Goal: Task Accomplishment & Management: Manage account settings

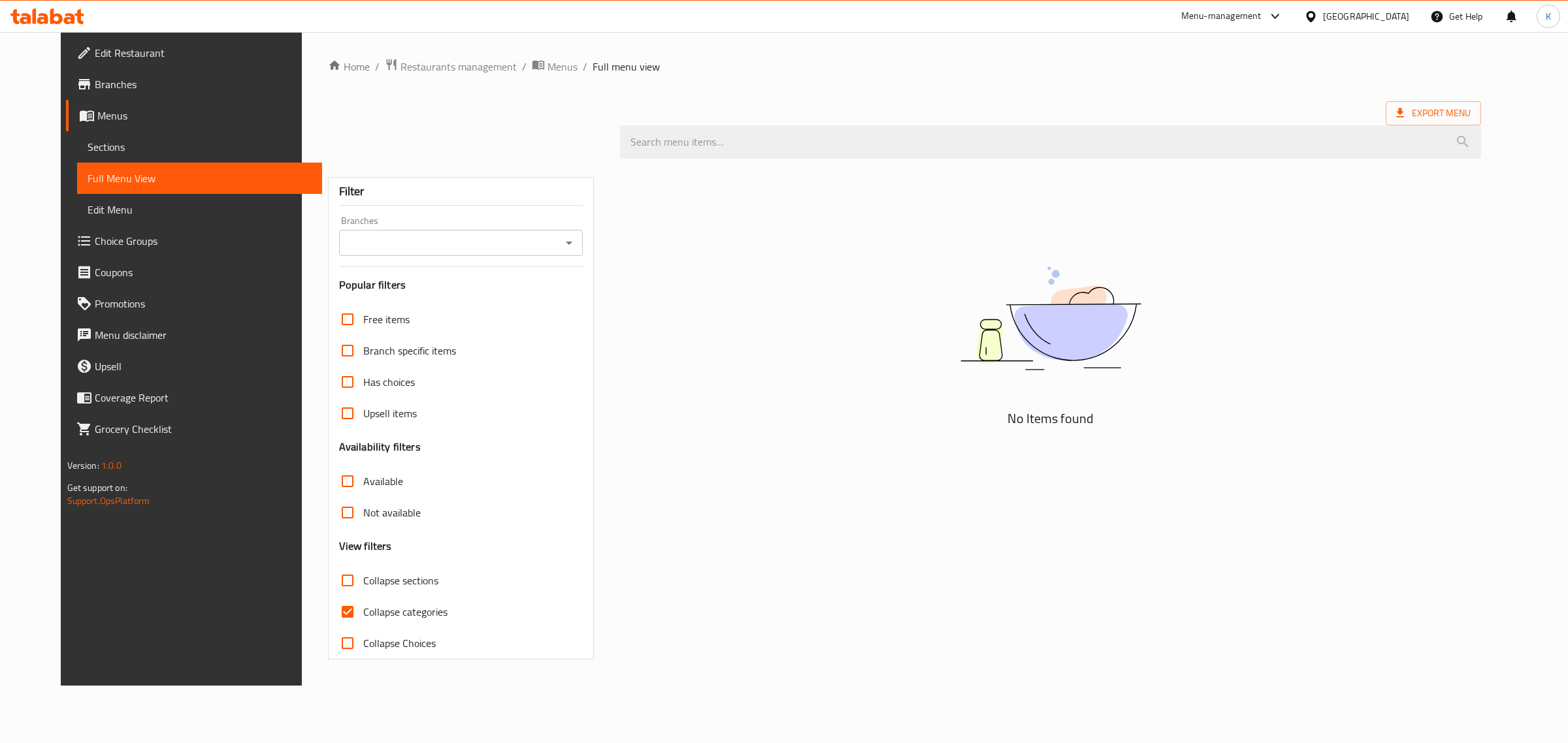
click at [59, 13] on icon at bounding box center [47, 17] width 74 height 16
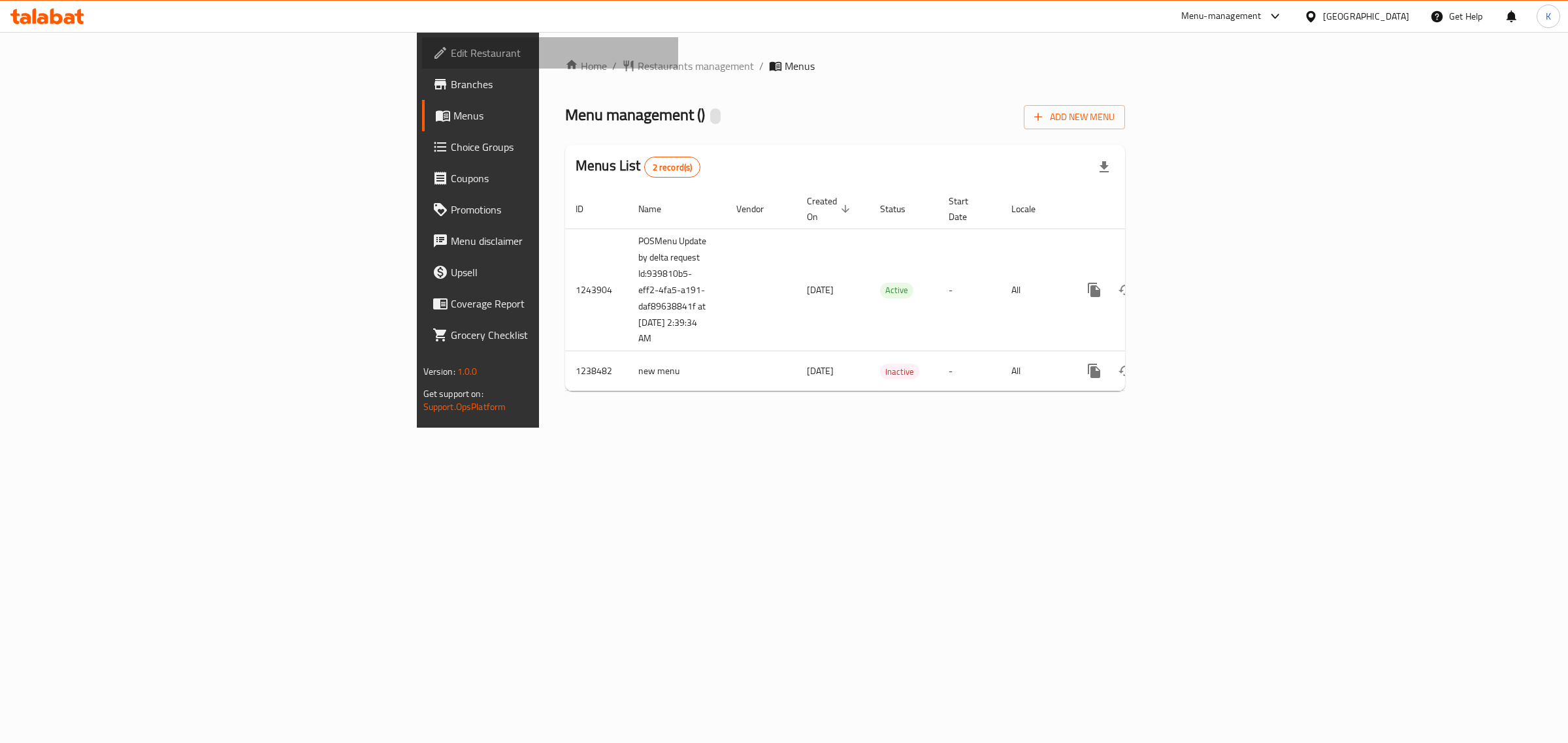
click at [451, 57] on span "Edit Restaurant" at bounding box center [560, 53] width 218 height 16
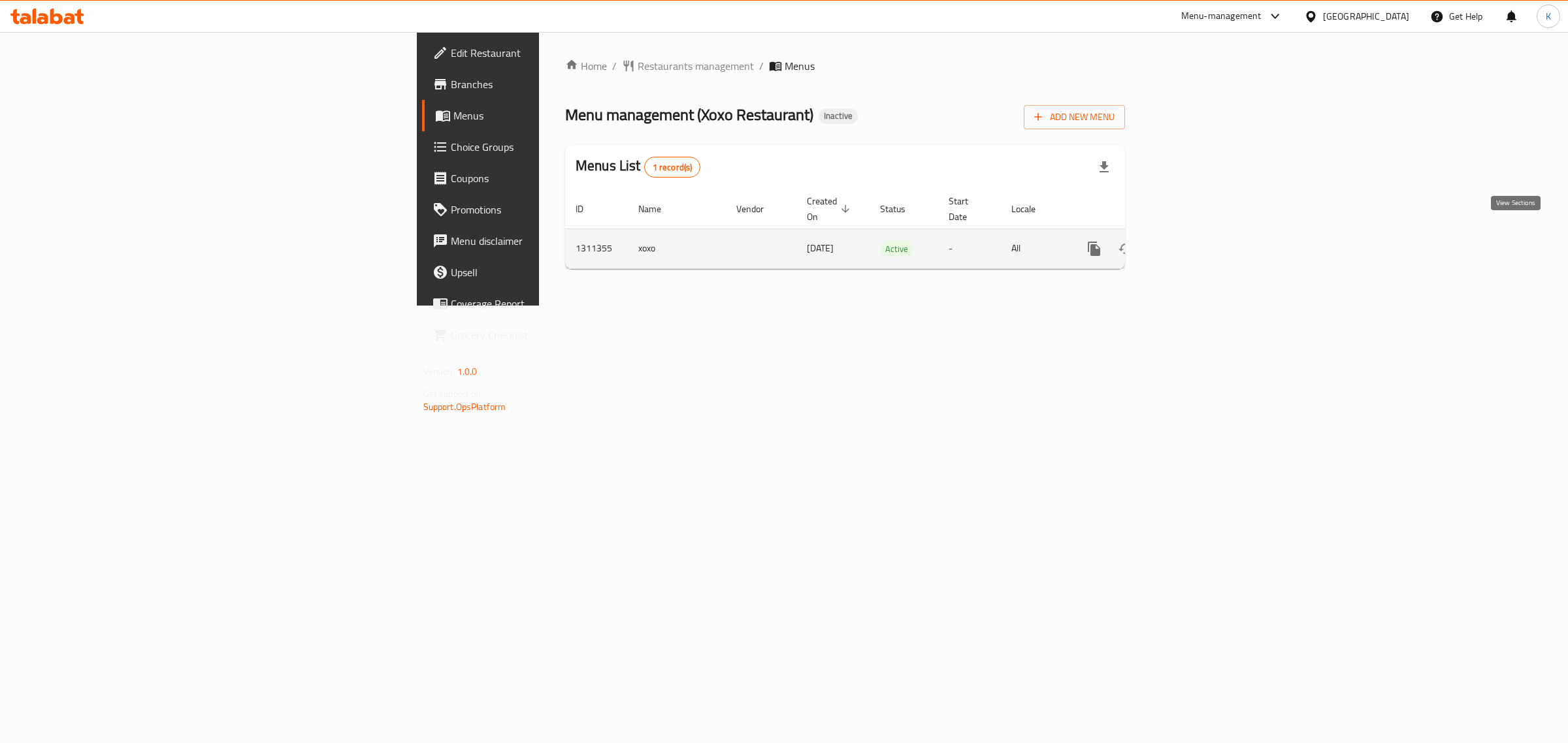
click at [1197, 241] on icon "enhanced table" at bounding box center [1189, 249] width 16 height 16
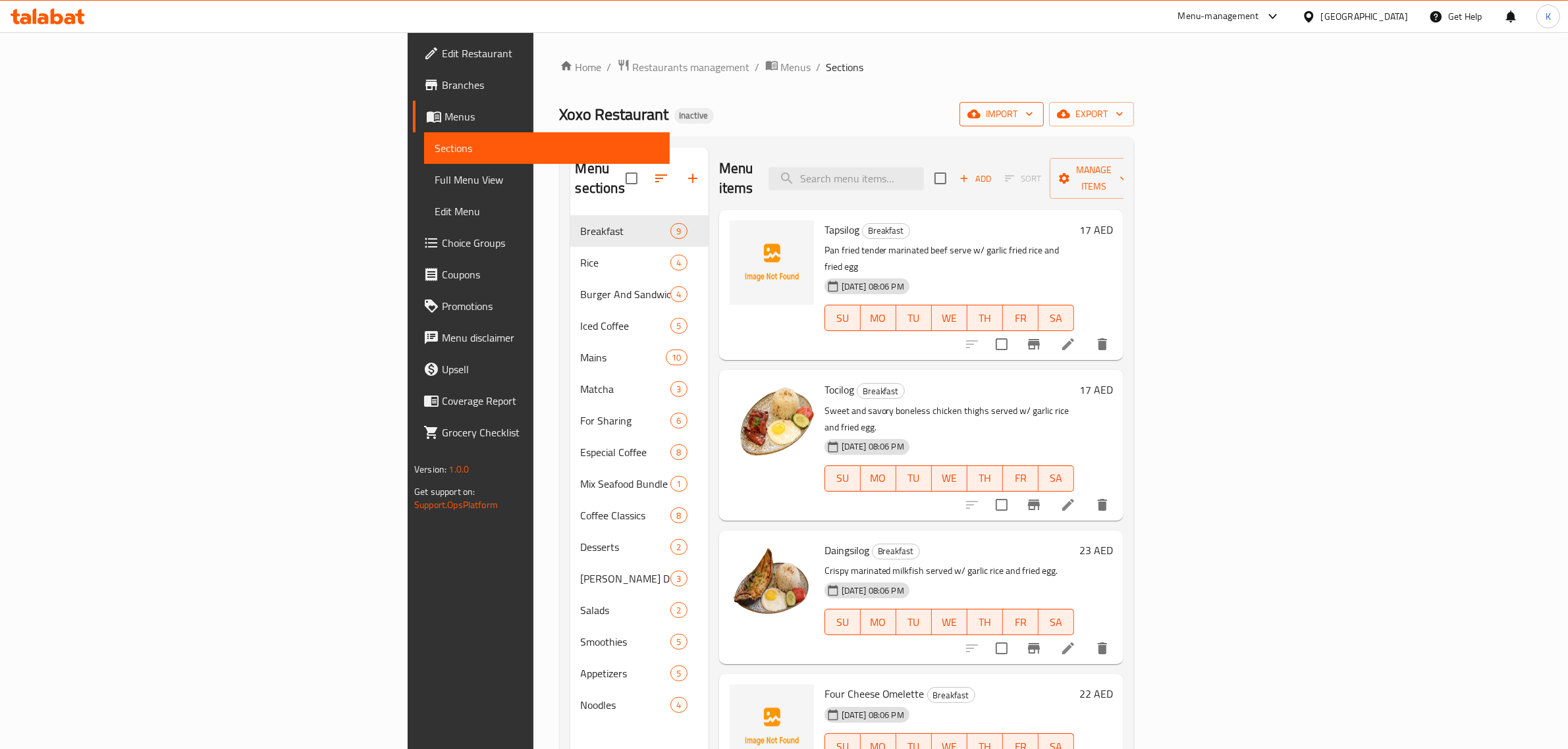
click at [1033, 116] on span "import" at bounding box center [1002, 114] width 64 height 17
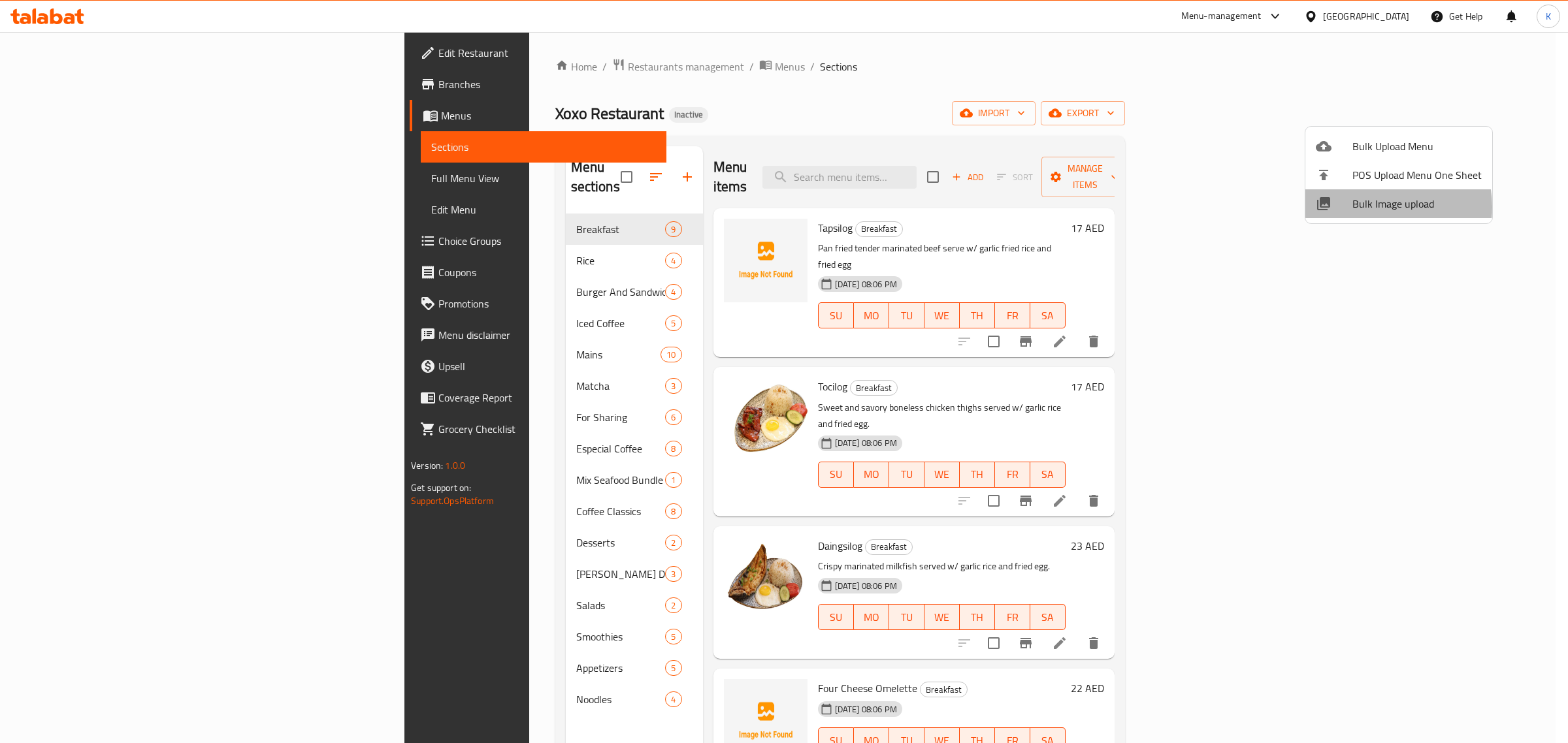
click at [1371, 207] on span "Bulk Image upload" at bounding box center [1417, 204] width 129 height 16
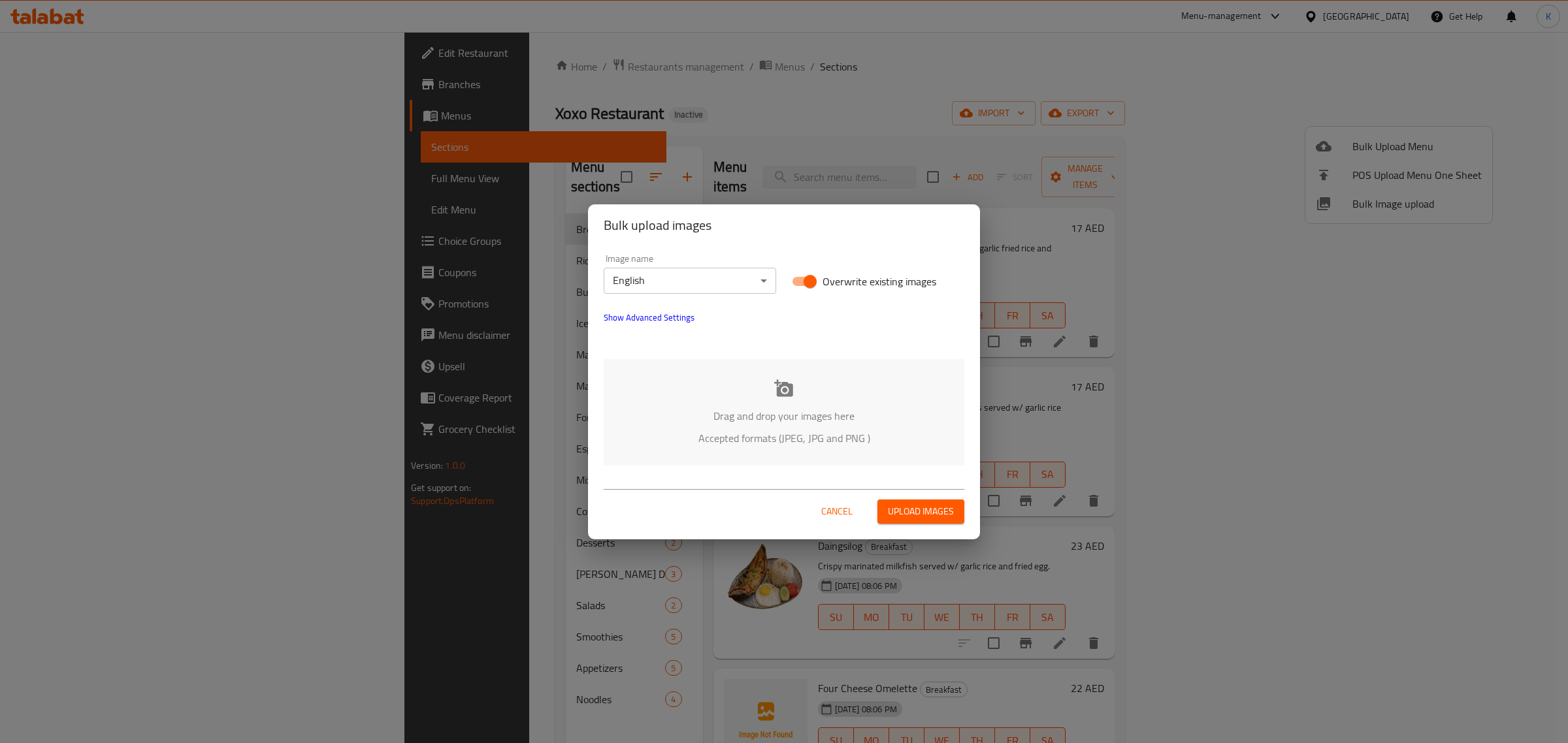
click at [758, 367] on div "Drag and drop your images here Accepted formats (JPEG, JPG and PNG )" at bounding box center [784, 412] width 361 height 106
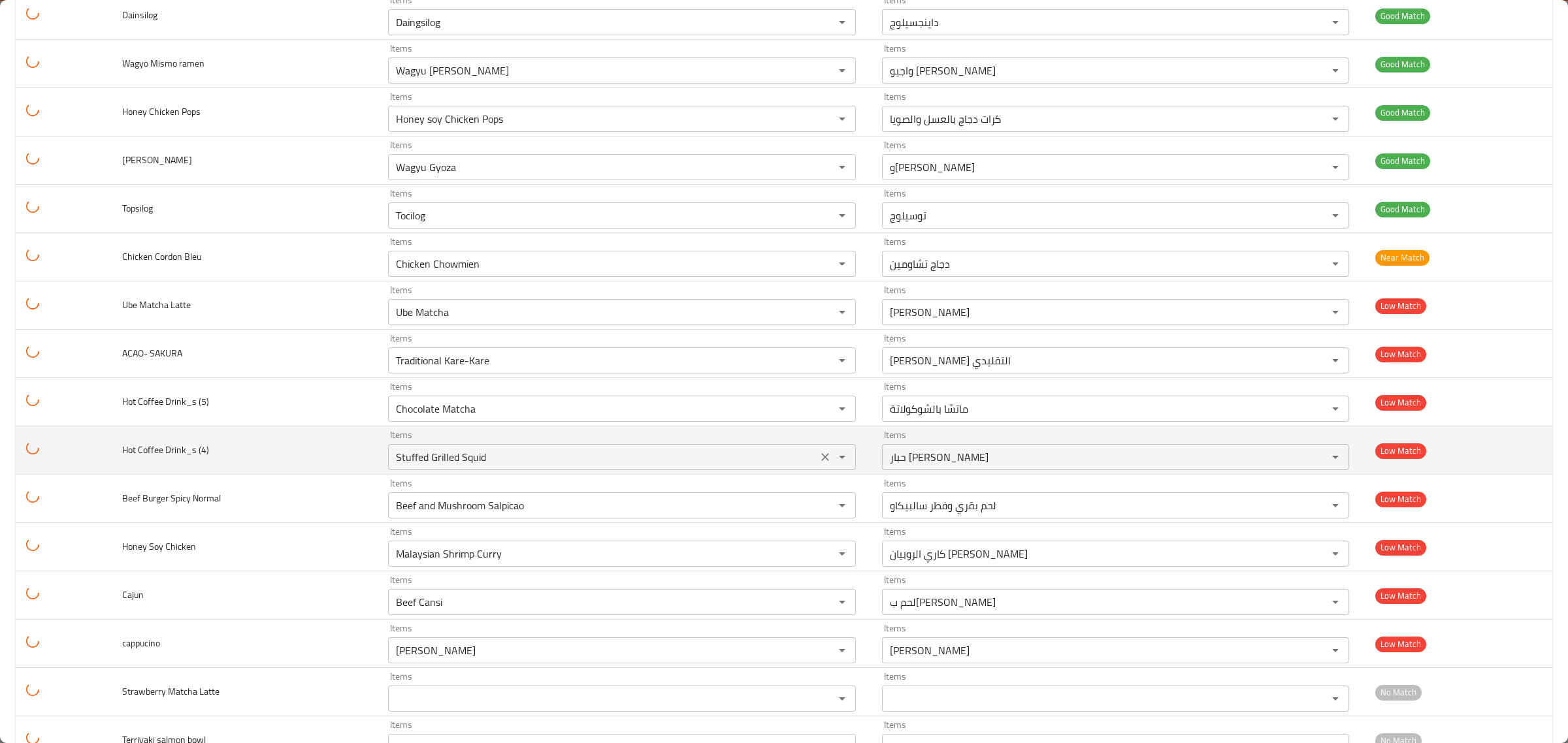
scroll to position [3265, 0]
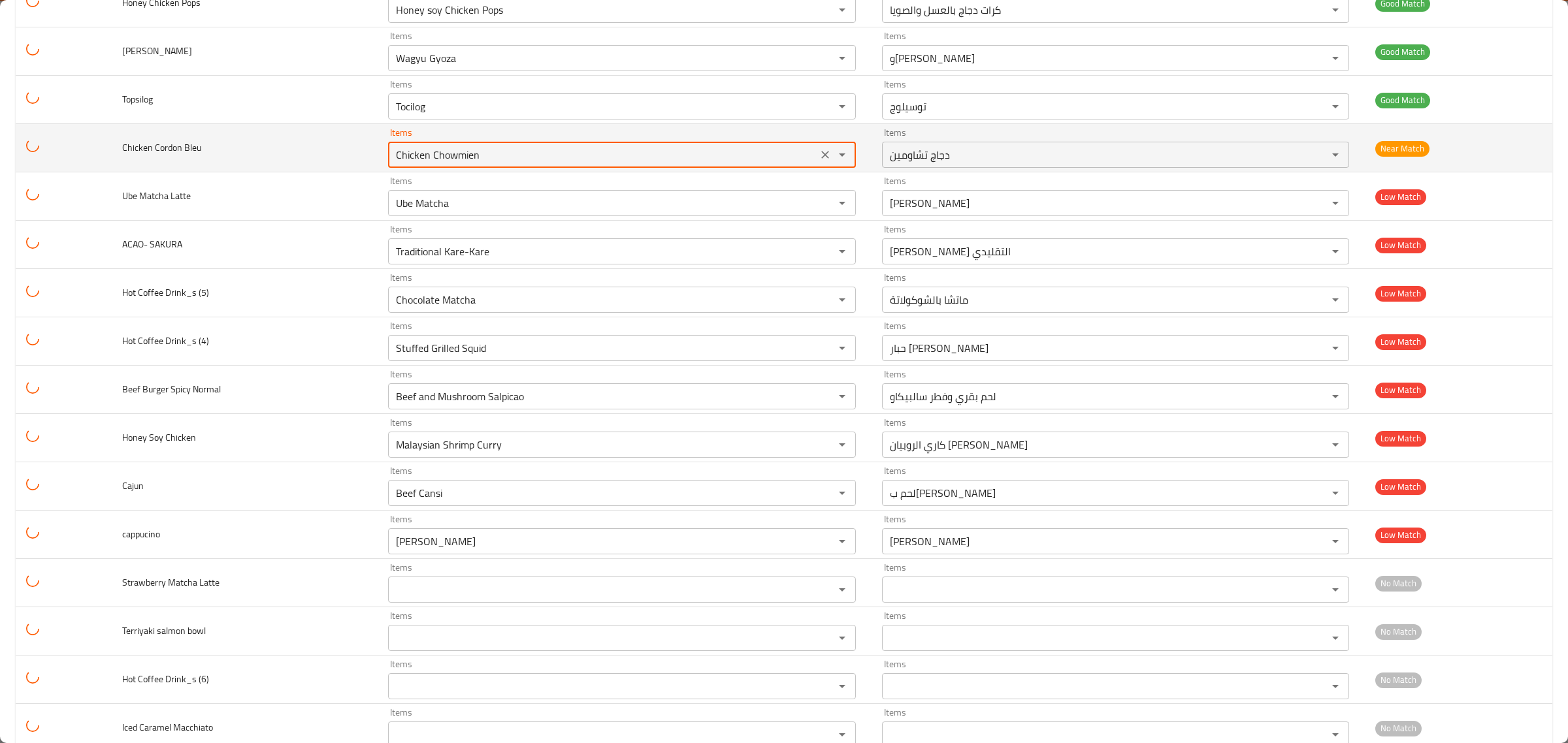
drag, startPoint x: 460, startPoint y: 162, endPoint x: 367, endPoint y: 162, distance: 93.0
click at [368, 162] on tr "Chicken Cordon Bleu Items Chicken Chowmien Items Items دجاج تشاومين Items Near …" at bounding box center [784, 147] width 1536 height 48
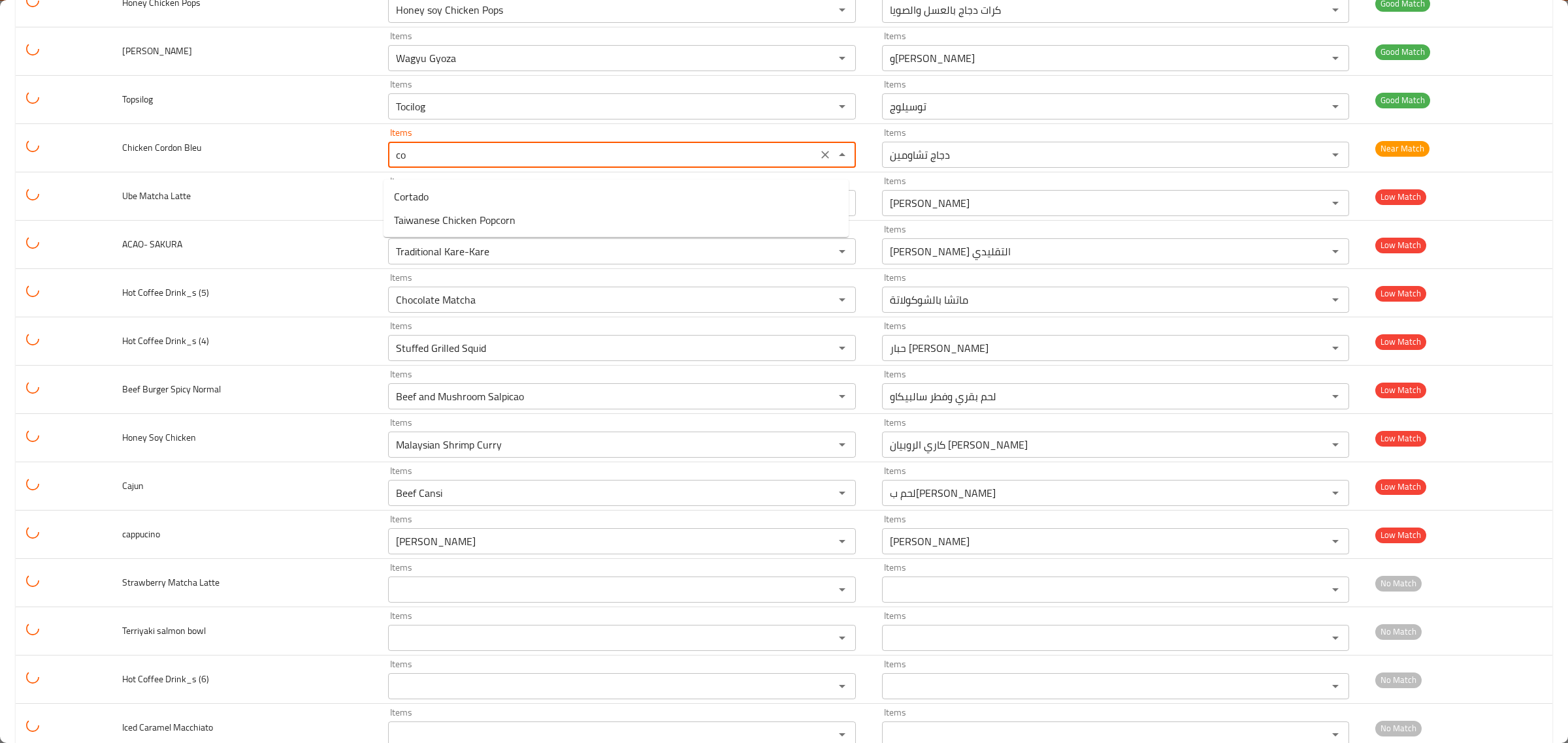
type Bleu "c"
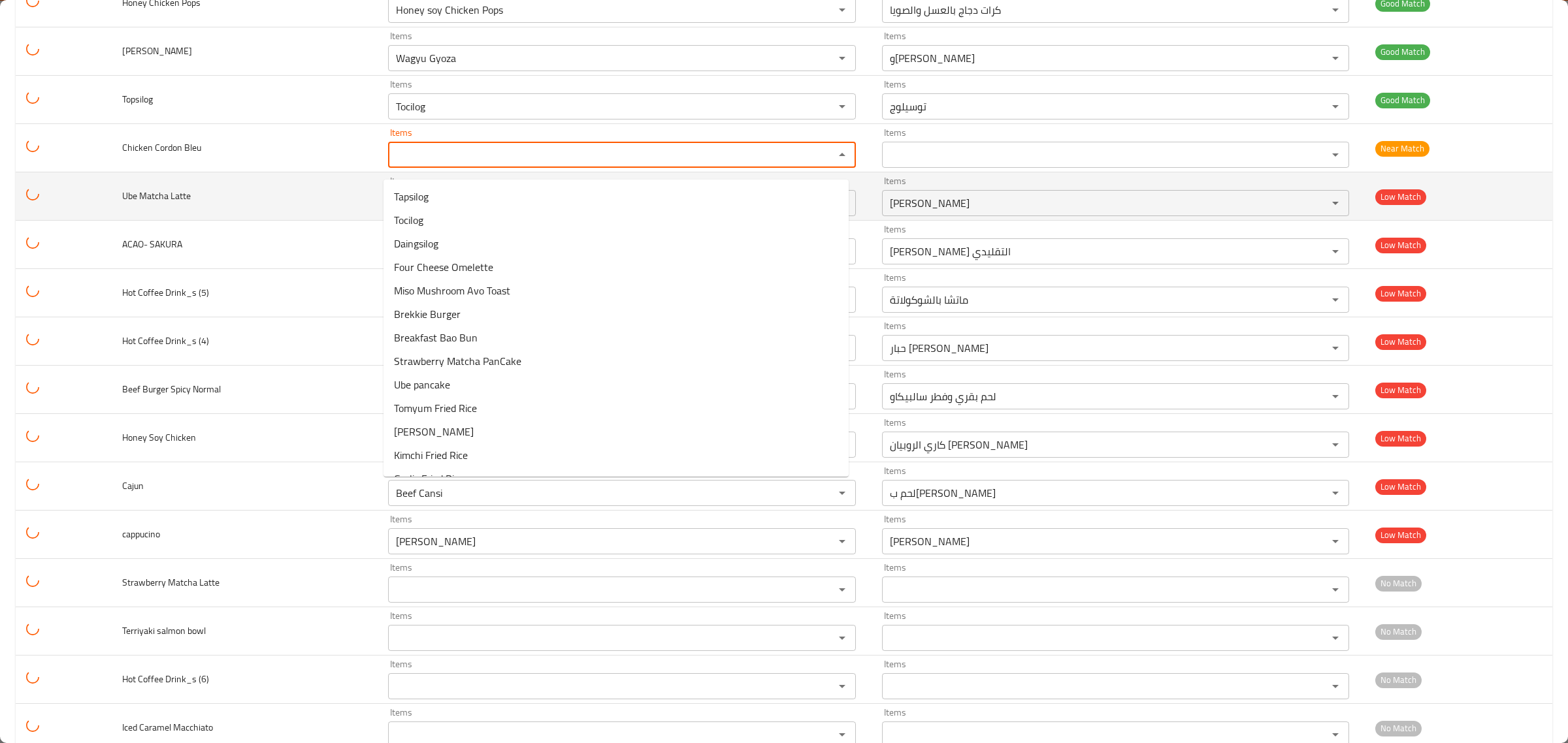
click at [346, 191] on td "Ube Matcha Latte" at bounding box center [244, 196] width 266 height 48
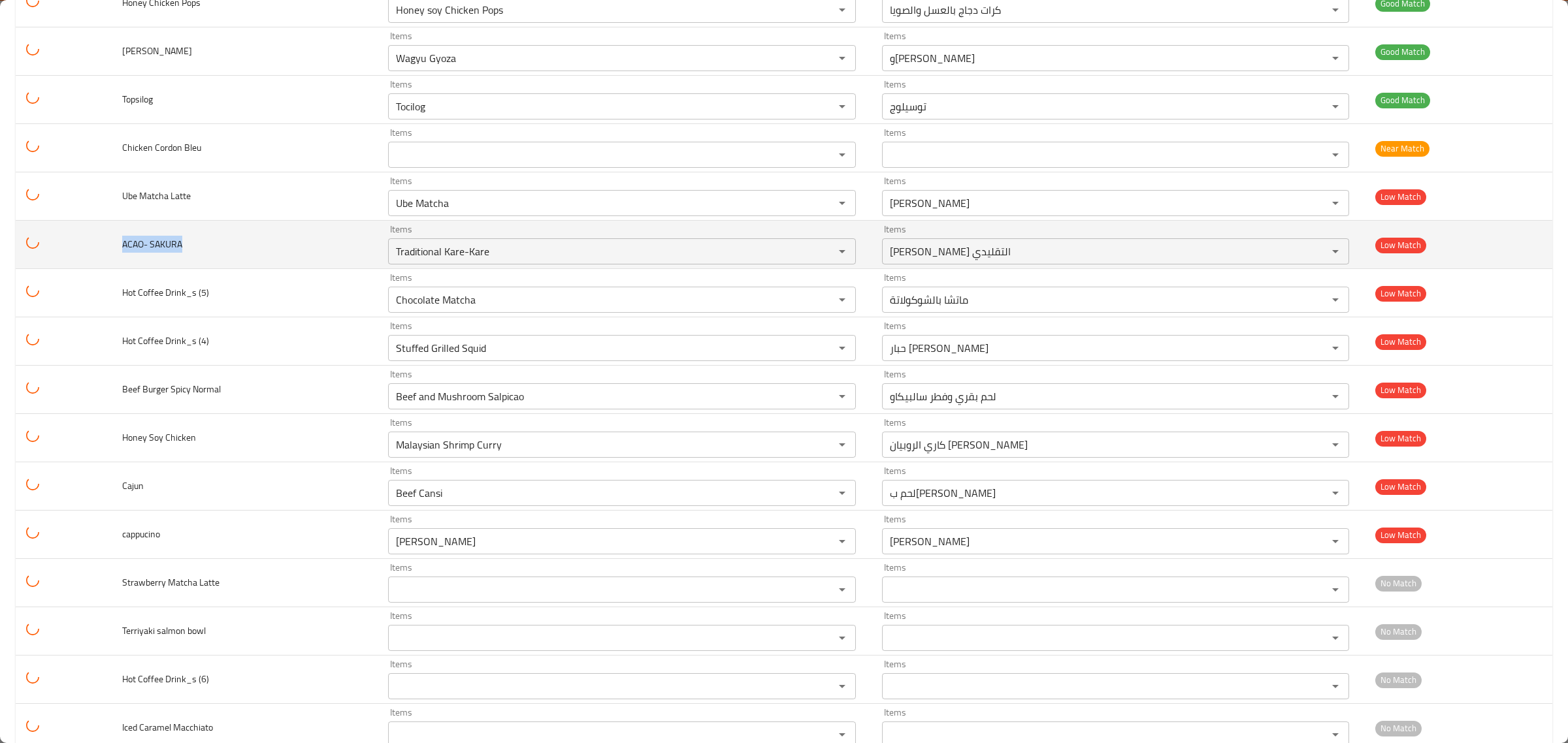
drag, startPoint x: 112, startPoint y: 255, endPoint x: 209, endPoint y: 255, distance: 97.0
click at [209, 255] on td "ACAO- SAKURA" at bounding box center [244, 244] width 266 height 48
click at [411, 260] on SAKURA "Traditional Kare-Kare" at bounding box center [602, 251] width 422 height 18
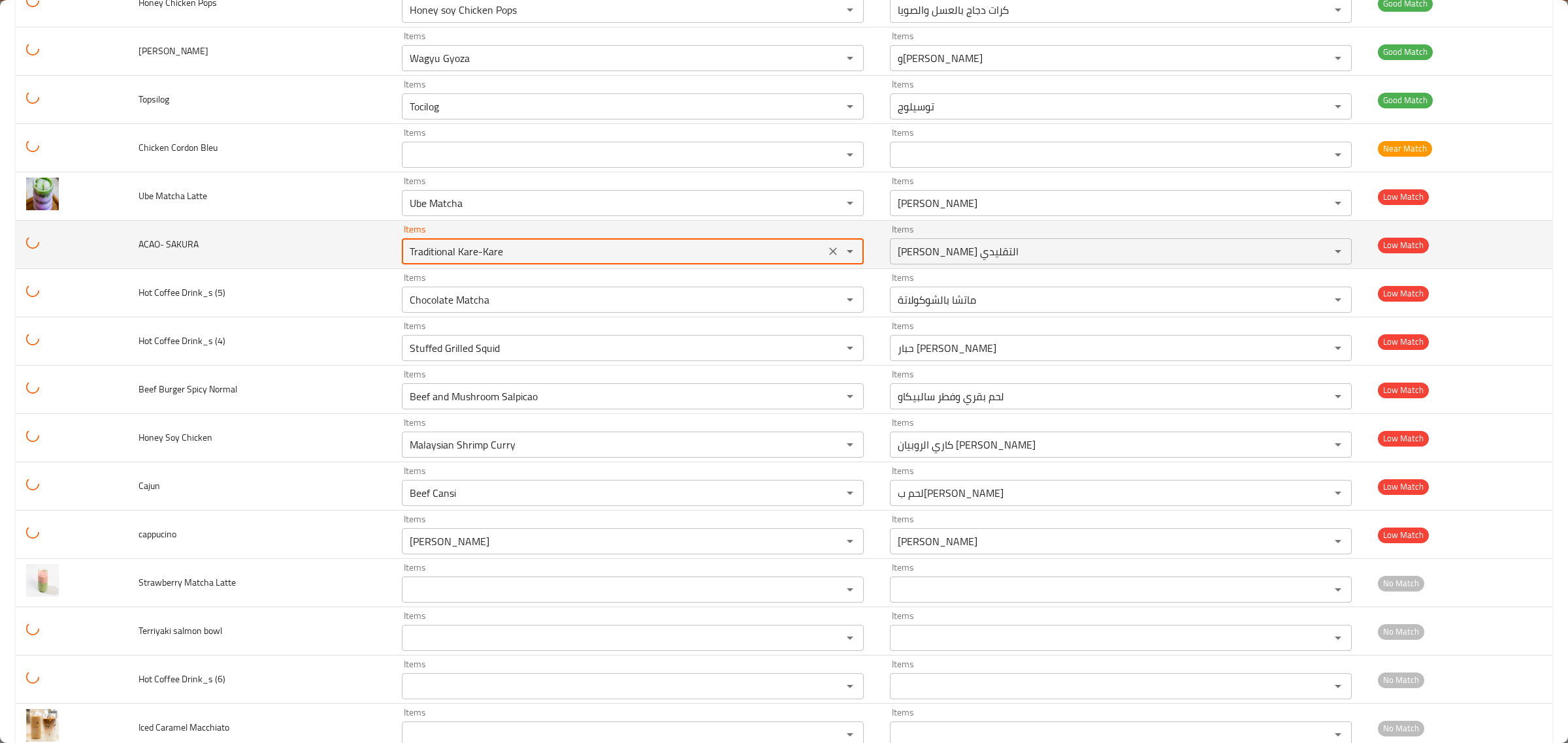
click at [458, 261] on SAKURA "Traditional Kare-Kare" at bounding box center [613, 251] width 415 height 18
drag, startPoint x: 517, startPoint y: 263, endPoint x: 325, endPoint y: 273, distance: 192.3
click at [223, 260] on tr "ACAO- SAKURA Items Traditional Kare-Kare Items Items كاري كاري التقليدي Items L…" at bounding box center [784, 244] width 1536 height 48
paste SAKURA "enhanced table"
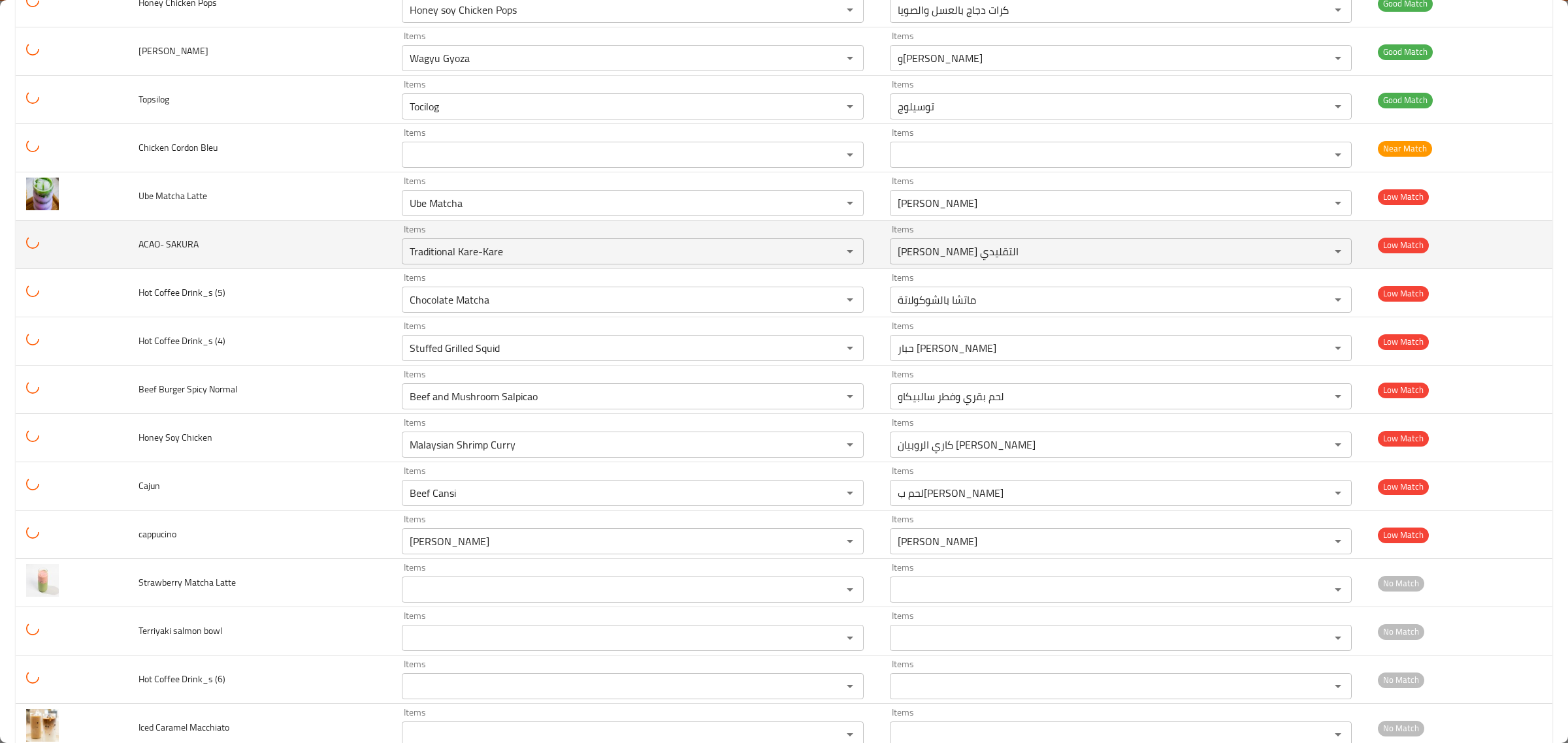
click at [181, 253] on span "ACAO- SAKURA" at bounding box center [169, 244] width 60 height 17
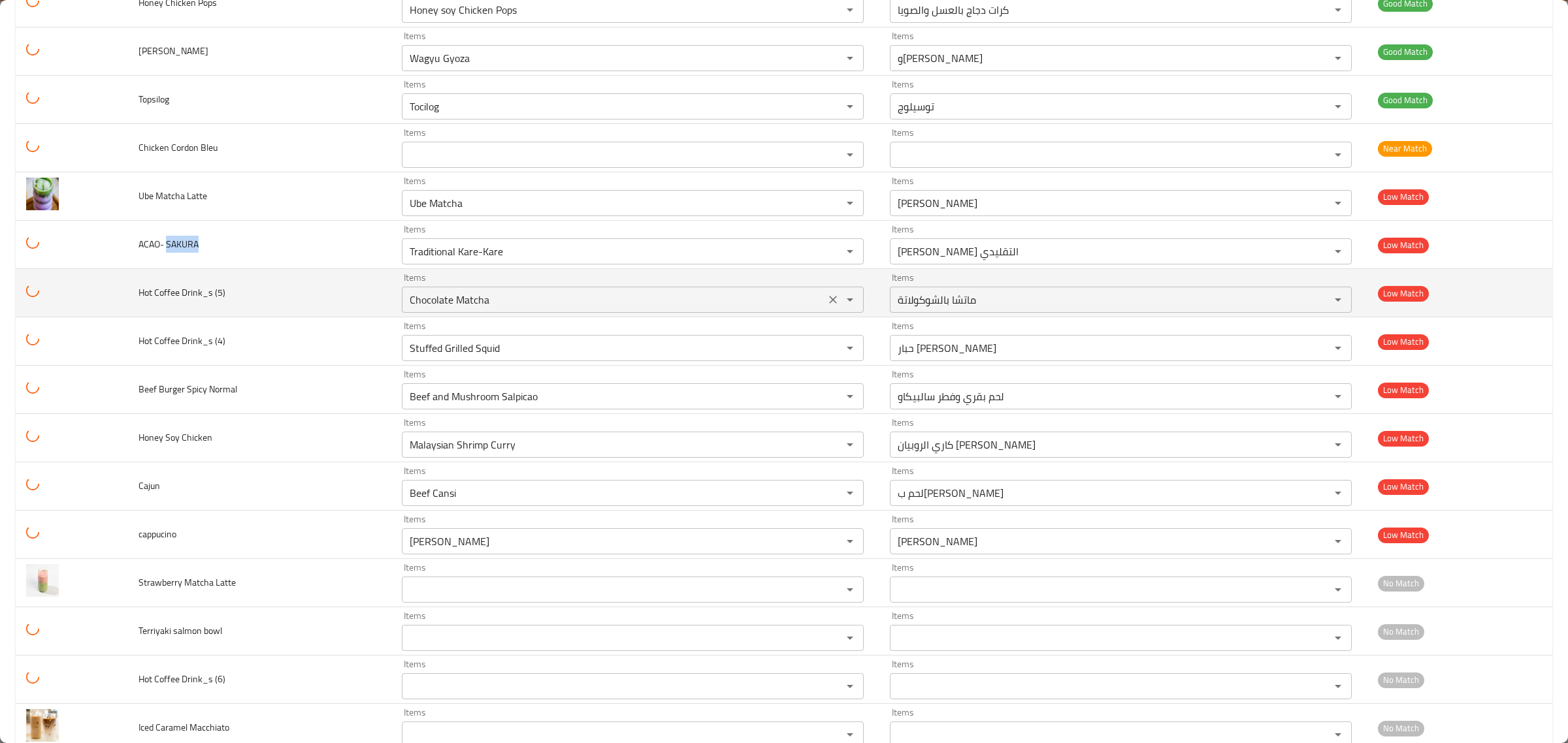
copy span "SAKURA"
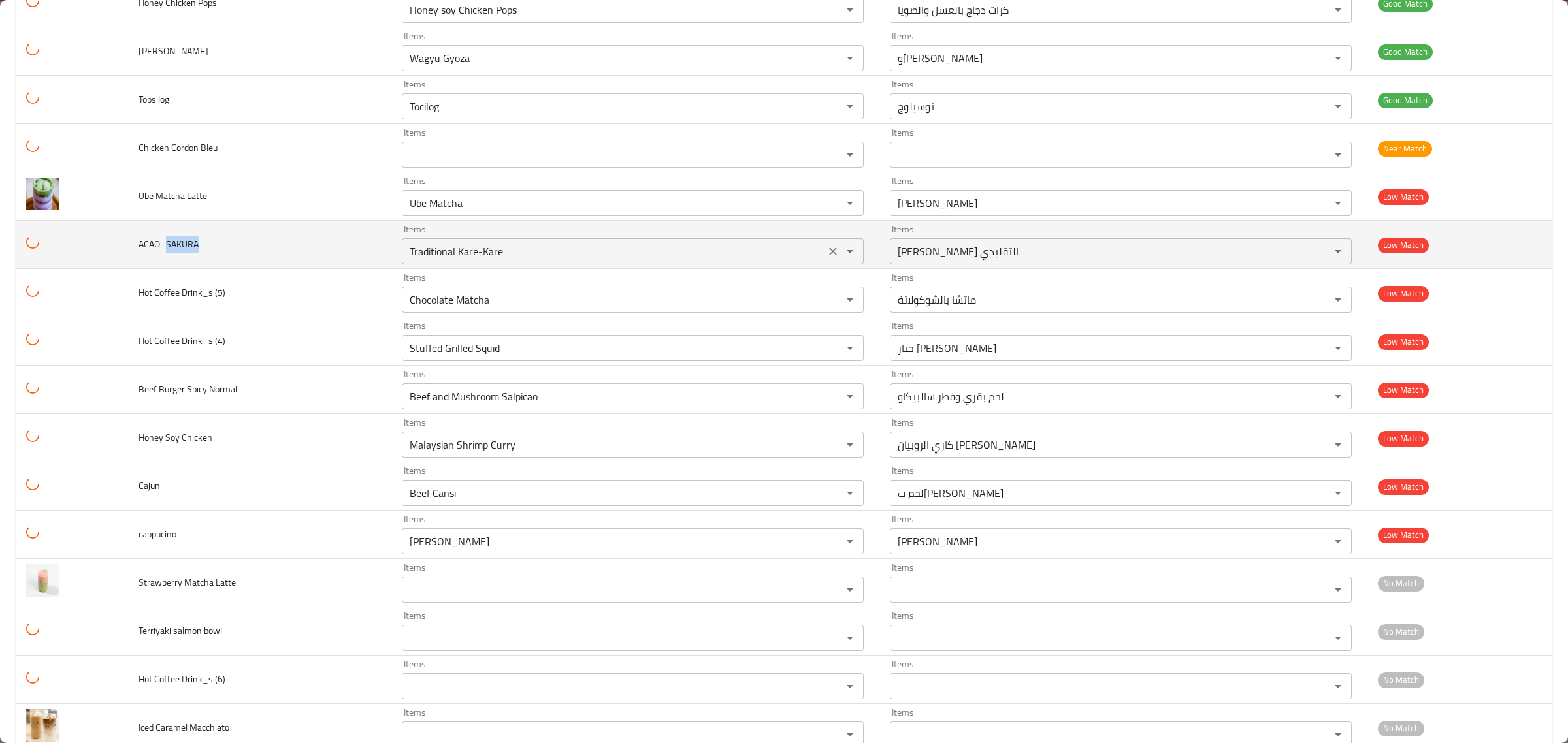
click at [454, 261] on SAKURA "Traditional Kare-Kare" at bounding box center [613, 251] width 415 height 18
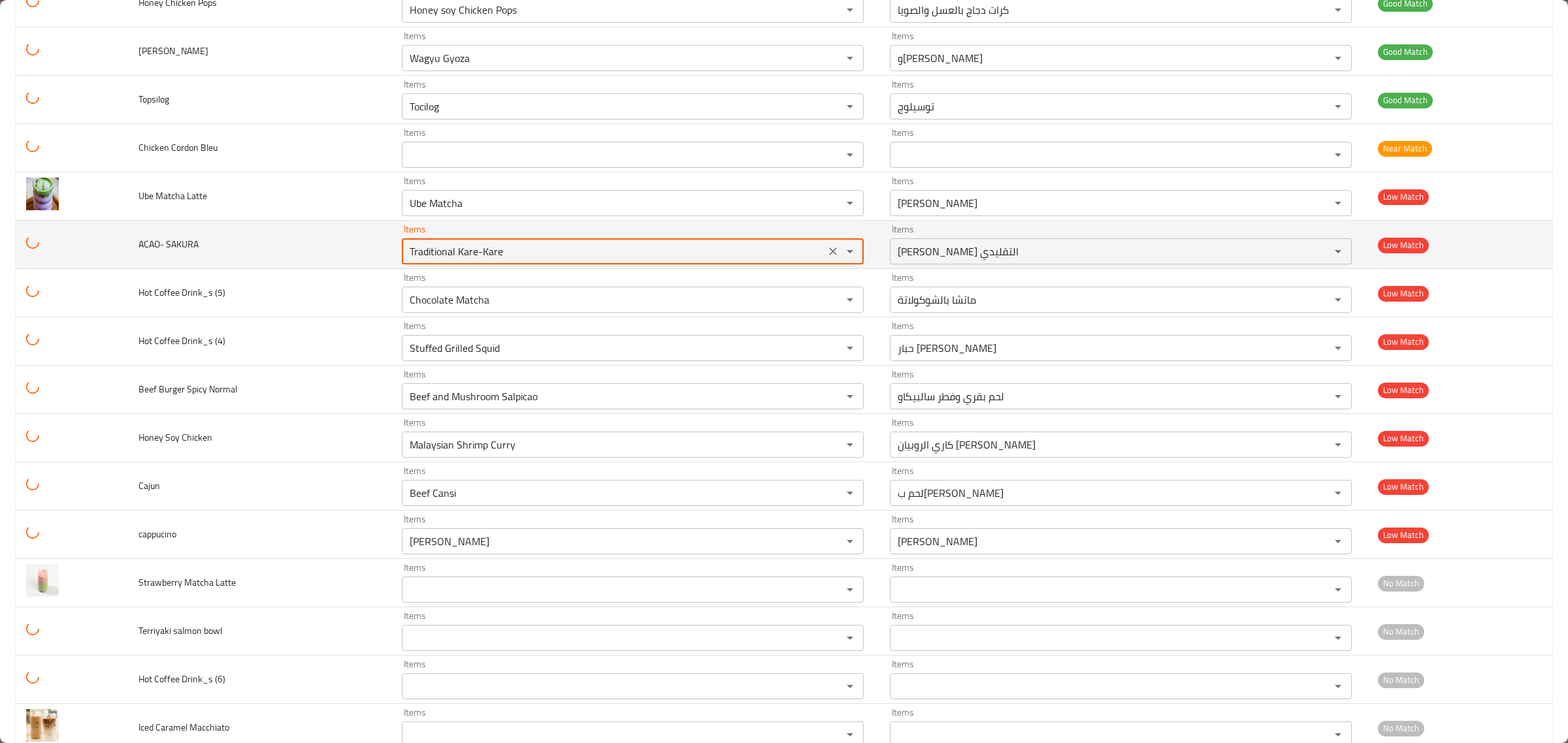
click at [454, 261] on SAKURA "Traditional Kare-Kare" at bounding box center [613, 251] width 415 height 18
paste SAKURA "SAKURA"
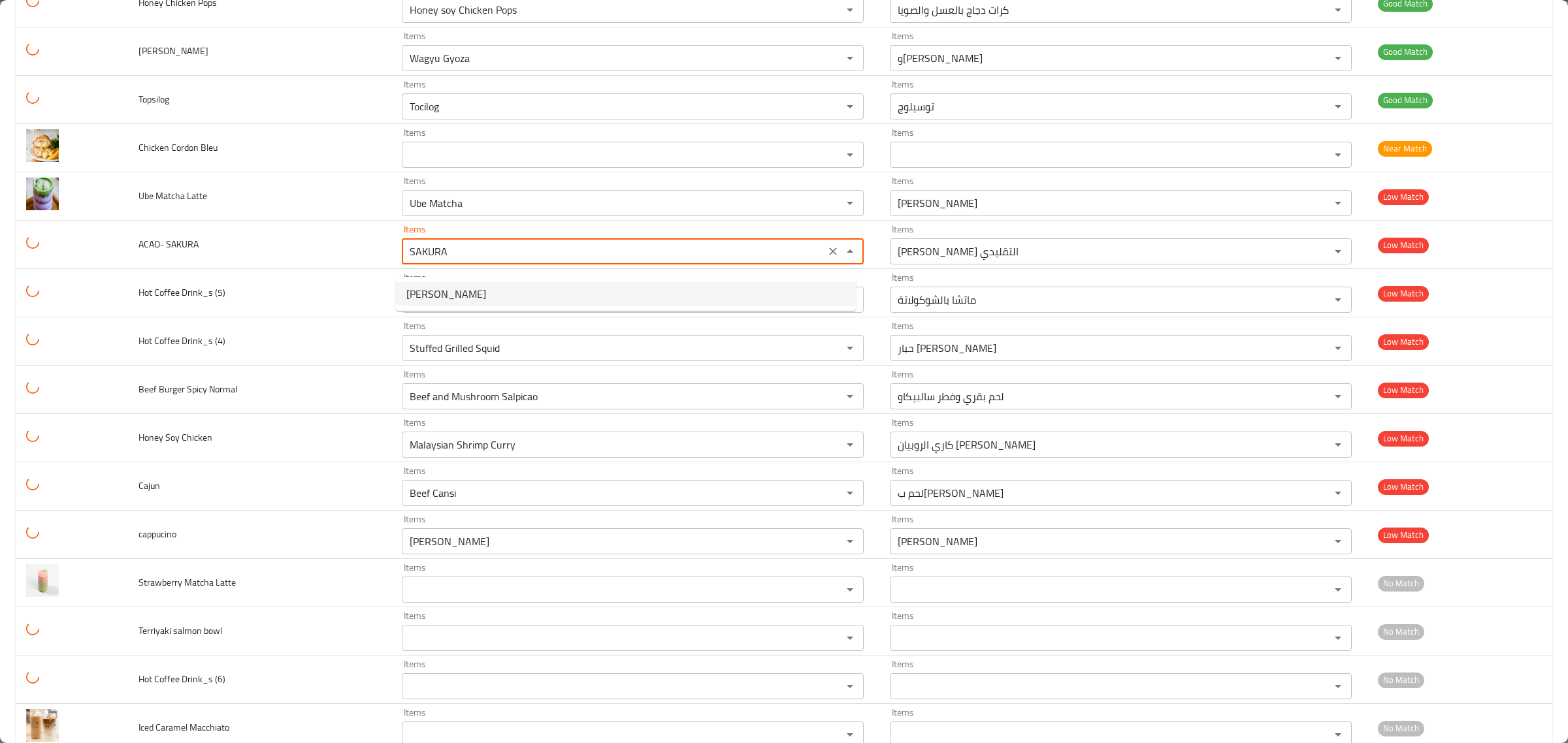
click at [474, 289] on SAKURA-option-0 "Acai Sakura" at bounding box center [626, 294] width 460 height 24
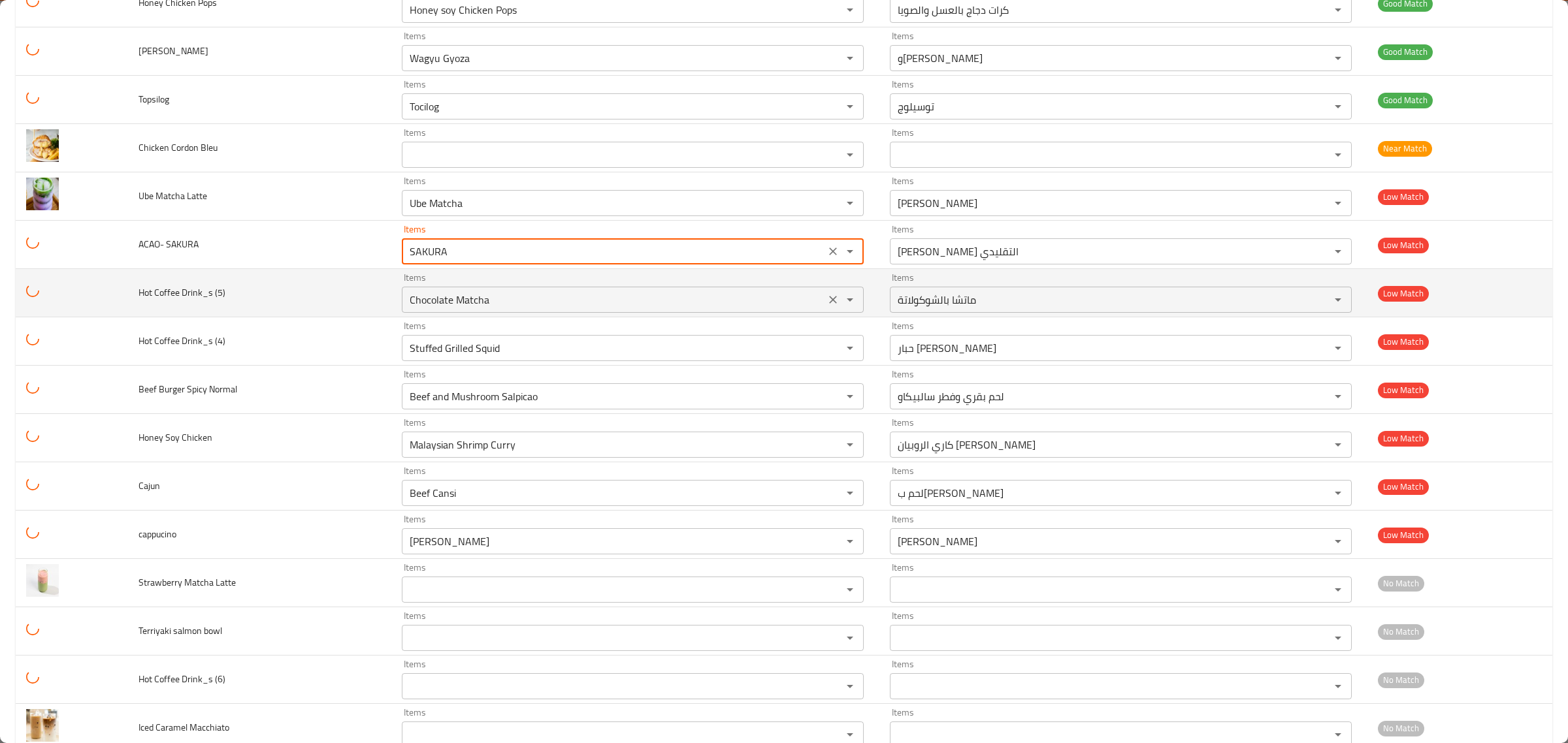
type SAKURA "Acai Sakura"
type SAKURA-ar "أكاي ساكورا"
type SAKURA "Acai Sakura"
click at [165, 301] on span "Hot Coffee Drink_s (5)" at bounding box center [182, 293] width 87 height 17
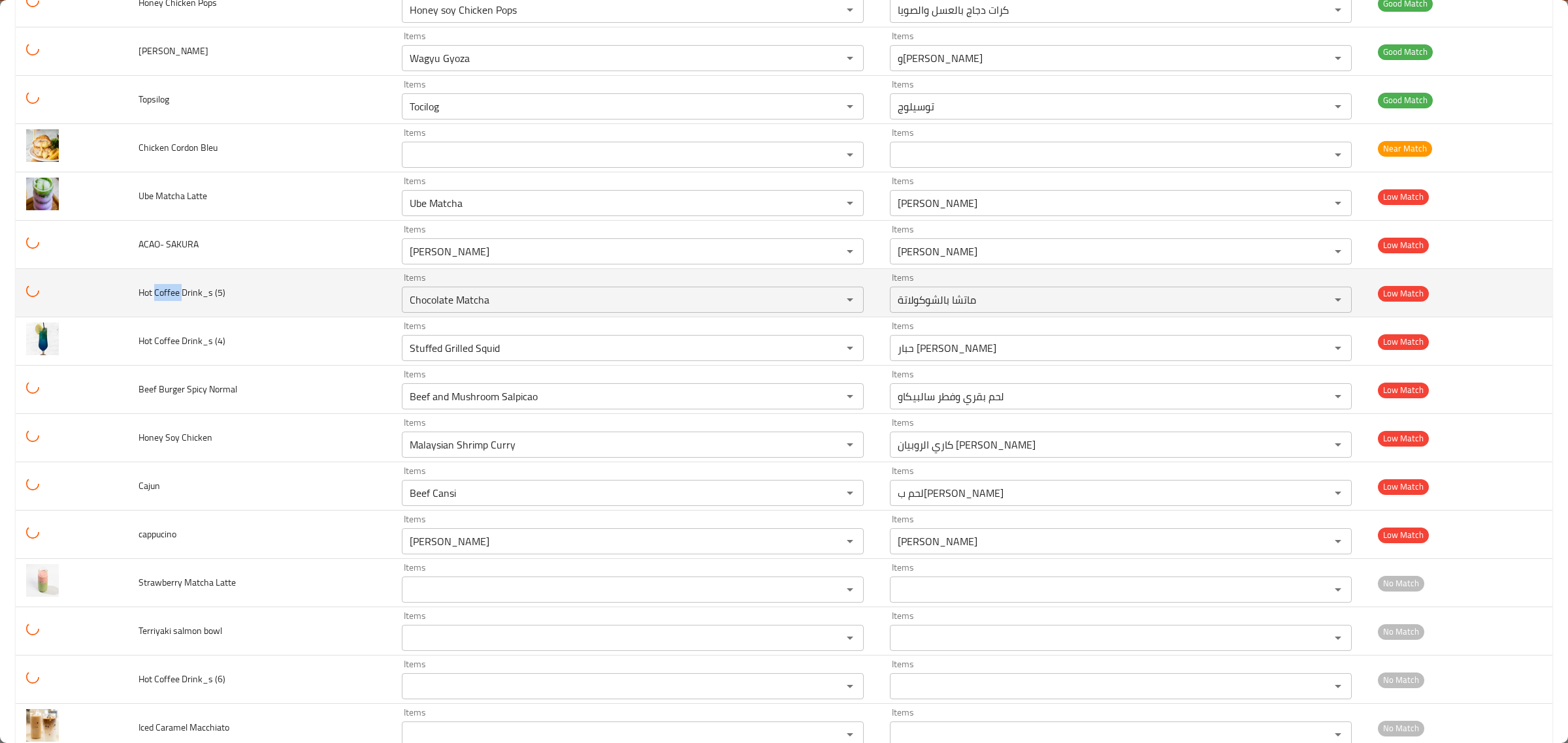
click at [165, 301] on span "Hot Coffee Drink_s (5)" at bounding box center [182, 293] width 87 height 17
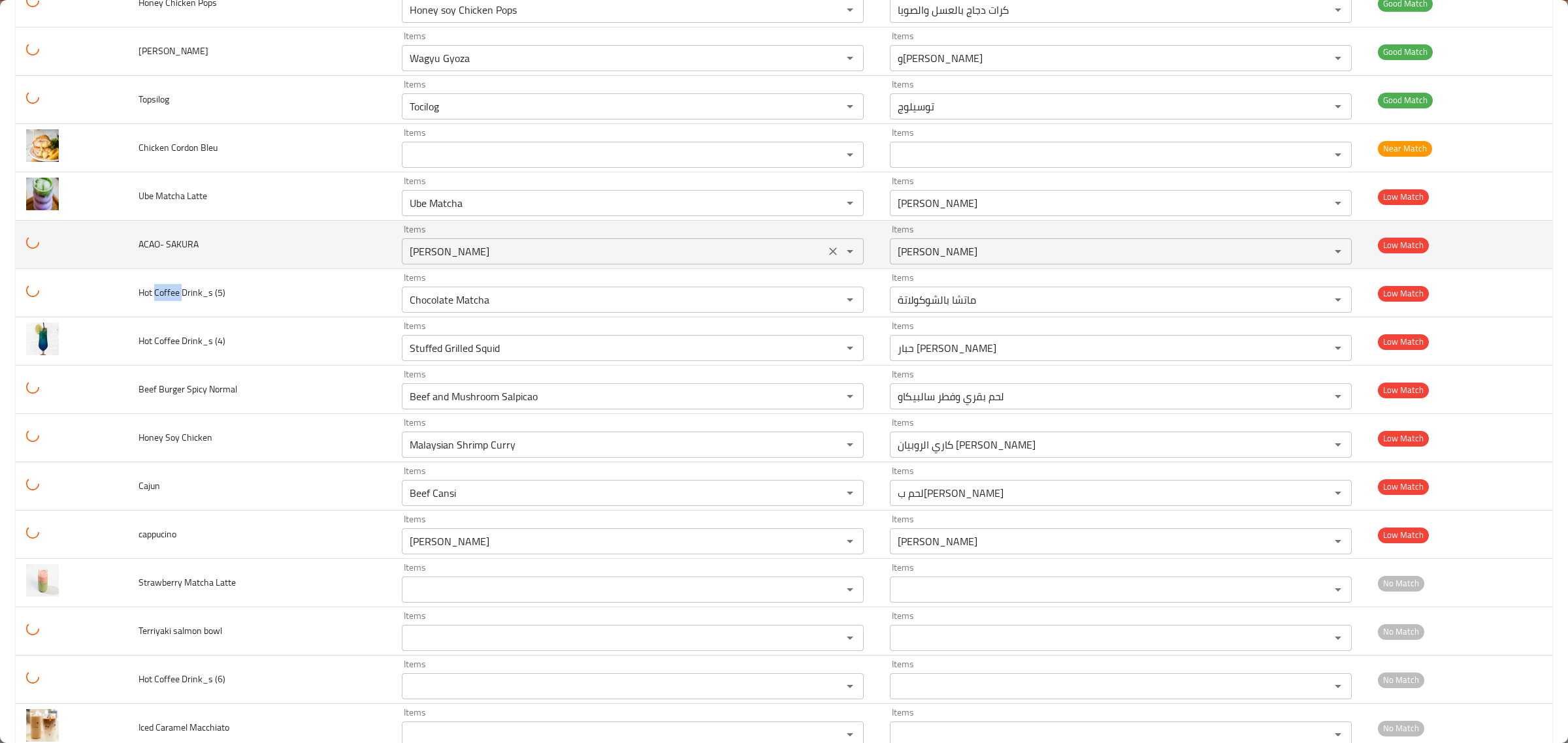
copy span "Coffee"
click at [512, 250] on div "Acai Sakura Items" at bounding box center [633, 251] width 462 height 26
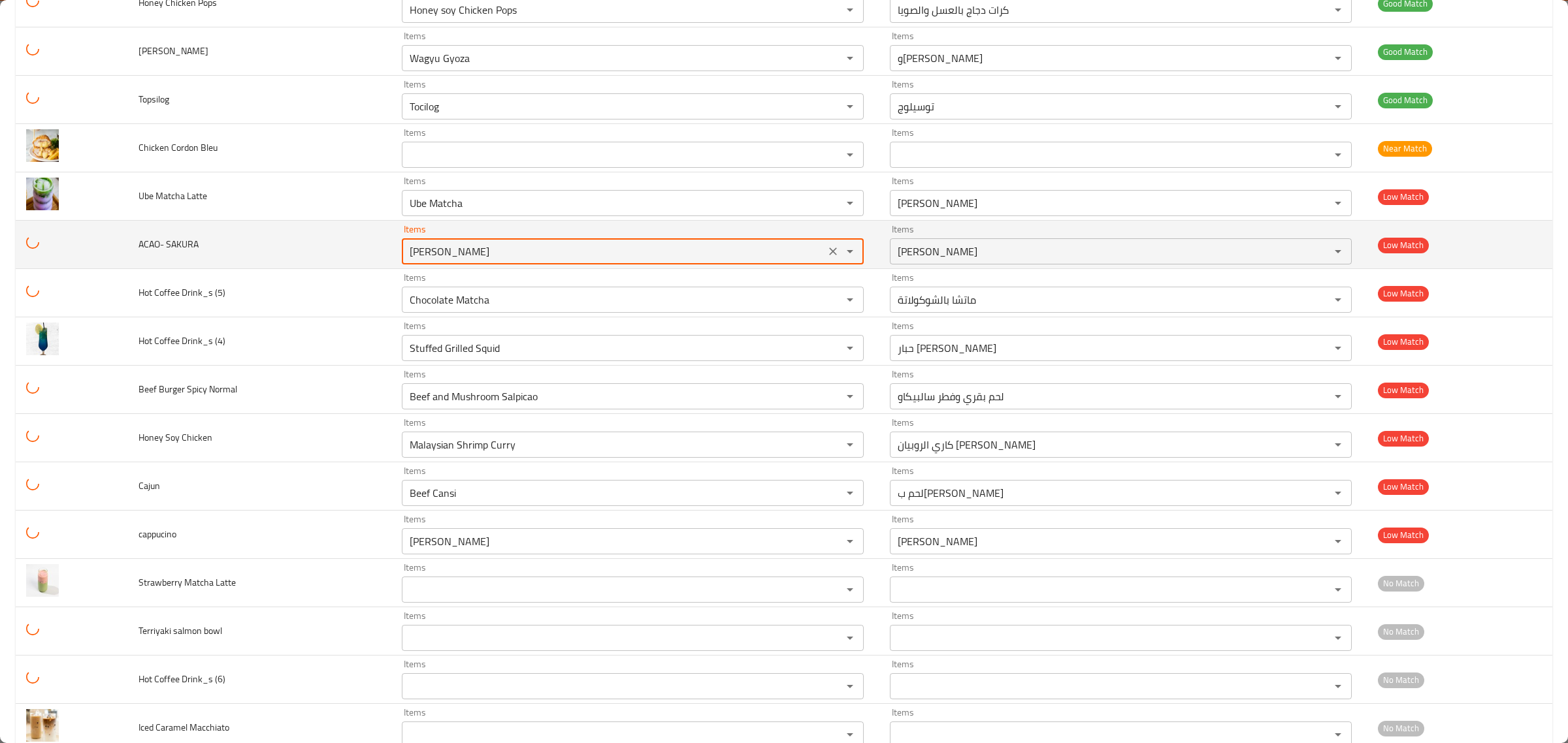
click at [512, 250] on div "Acai Sakura Items" at bounding box center [633, 251] width 462 height 26
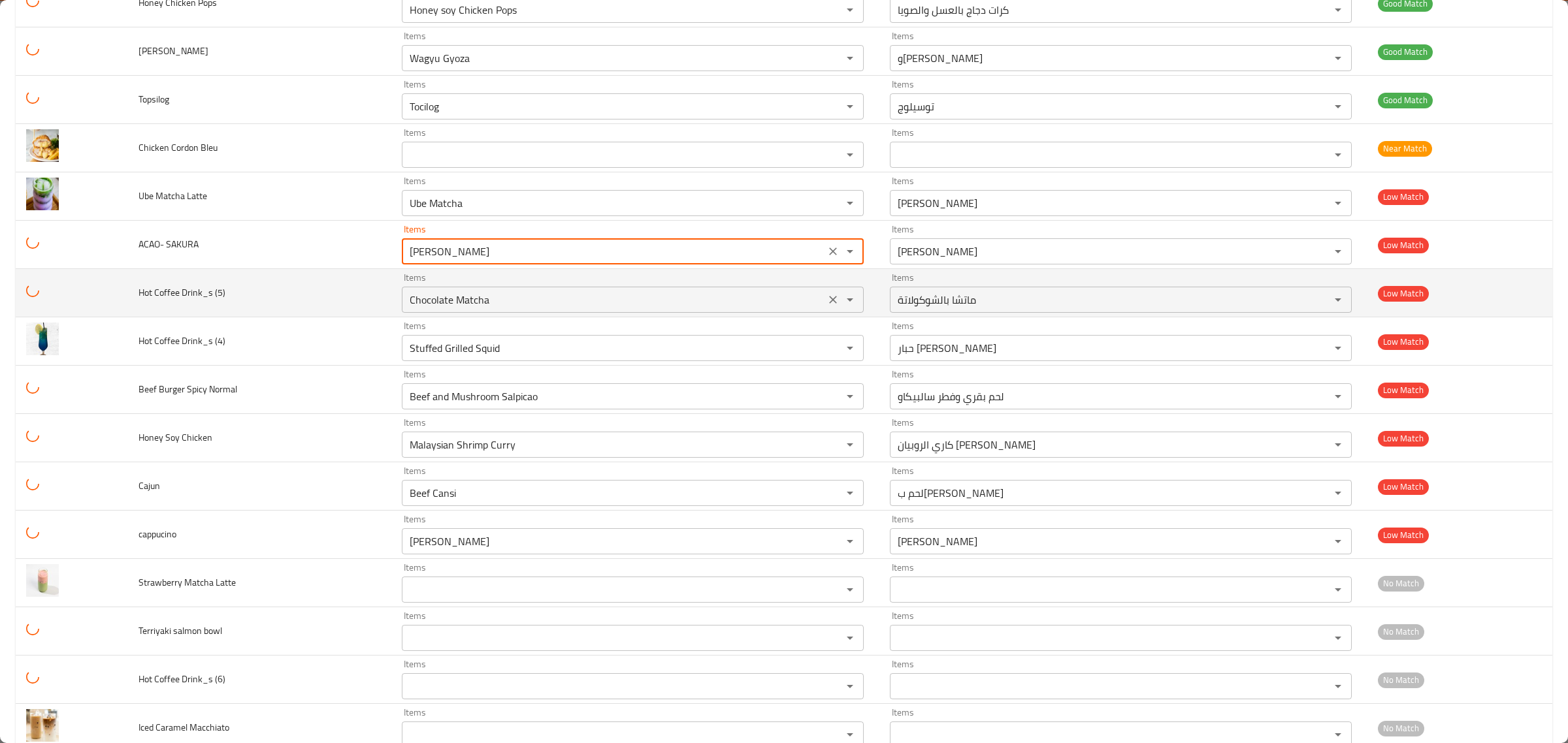
click at [471, 305] on \(5\) "Chocolate Matcha" at bounding box center [613, 299] width 415 height 18
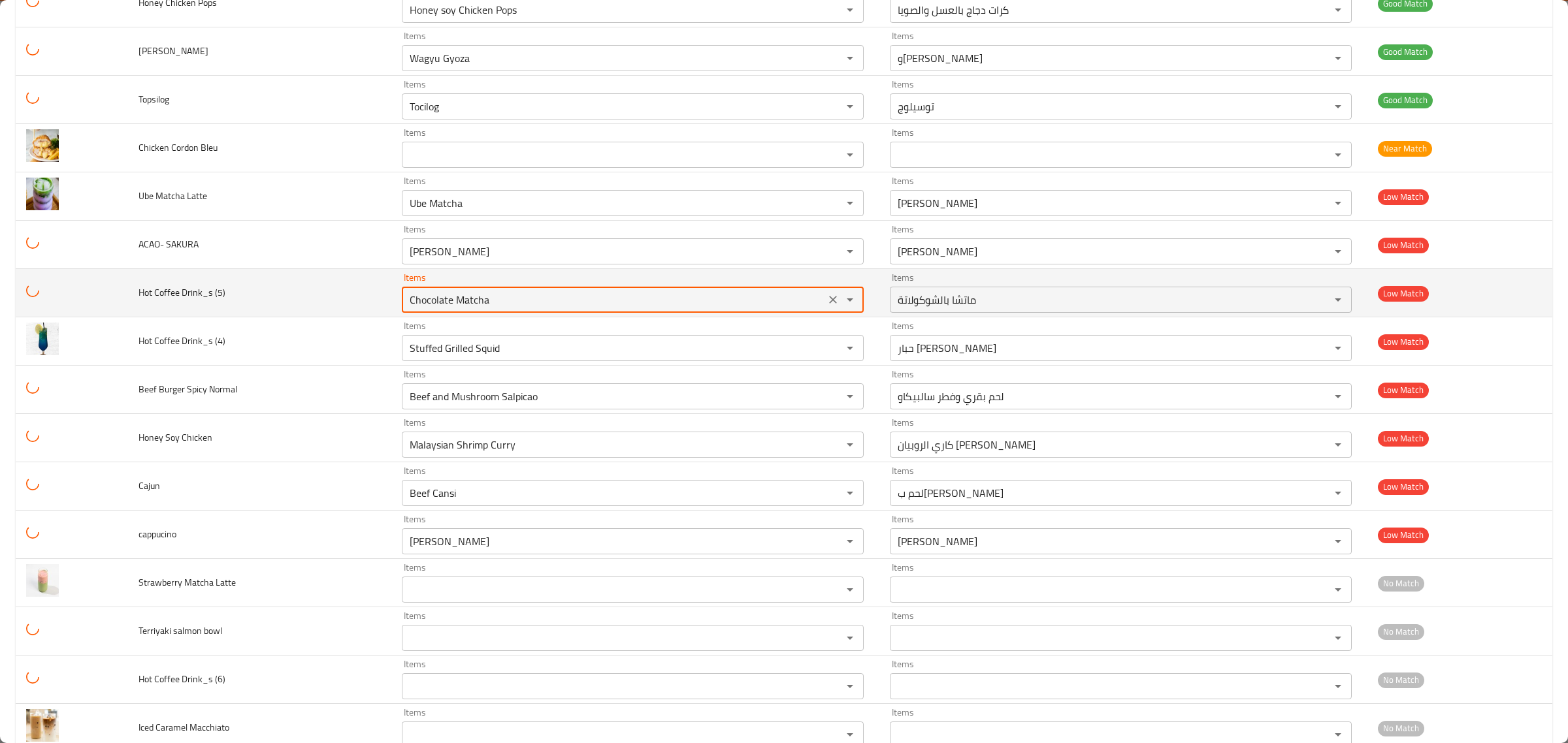
click at [471, 305] on \(5\) "Chocolate Matcha" at bounding box center [613, 299] width 415 height 18
paste \(5\) "offee"
type \(5\) "Chocolate Matcha"
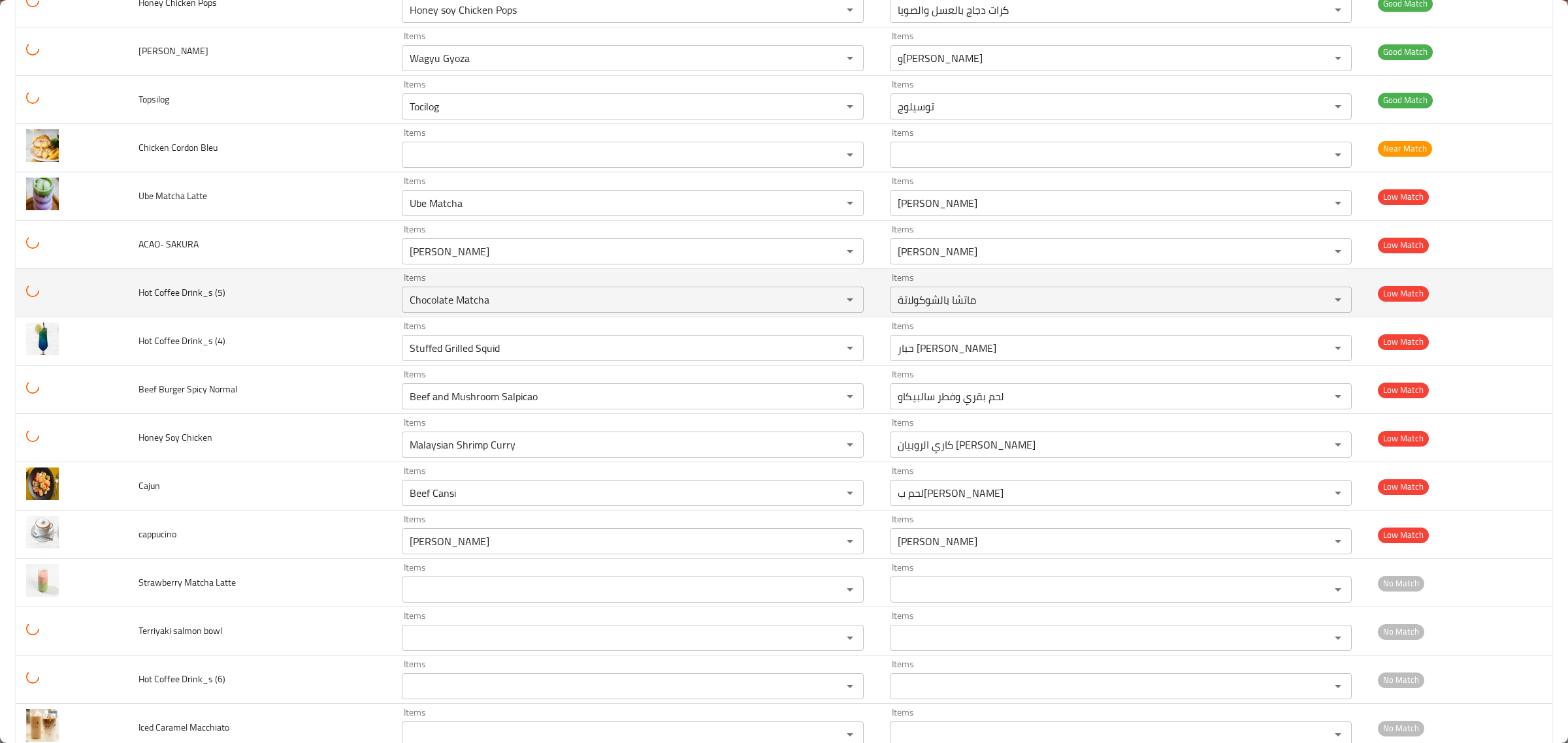
click at [314, 295] on td "Hot Coffee Drink_s (5)" at bounding box center [259, 292] width 263 height 48
click at [827, 306] on icon "Clear" at bounding box center [832, 299] width 13 height 13
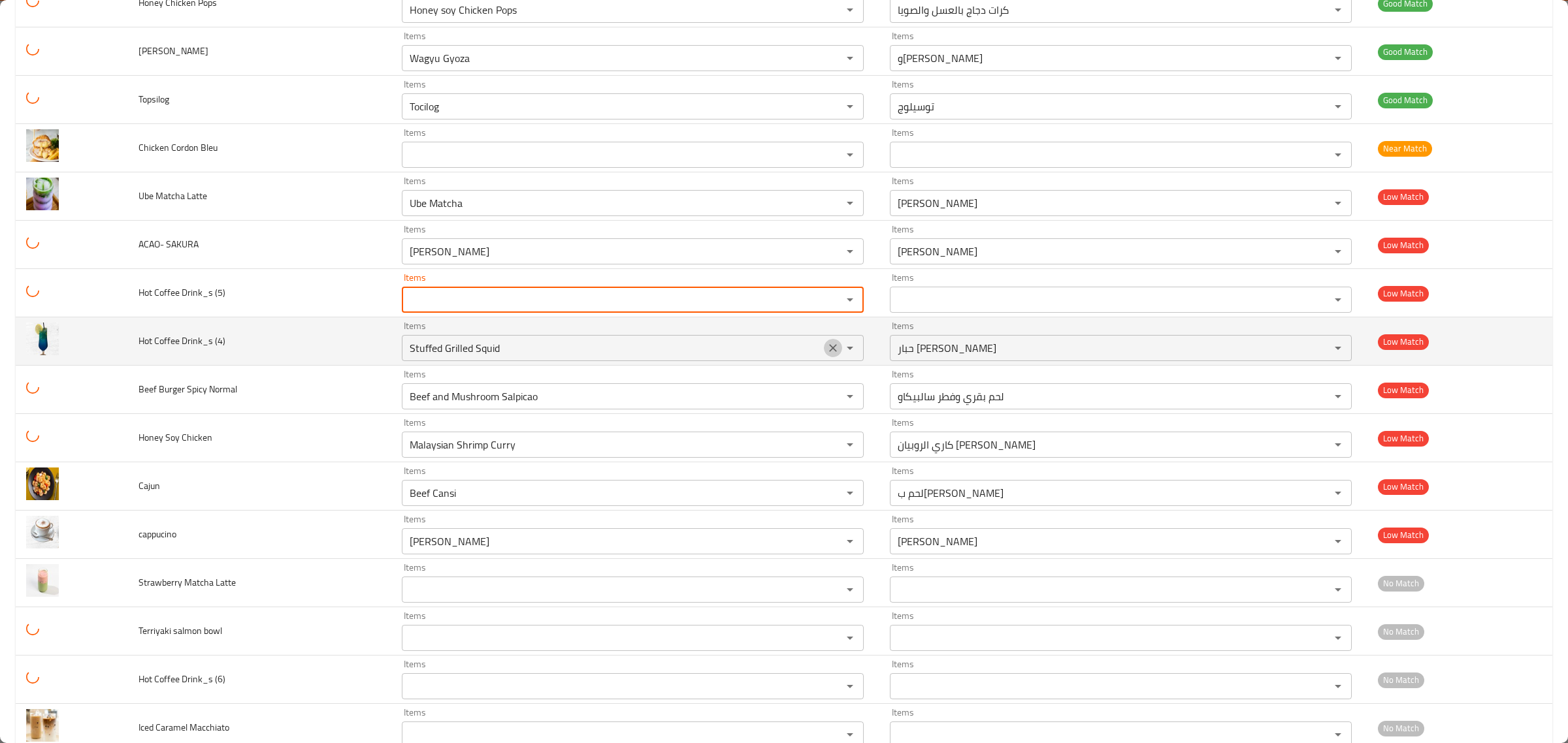
click at [829, 352] on icon "Clear" at bounding box center [833, 348] width 8 height 8
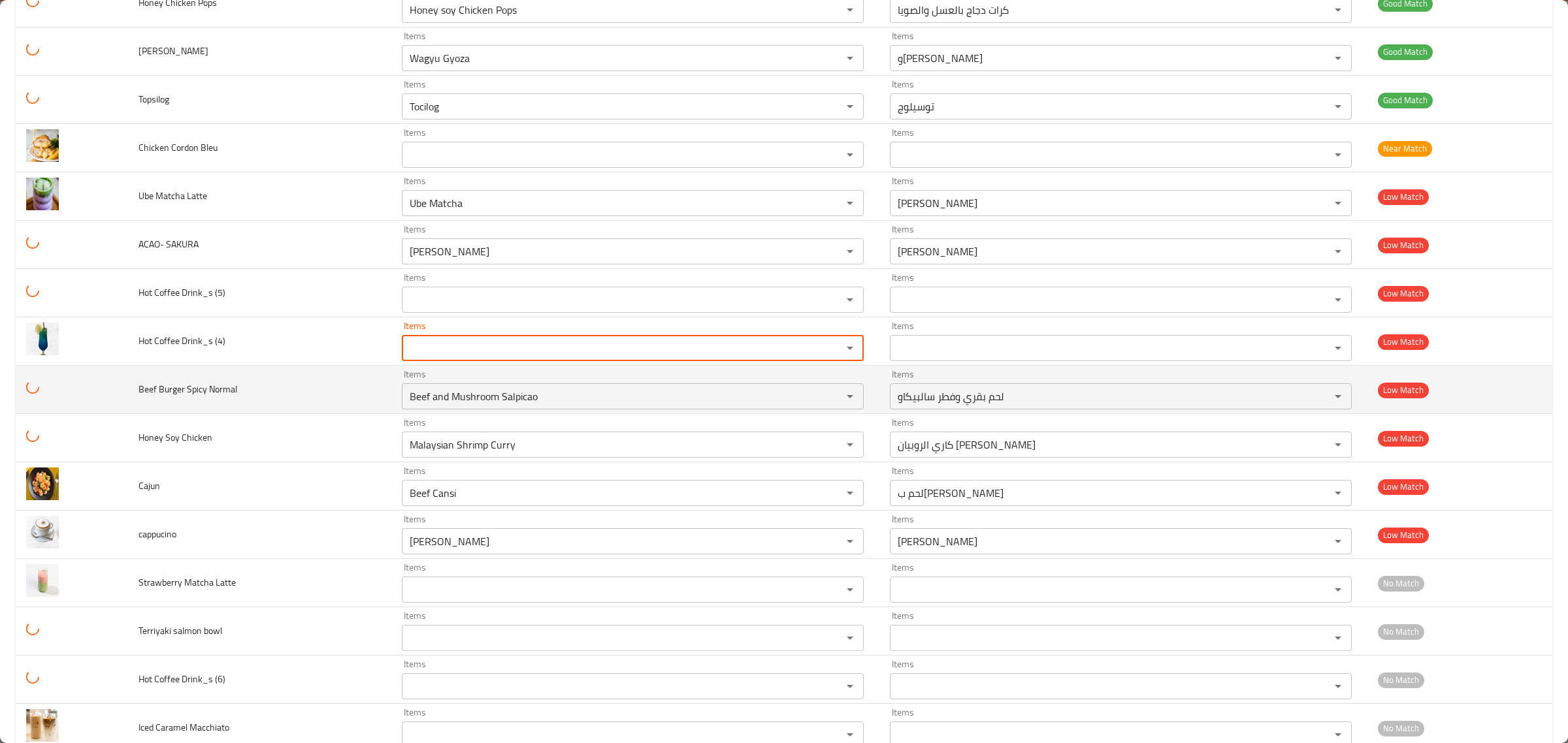
click at [169, 392] on span "Beef Burger Spicy Normal" at bounding box center [188, 389] width 99 height 17
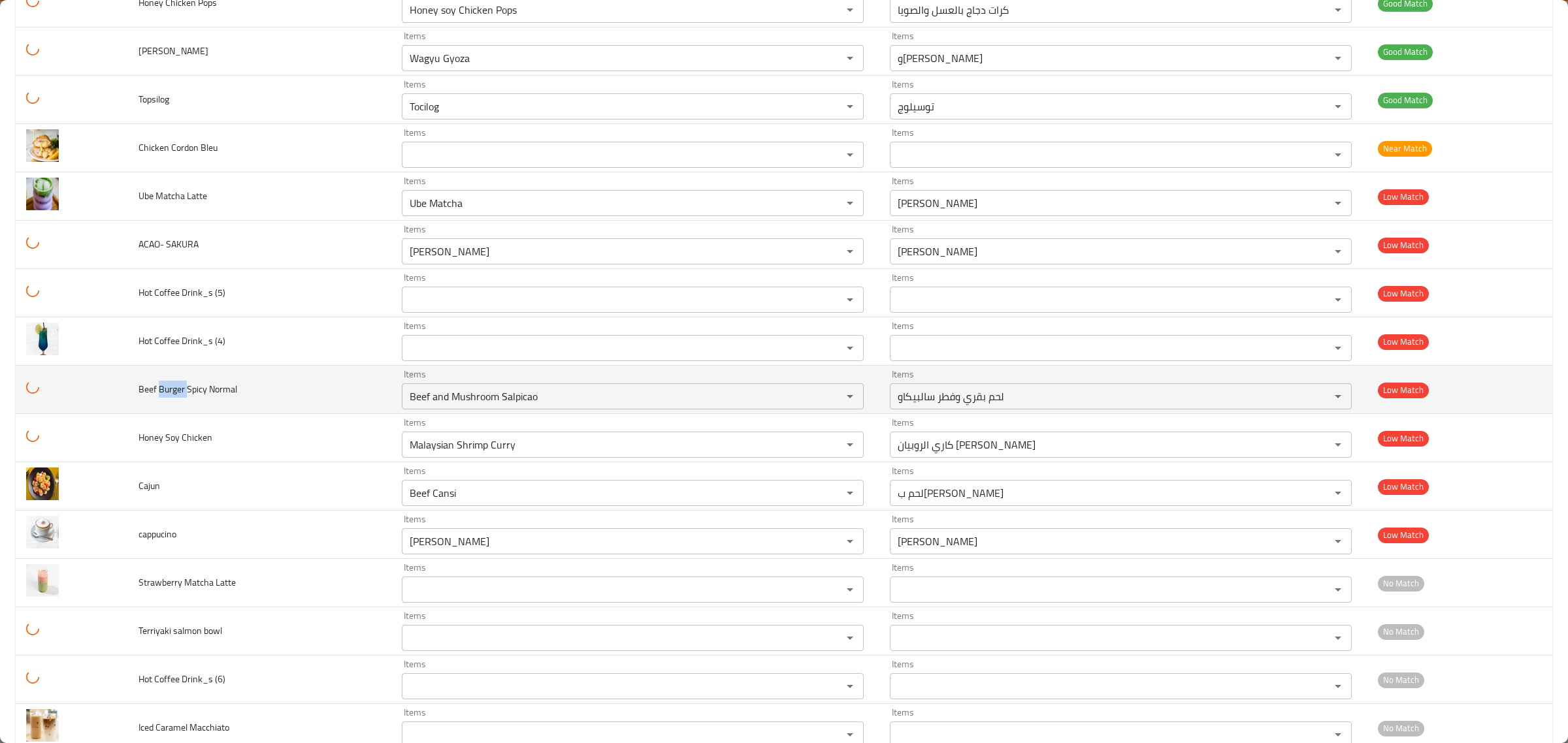
click at [169, 392] on span "Beef Burger Spicy Normal" at bounding box center [188, 389] width 99 height 17
copy span "Burger"
click at [445, 406] on Normal "Beef and Mushroom Salpicao" at bounding box center [613, 396] width 415 height 18
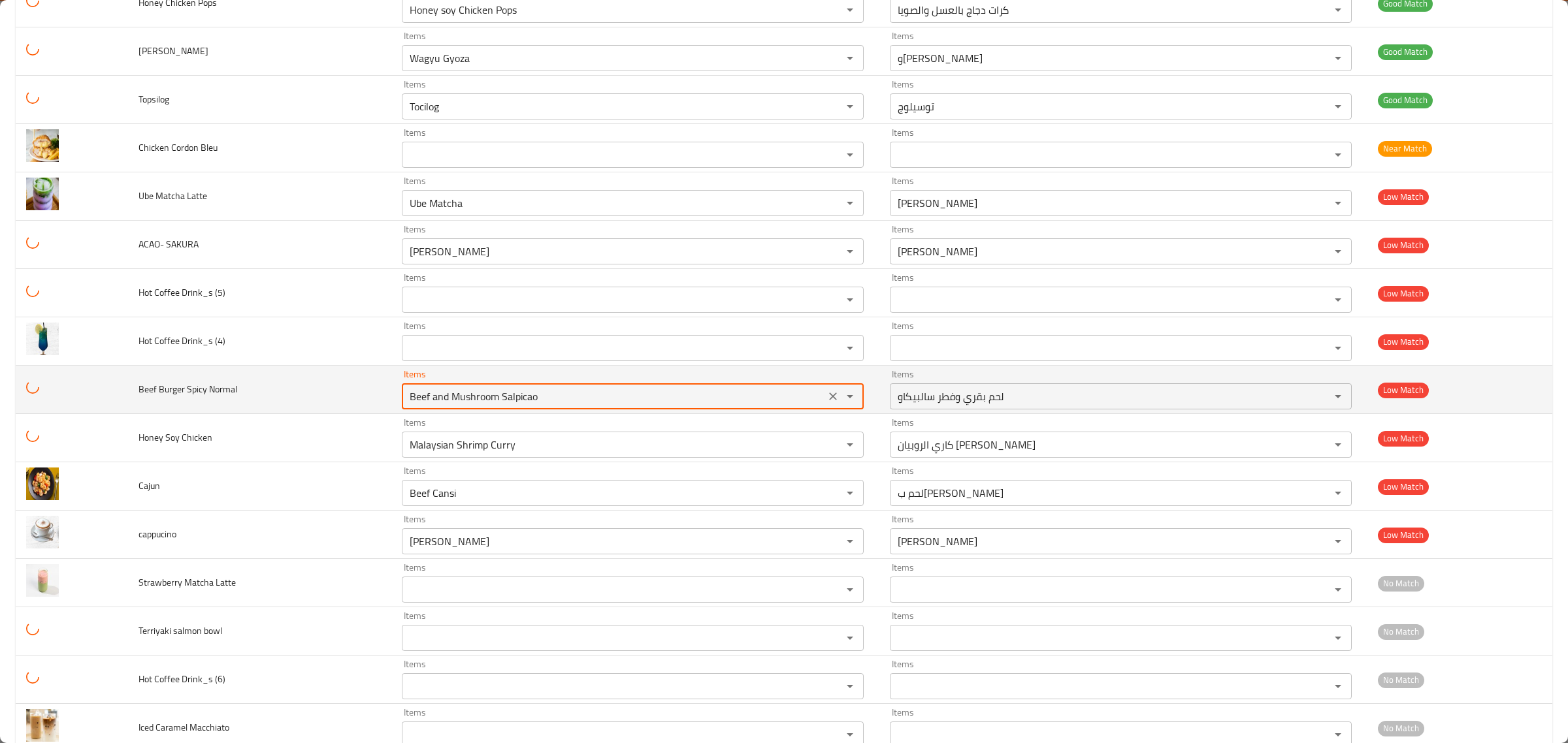
click at [445, 406] on Normal "Beef and Mushroom Salpicao" at bounding box center [613, 396] width 415 height 18
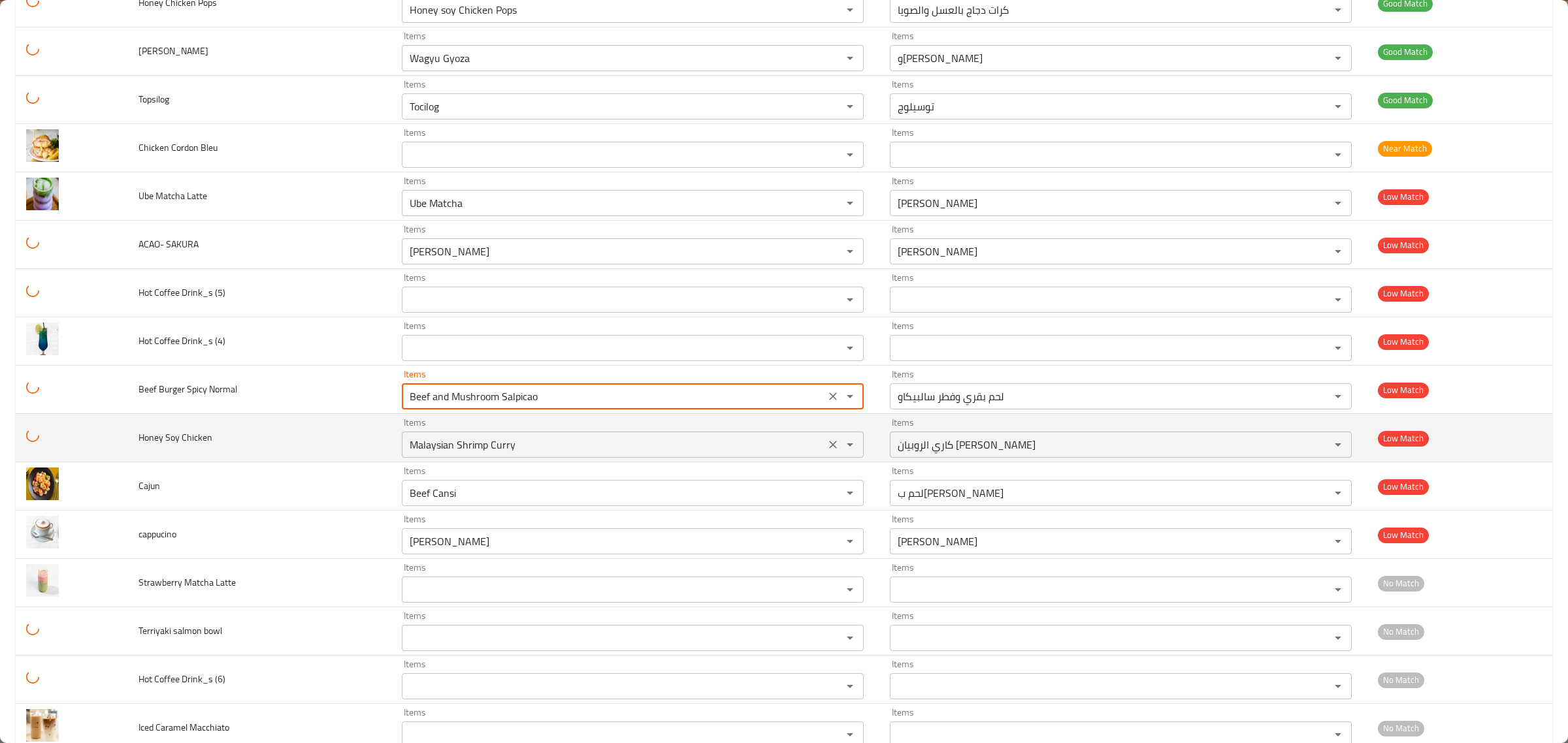
paste Normal "urger"
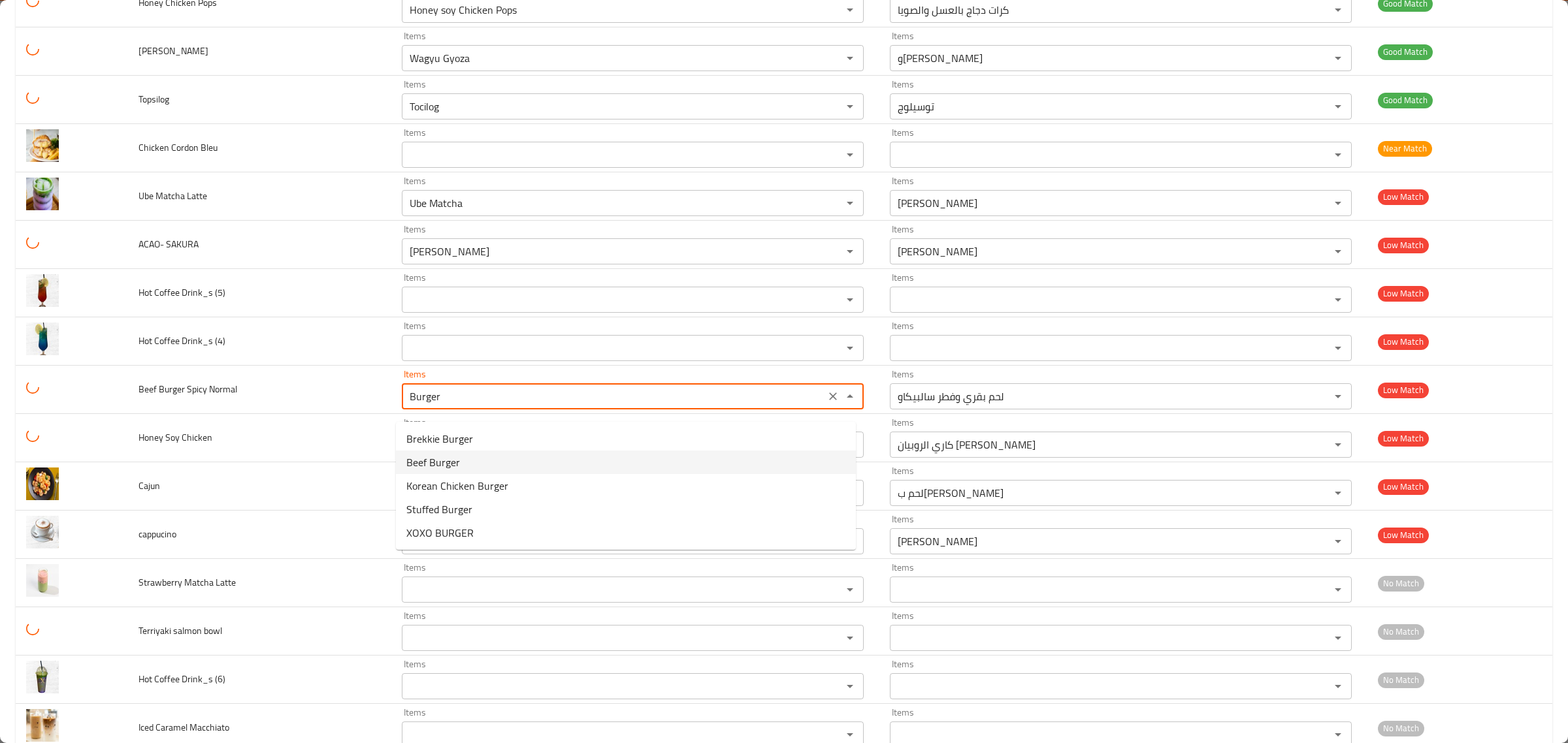
click at [455, 459] on span "Beef Burger" at bounding box center [434, 463] width 54 height 16
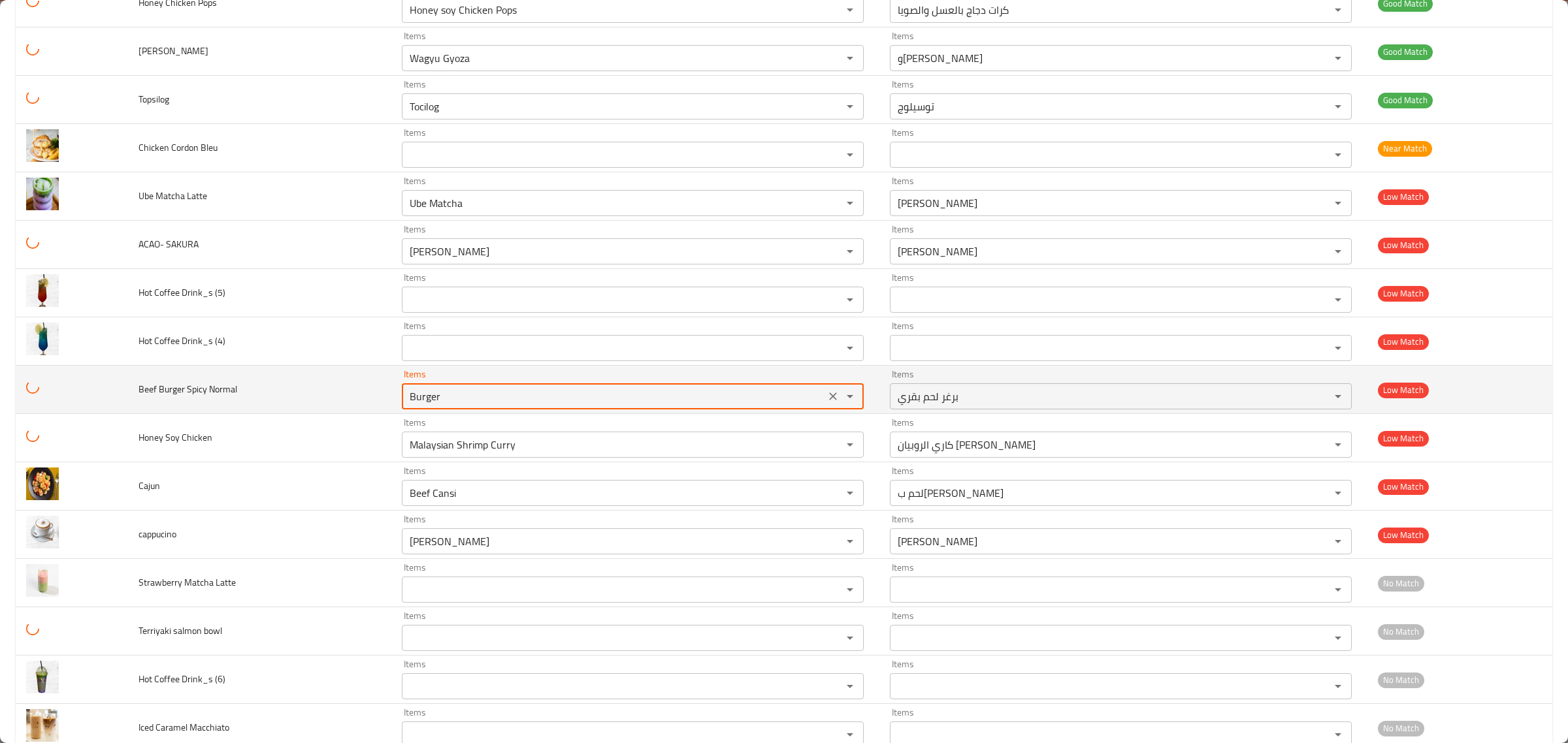
type Normal "Beef Burger"
type Normal-ar "برغر لحم بقري"
drag, startPoint x: 467, startPoint y: 402, endPoint x: 377, endPoint y: 399, distance: 90.0
click at [391, 399] on td "Items Beef Burger Items" at bounding box center [635, 389] width 488 height 48
type Normal "Beef Burger"
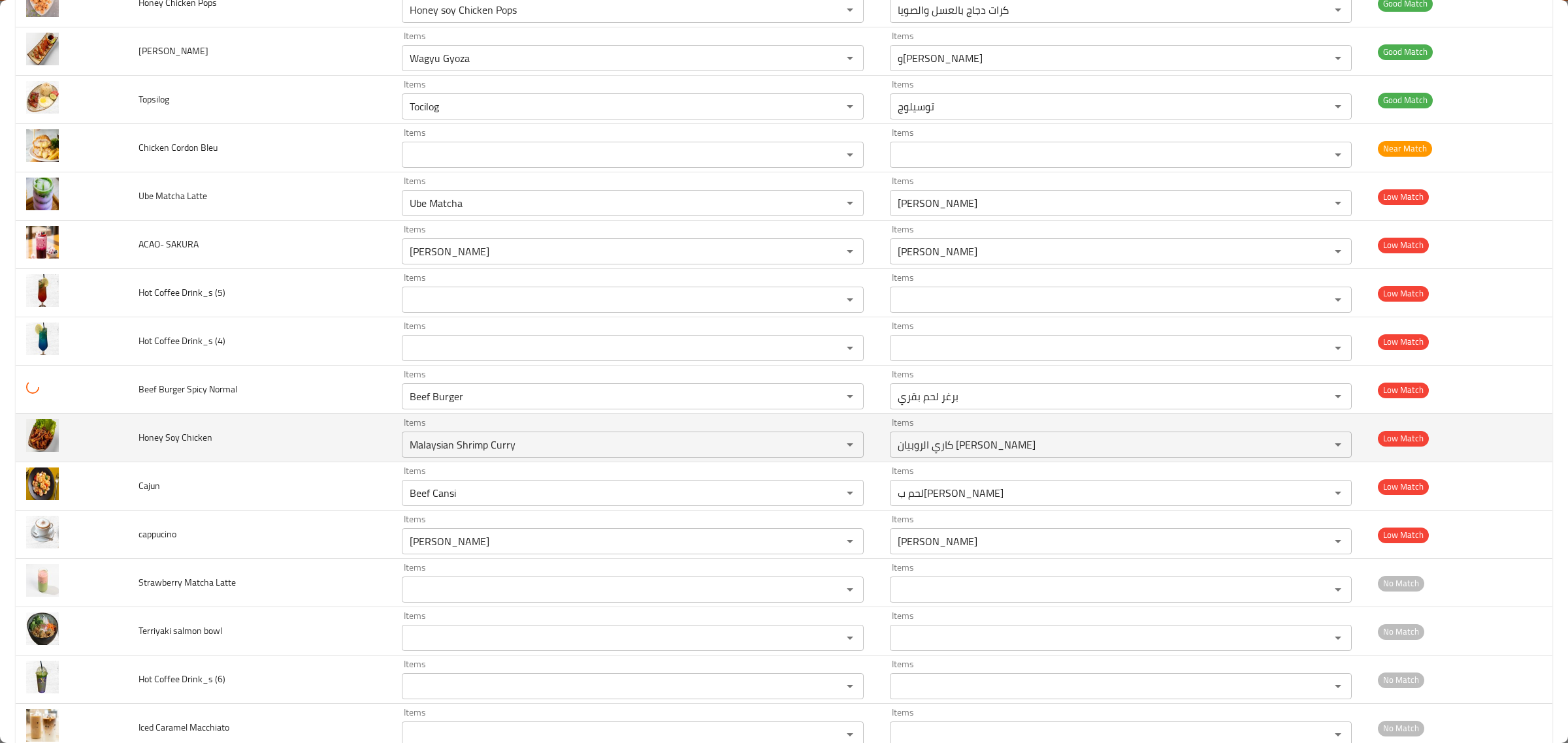
click at [145, 446] on span "Honey Soy Chicken" at bounding box center [176, 438] width 74 height 17
copy span "Honey"
click at [422, 452] on Chicken "Malaysian Shrimp Curry" at bounding box center [613, 444] width 415 height 18
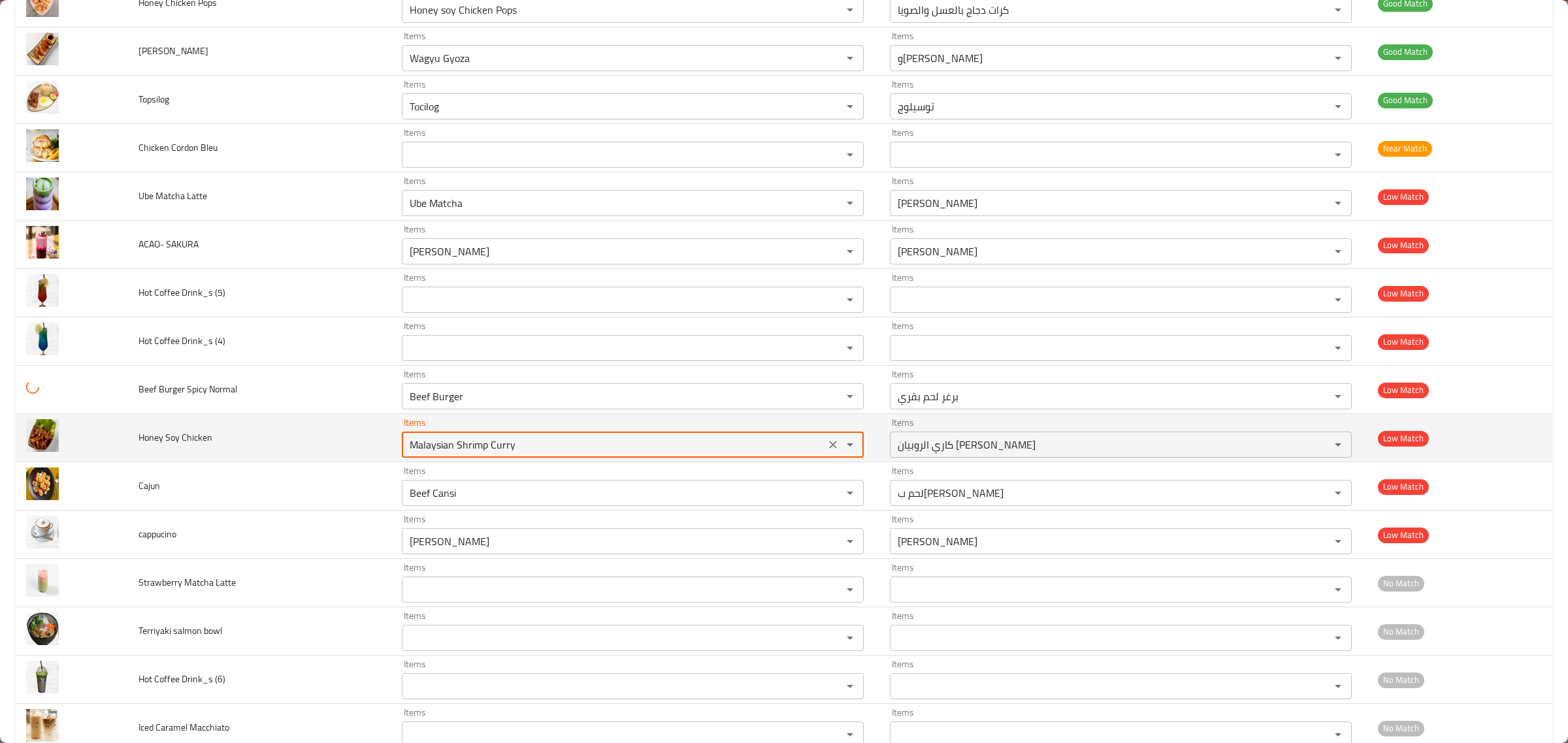
click at [423, 452] on Chicken "Malaysian Shrimp Curry" at bounding box center [613, 444] width 415 height 18
paste Chicken "Honey"
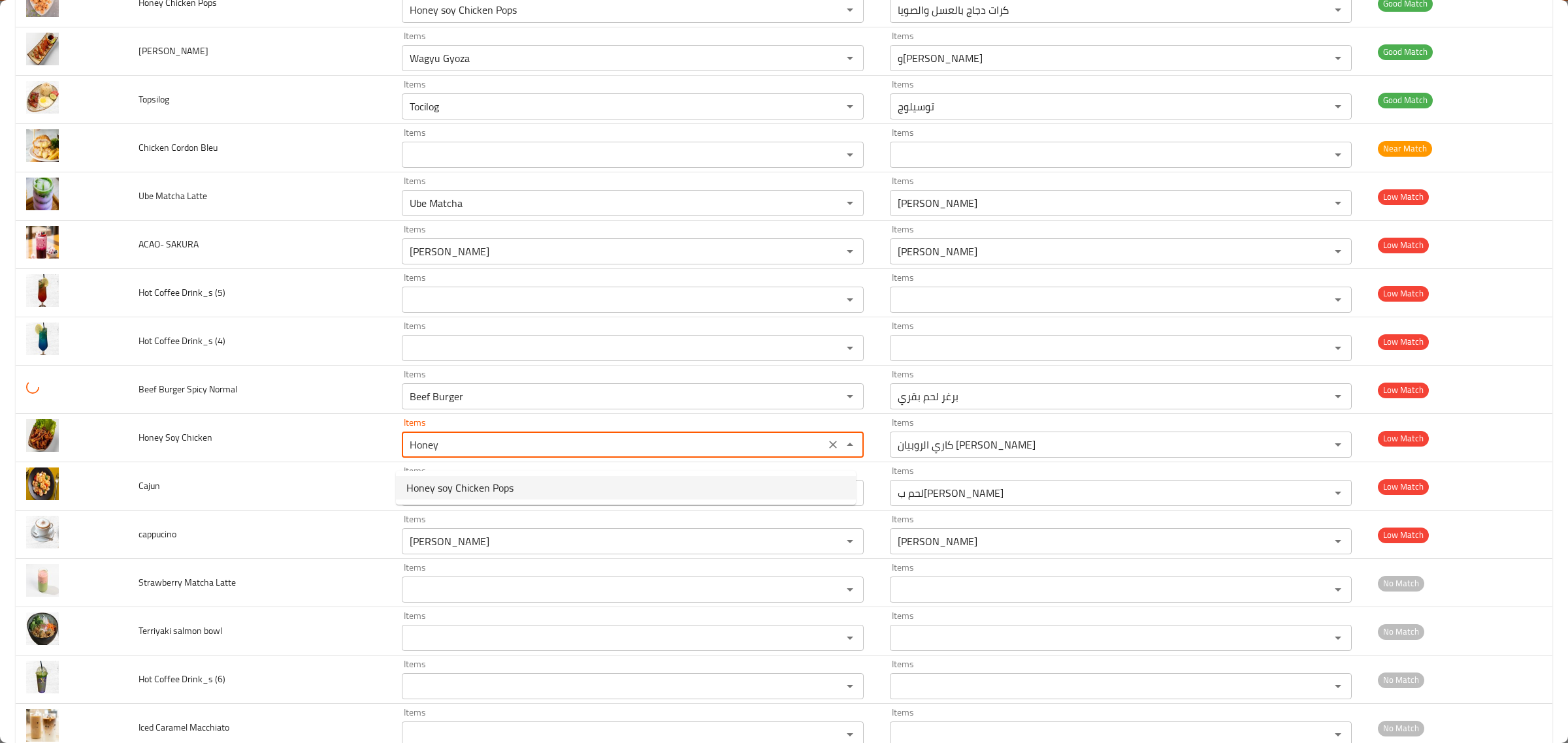
drag, startPoint x: 468, startPoint y: 489, endPoint x: 417, endPoint y: 481, distance: 51.6
click at [469, 489] on span "Honey soy Chicken Pops" at bounding box center [460, 488] width 107 height 16
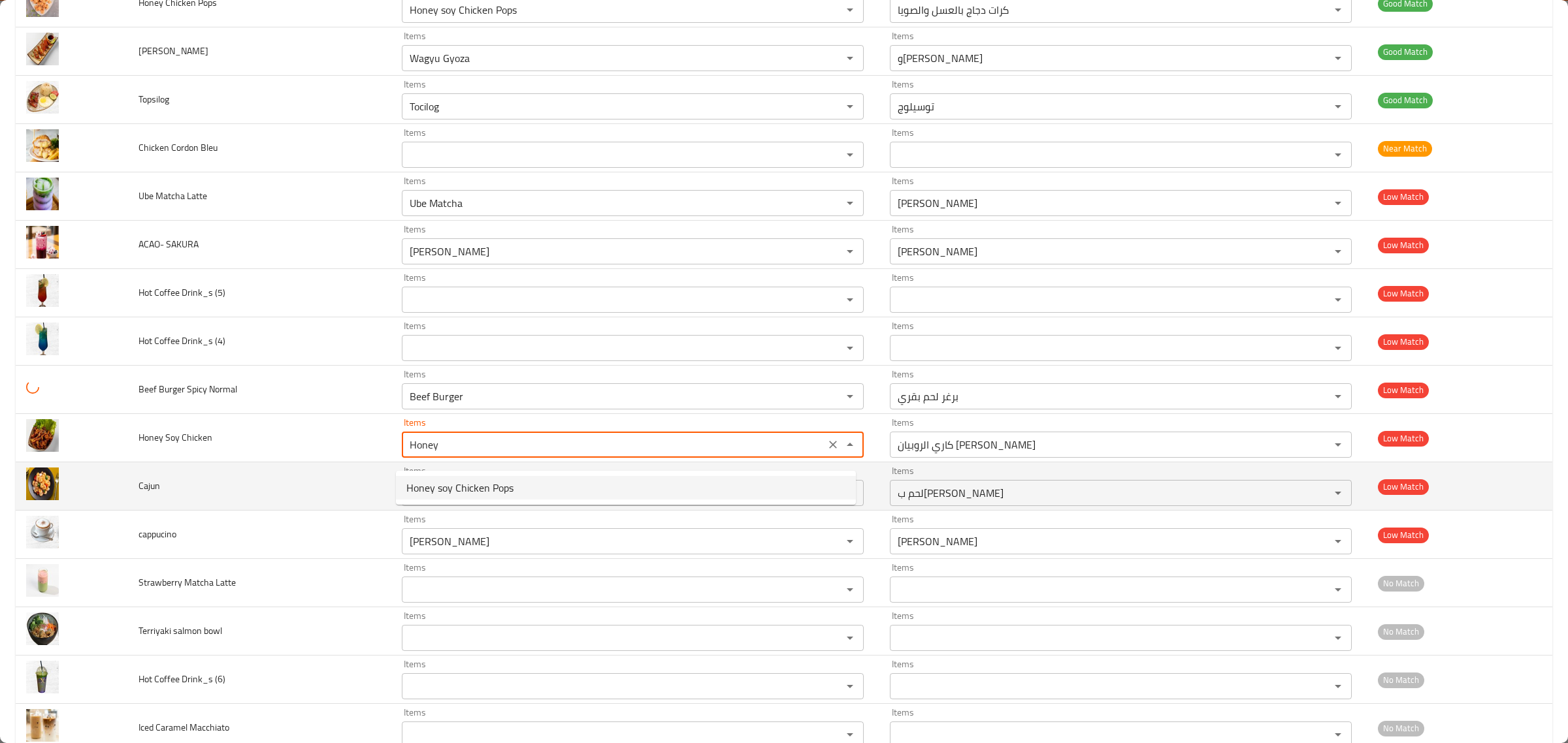
type Chicken "Honey soy Chicken Pops"
type Chicken-ar "كرات دجاج بالعسل والصويا"
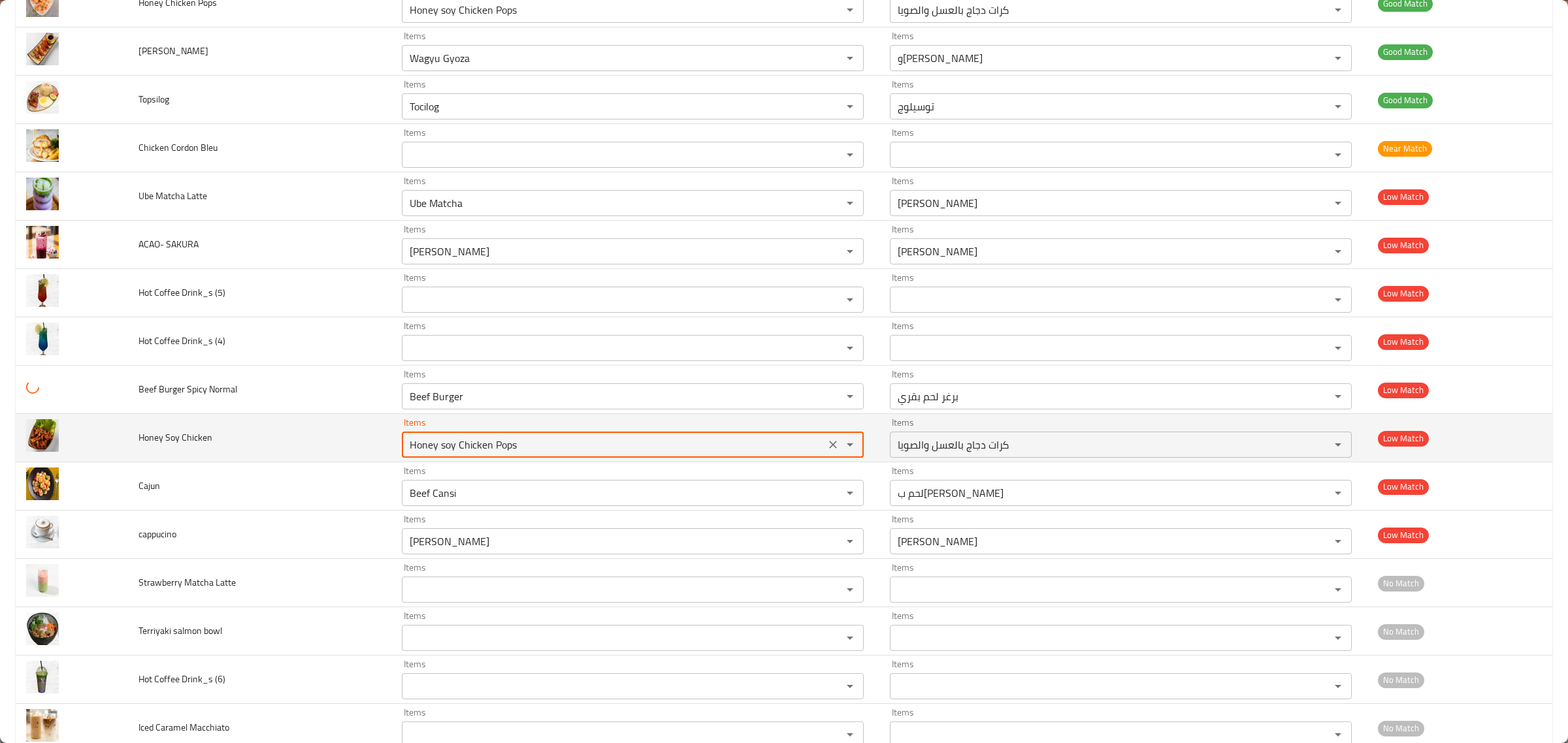
drag, startPoint x: 540, startPoint y: 446, endPoint x: 185, endPoint y: 441, distance: 355.0
click at [185, 441] on tr "Honey Soy Chicken Items Honey soy Chicken Pops Items Items كرات دجاج بالعسل وال…" at bounding box center [784, 437] width 1536 height 48
type Chicken "Honey soy Chicken Pops"
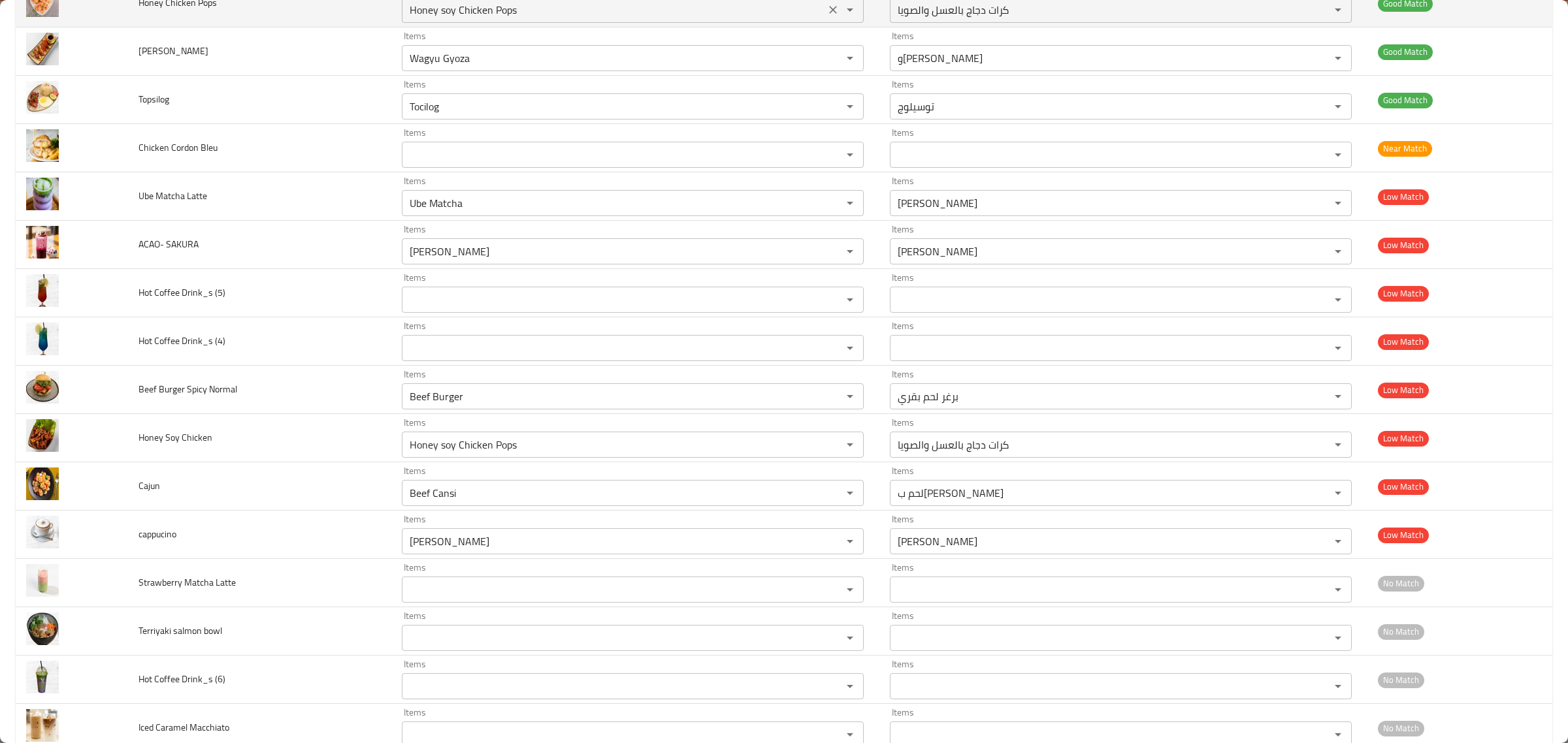
click at [426, 19] on Pops "Honey soy Chicken Pops" at bounding box center [613, 9] width 415 height 18
click at [430, 19] on Pops "Honey soy Chicken Pops" at bounding box center [613, 9] width 415 height 18
paste Pops "Honey soy Chicken Pops"
click at [449, 19] on Pops "HoneHoney soy Chicken Popsy soy Chicken Pops" at bounding box center [613, 9] width 415 height 18
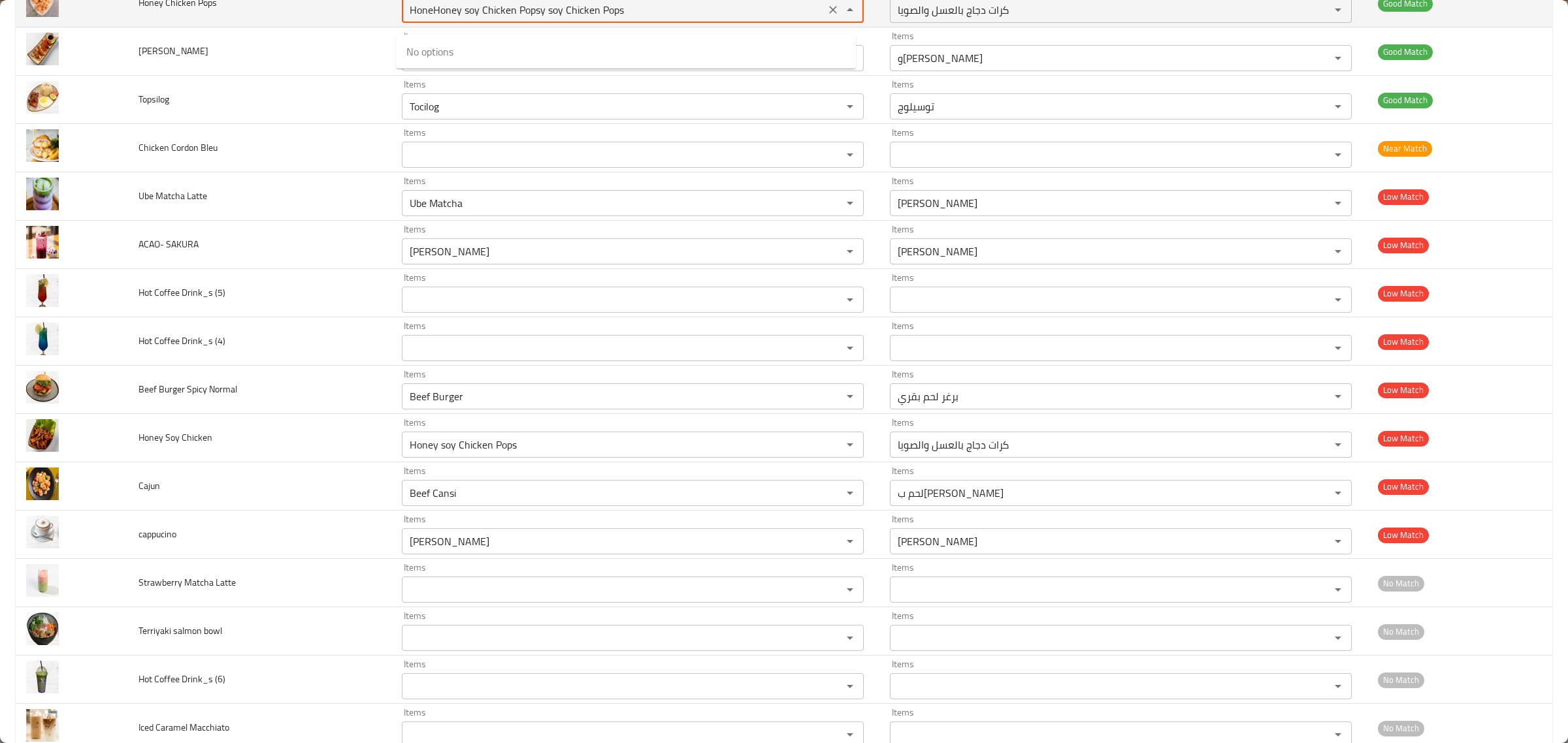
click at [451, 19] on Pops "HoneHoney soy Chicken Popsy soy Chicken Pops" at bounding box center [613, 9] width 415 height 18
paste Pops "enhanced table"
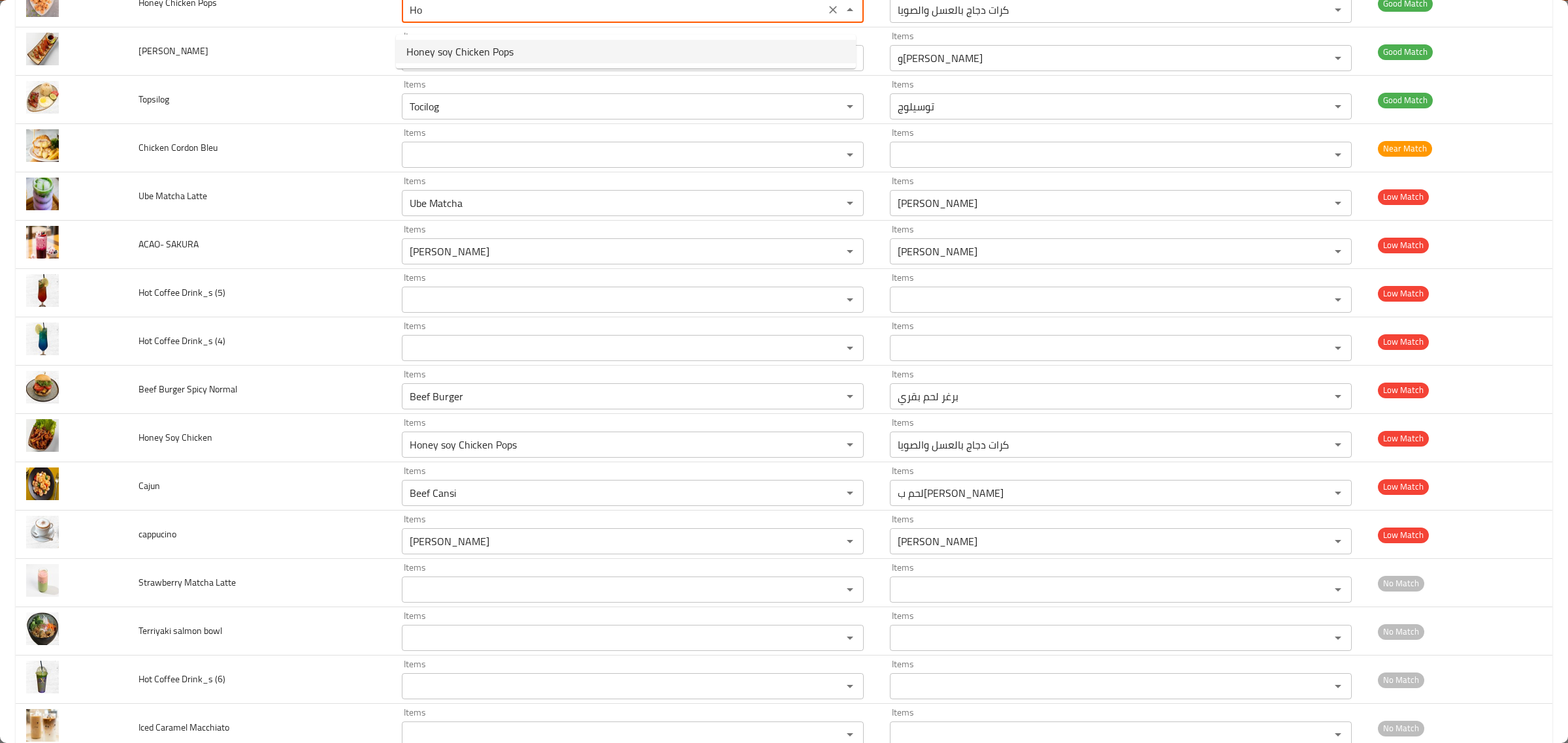
type Pops "H"
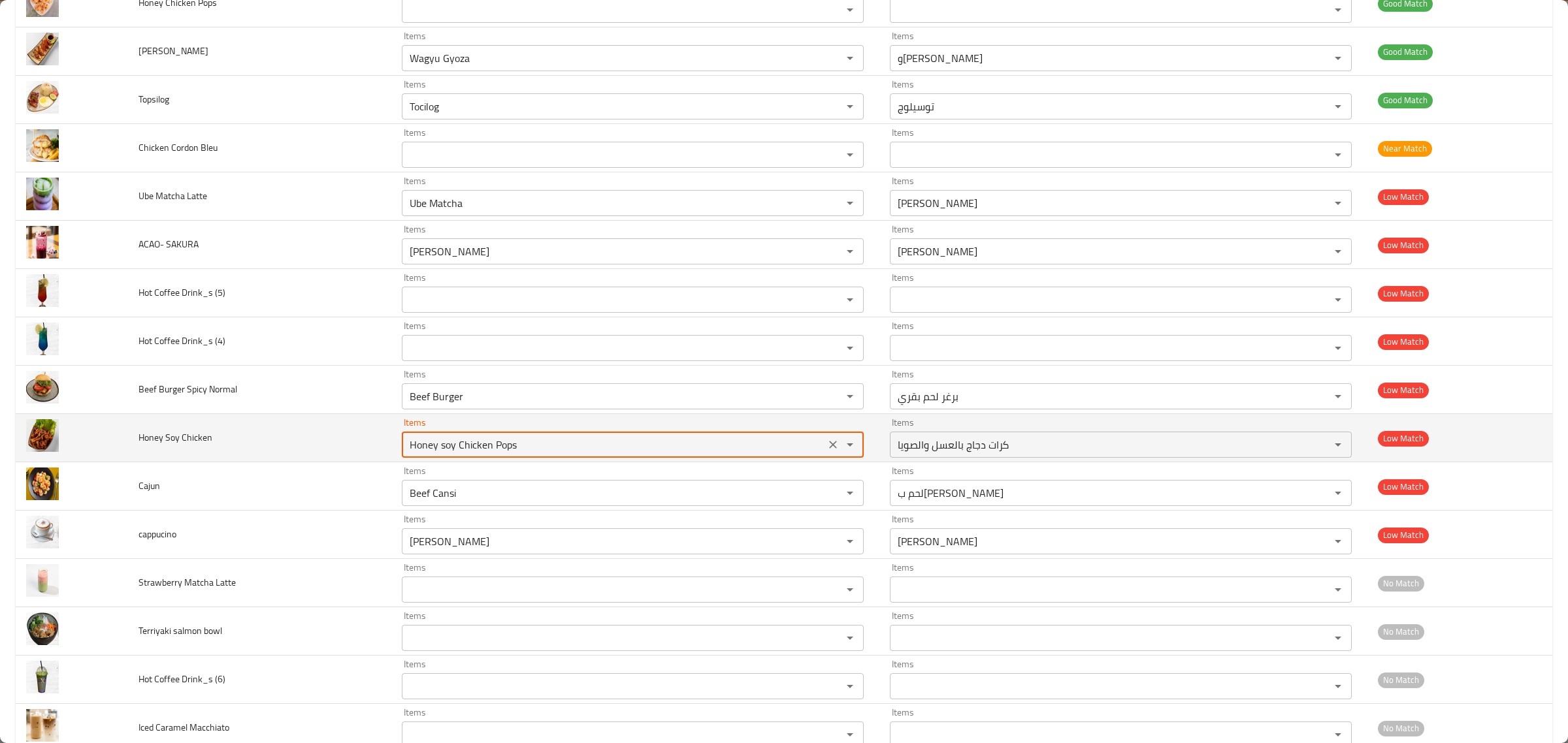
click at [456, 454] on Chicken "Honey soy Chicken Pops" at bounding box center [613, 444] width 415 height 18
click at [451, 454] on Chicken "Honey soy Chicken Pops" at bounding box center [613, 444] width 415 height 18
click at [439, 454] on Chicken "Honey soy Chicken Pops" at bounding box center [613, 444] width 415 height 18
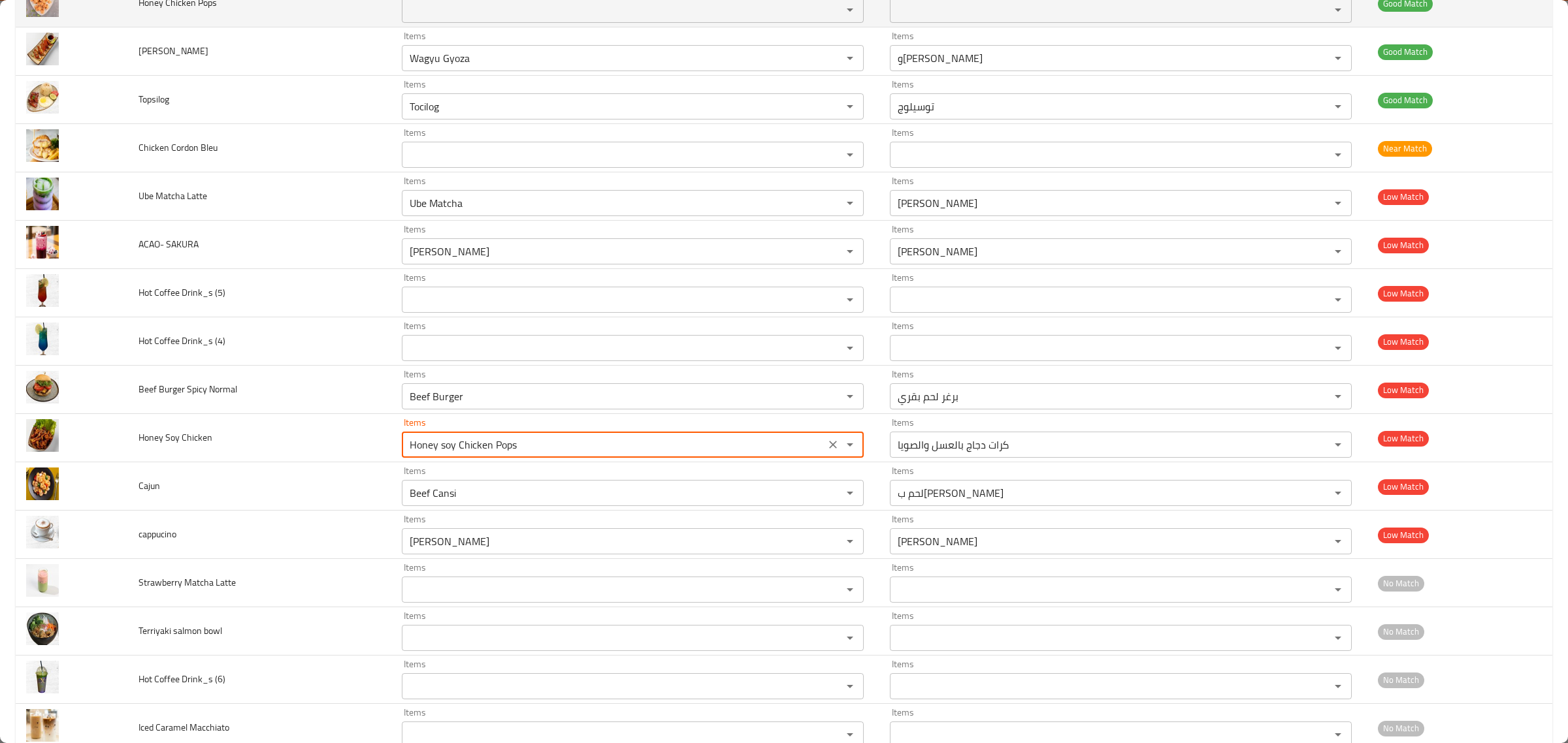
click at [430, 19] on Pops "Items" at bounding box center [613, 9] width 415 height 18
paste Pops "soy"
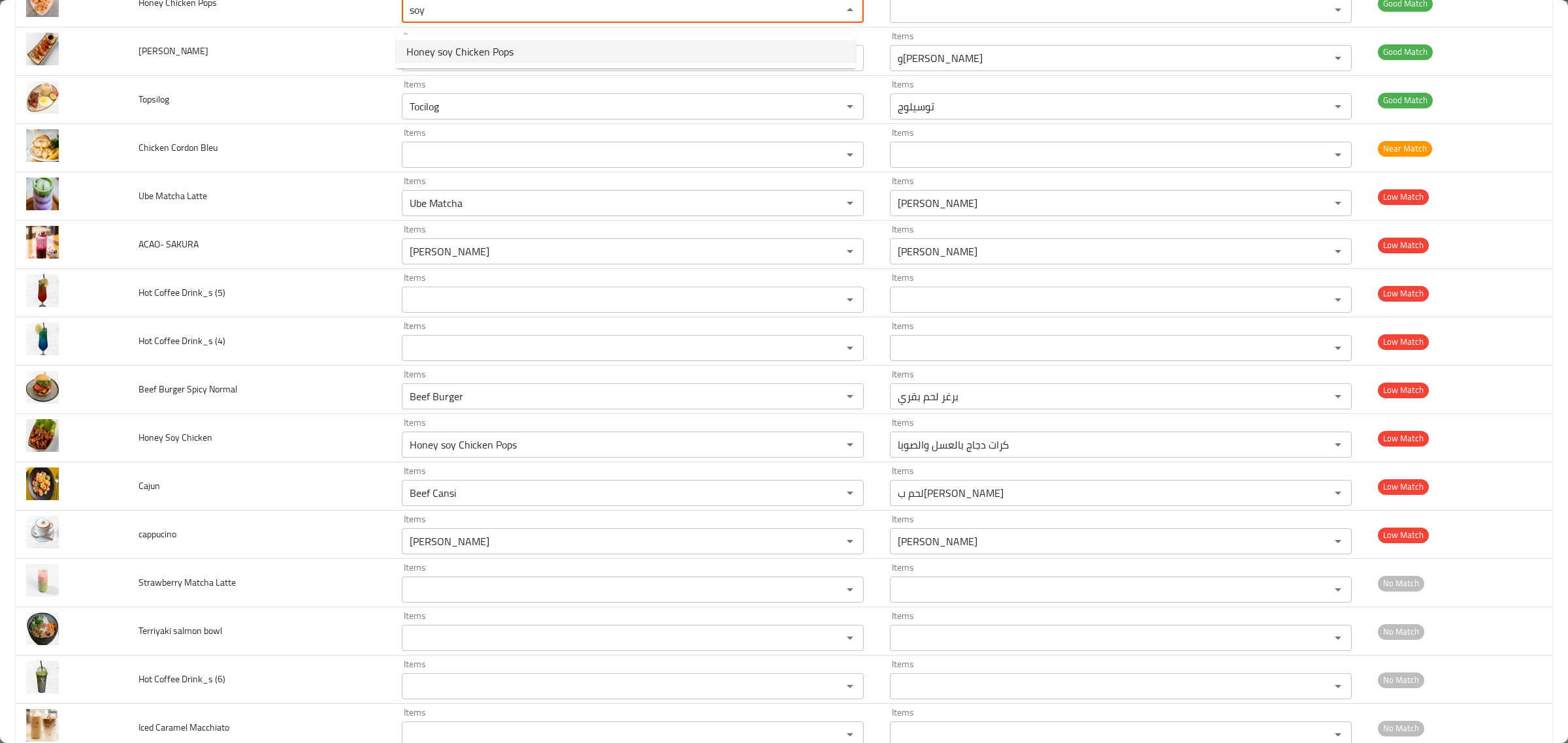
click at [445, 46] on span "Honey soy Chicken Pops" at bounding box center [460, 52] width 107 height 16
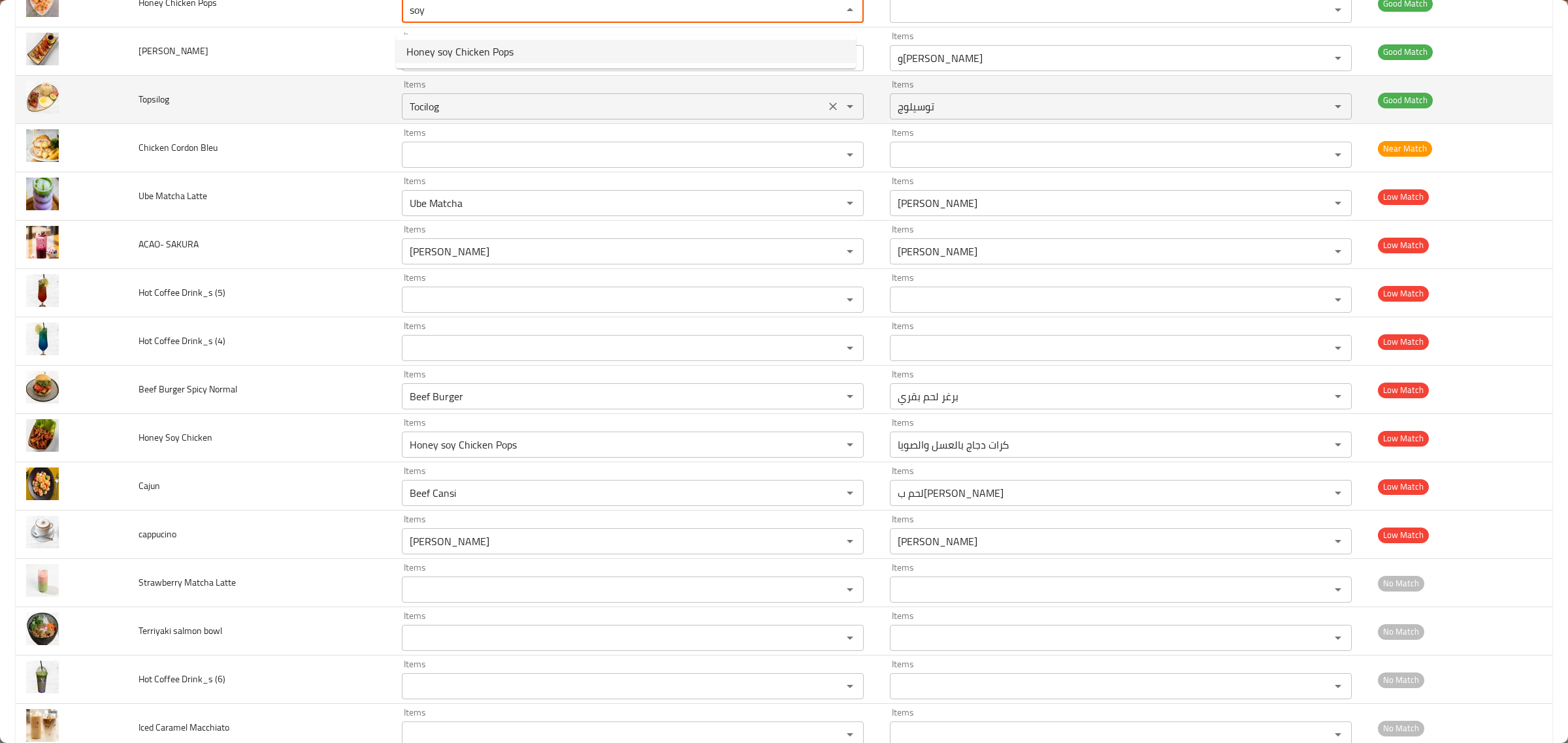
type Pops "Honey soy Chicken Pops"
type Pops-ar "كرات دجاج بالعسل والصويا"
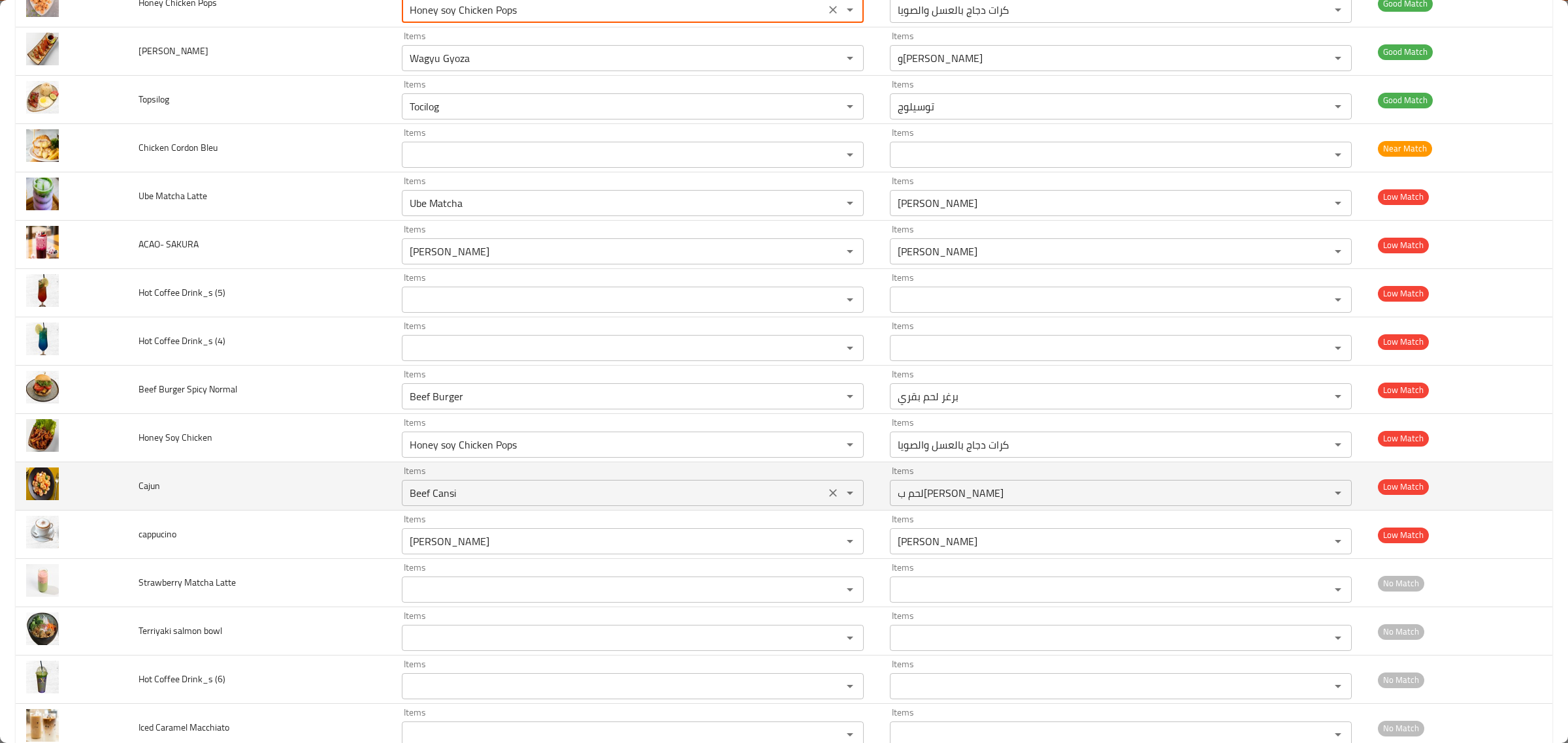
type Pops "Honey soy Chicken Pops"
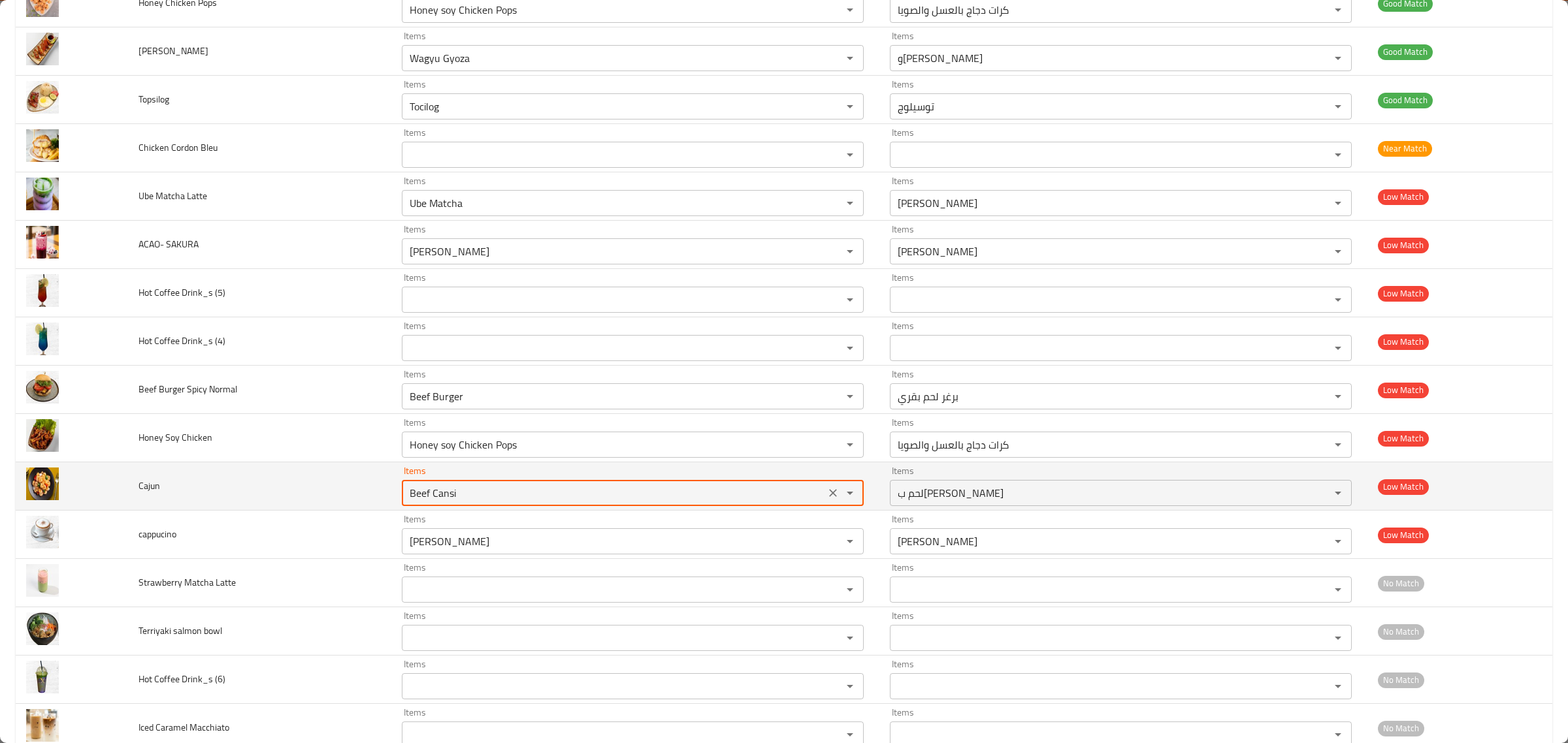
drag, startPoint x: 466, startPoint y: 504, endPoint x: 357, endPoint y: 498, distance: 109.2
click at [357, 498] on tr "Cajun Items Beef Cansi Items Items لحم بقري كانسي Items Low Match" at bounding box center [784, 486] width 1536 height 48
click at [139, 487] on span "Cajun" at bounding box center [149, 486] width 21 height 17
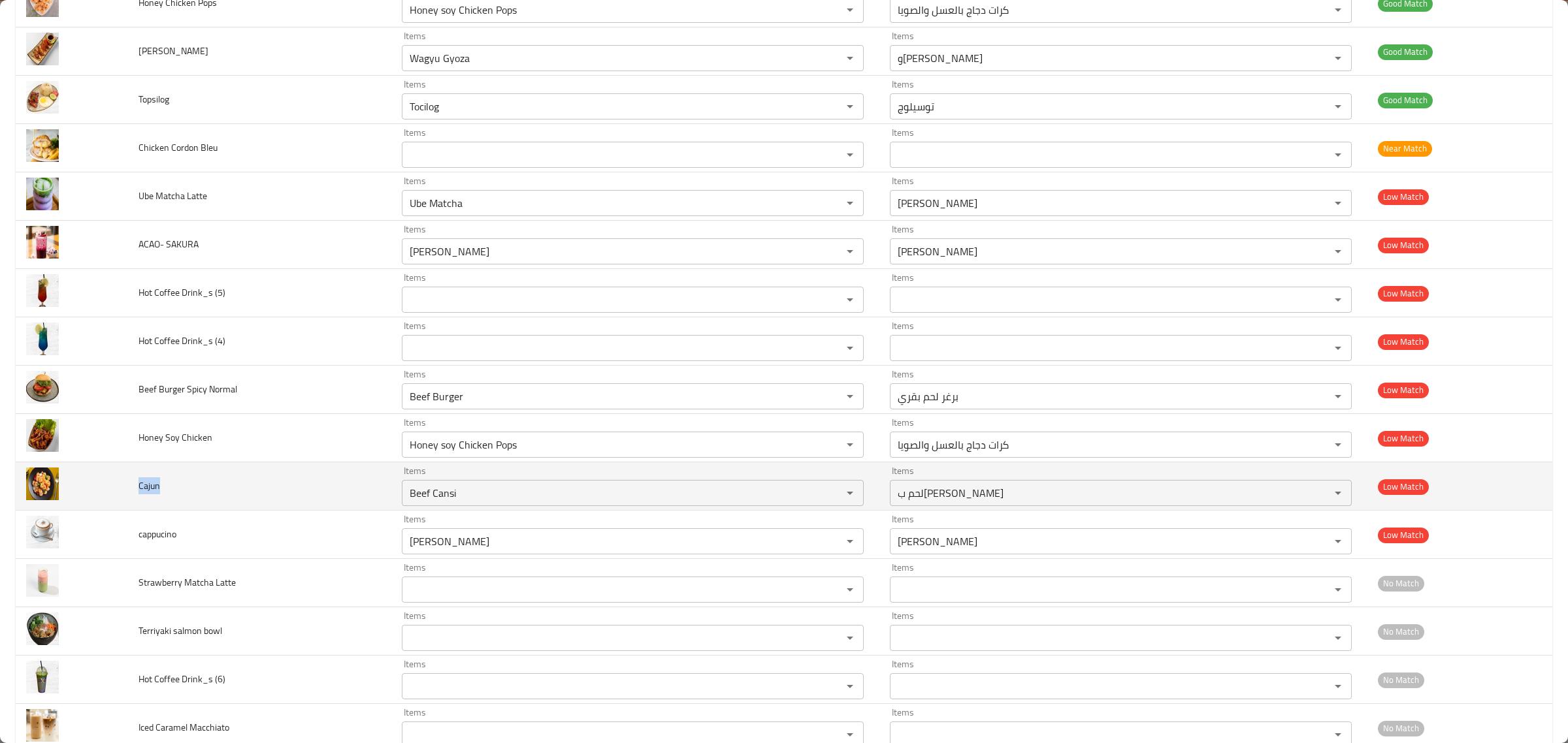
click at [139, 487] on span "Cajun" at bounding box center [149, 486] width 21 height 17
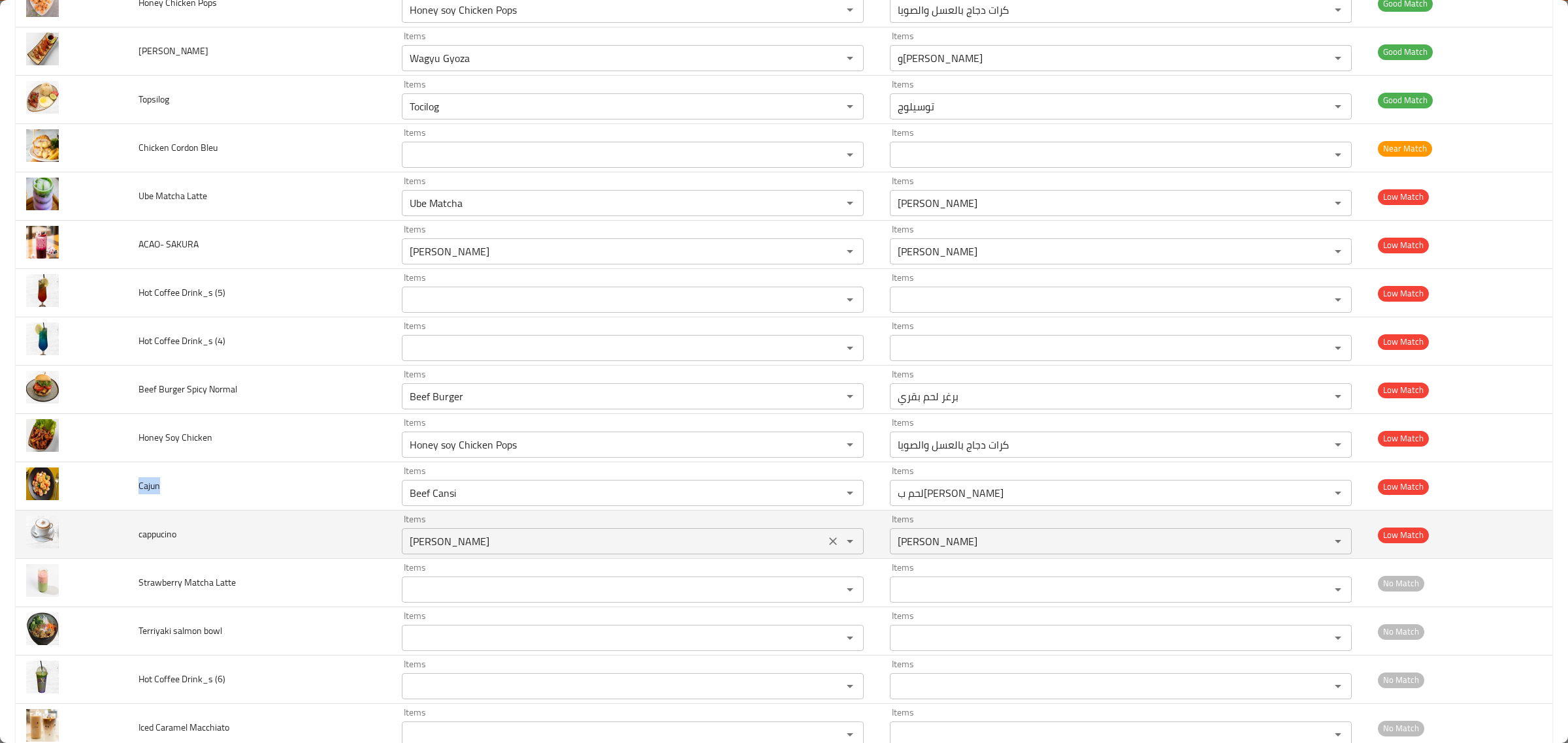
copy span "Cajun"
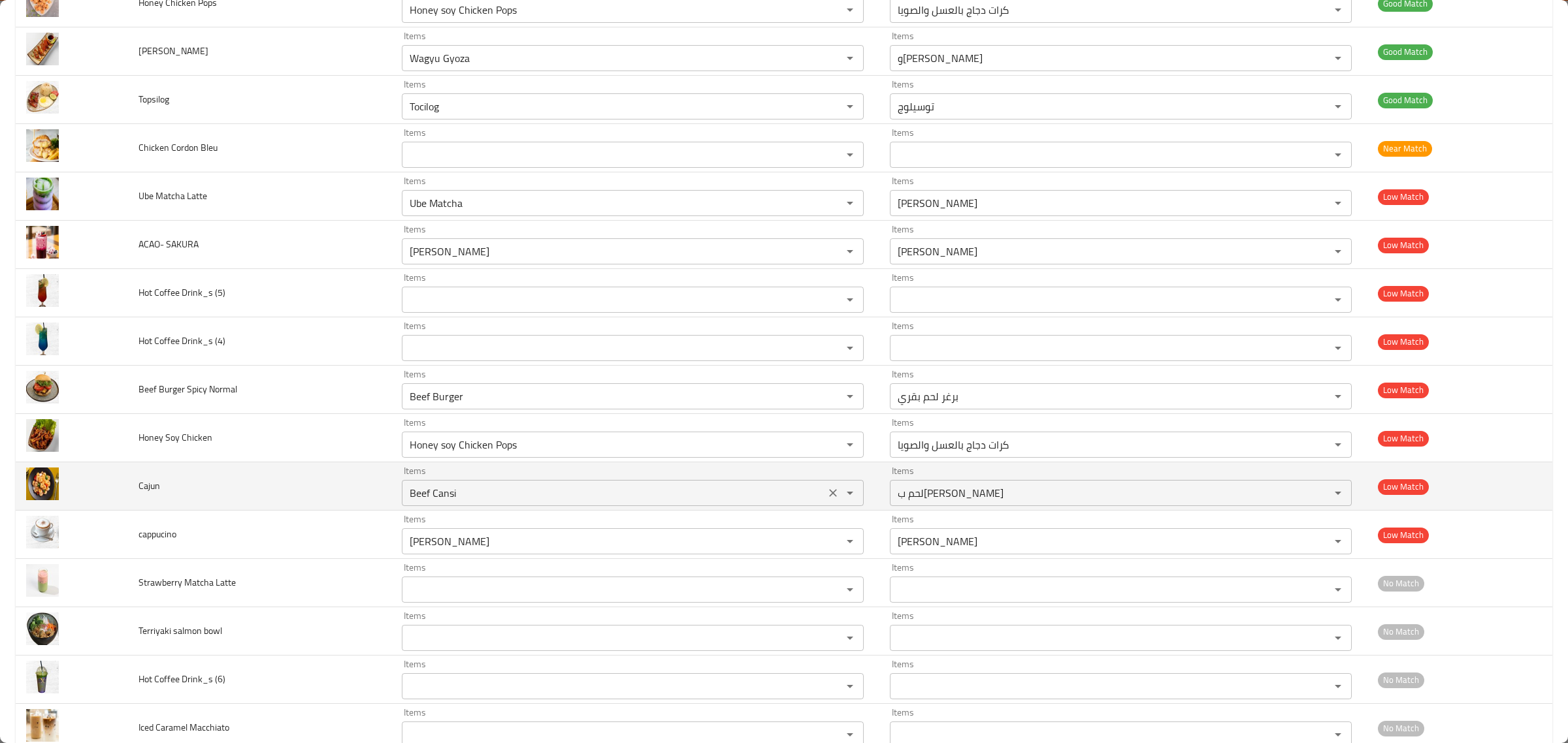
click at [433, 502] on input "Beef Cansi" at bounding box center [613, 492] width 415 height 18
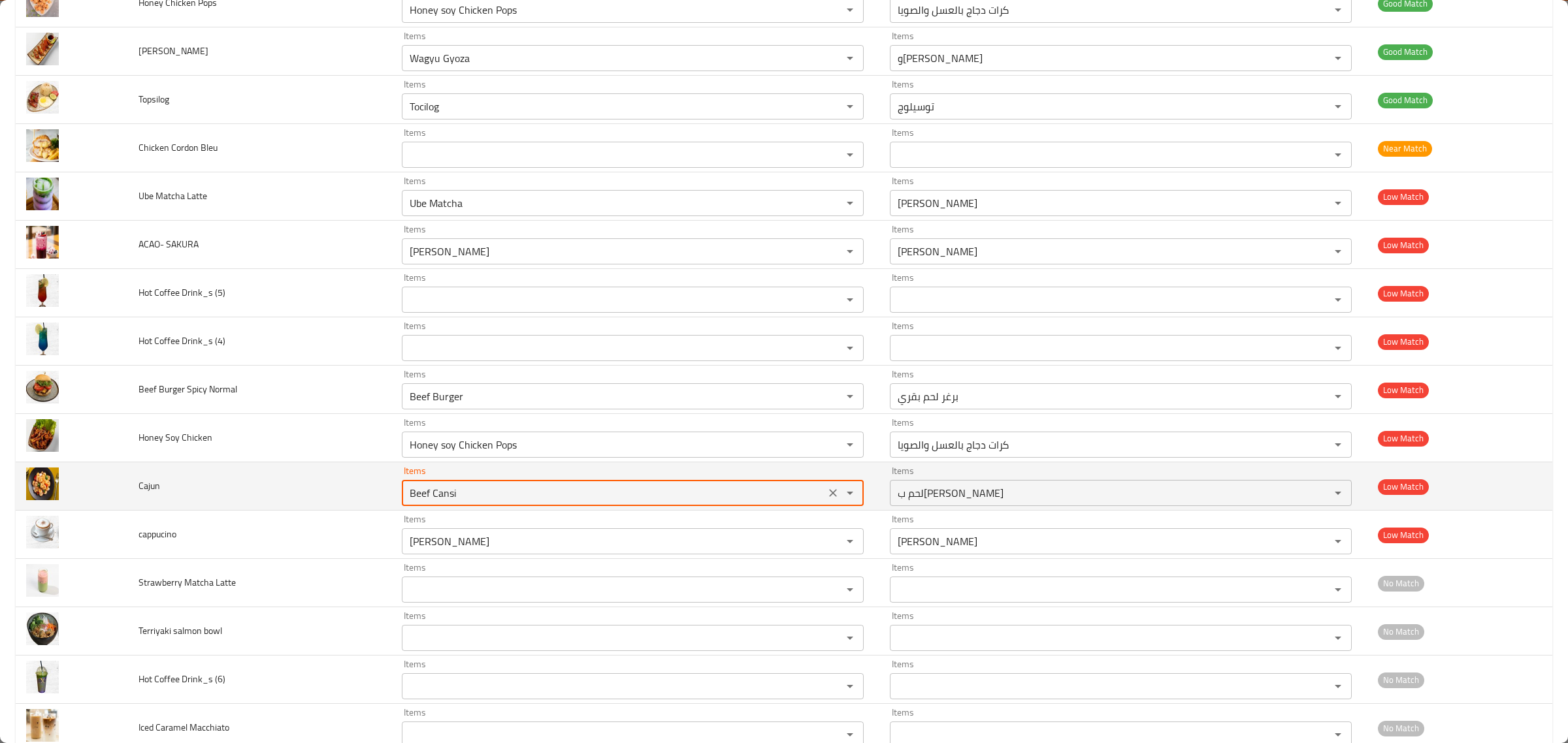
click at [433, 502] on input "Beef Cansi" at bounding box center [613, 492] width 415 height 18
paste input "Cajun"
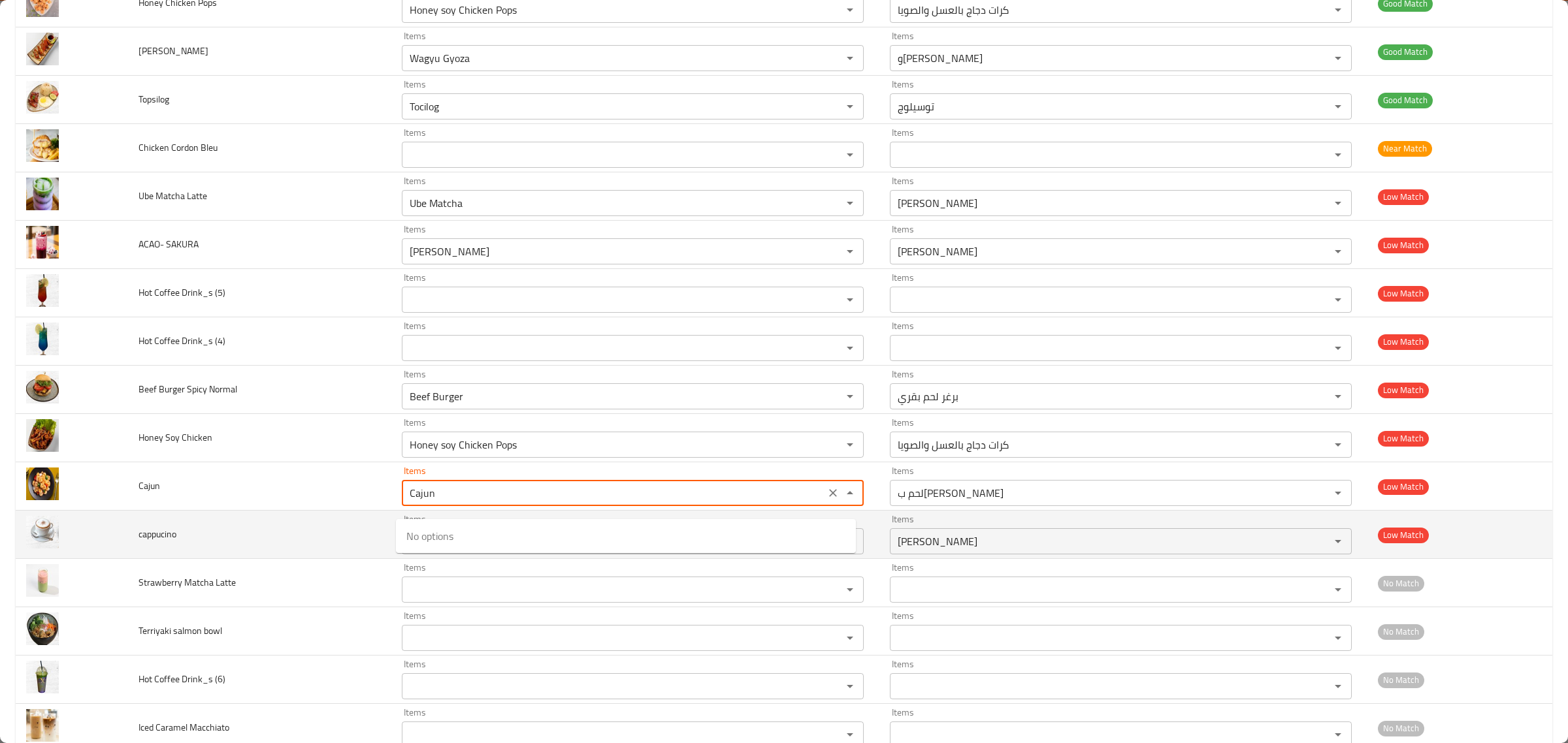
type input "Beef Cansi"
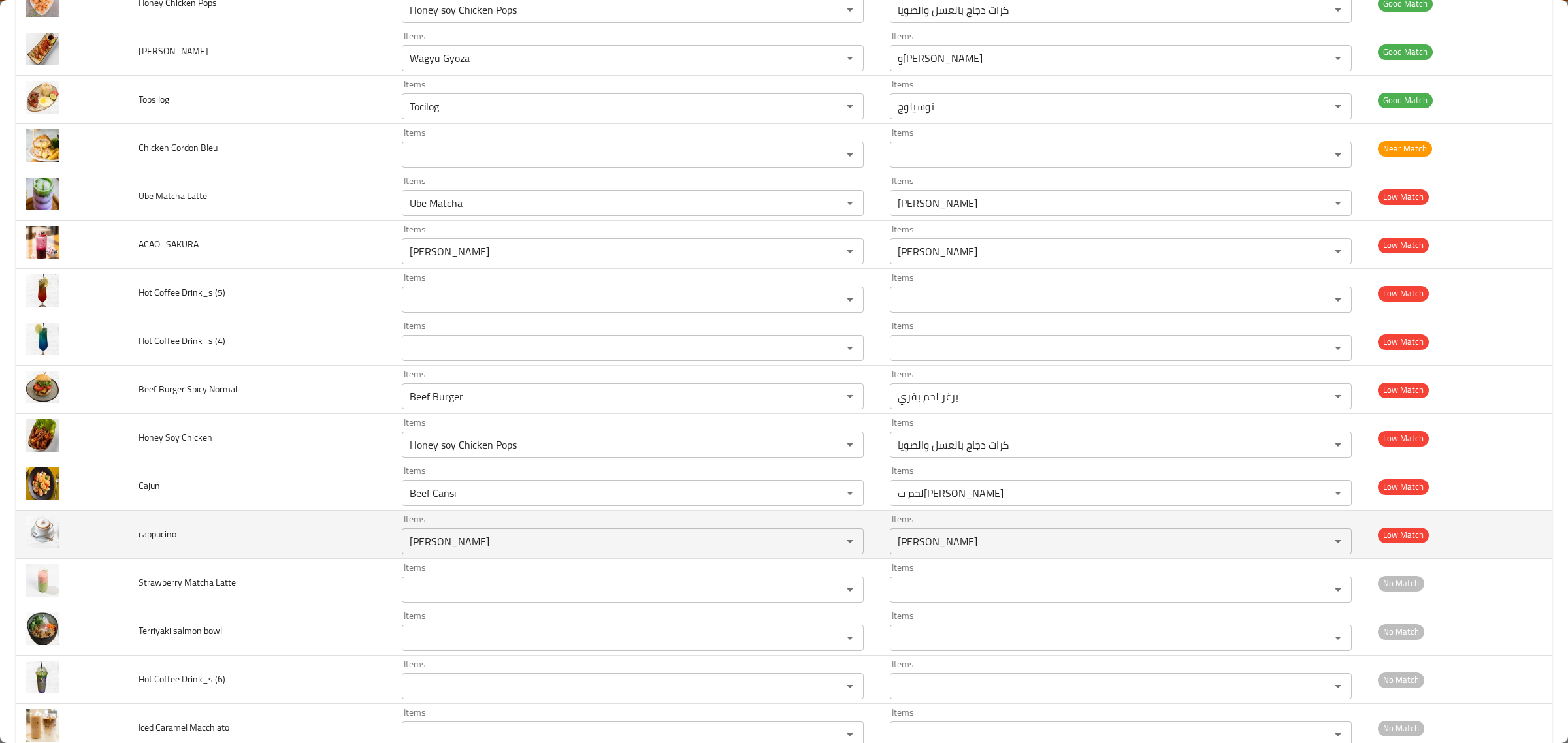
click at [184, 554] on td "cappucino" at bounding box center [259, 534] width 263 height 48
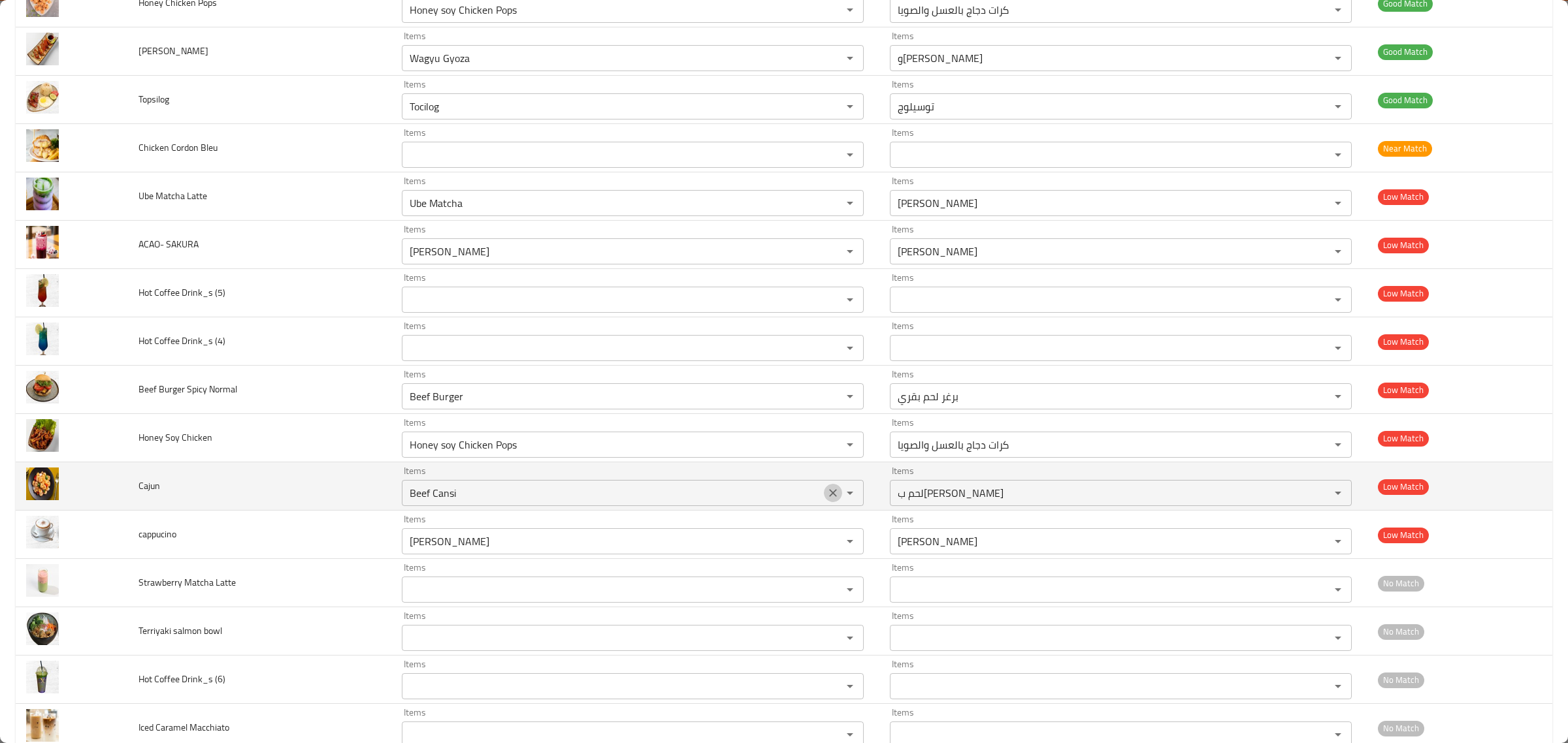
click at [826, 500] on icon "Clear" at bounding box center [832, 492] width 13 height 13
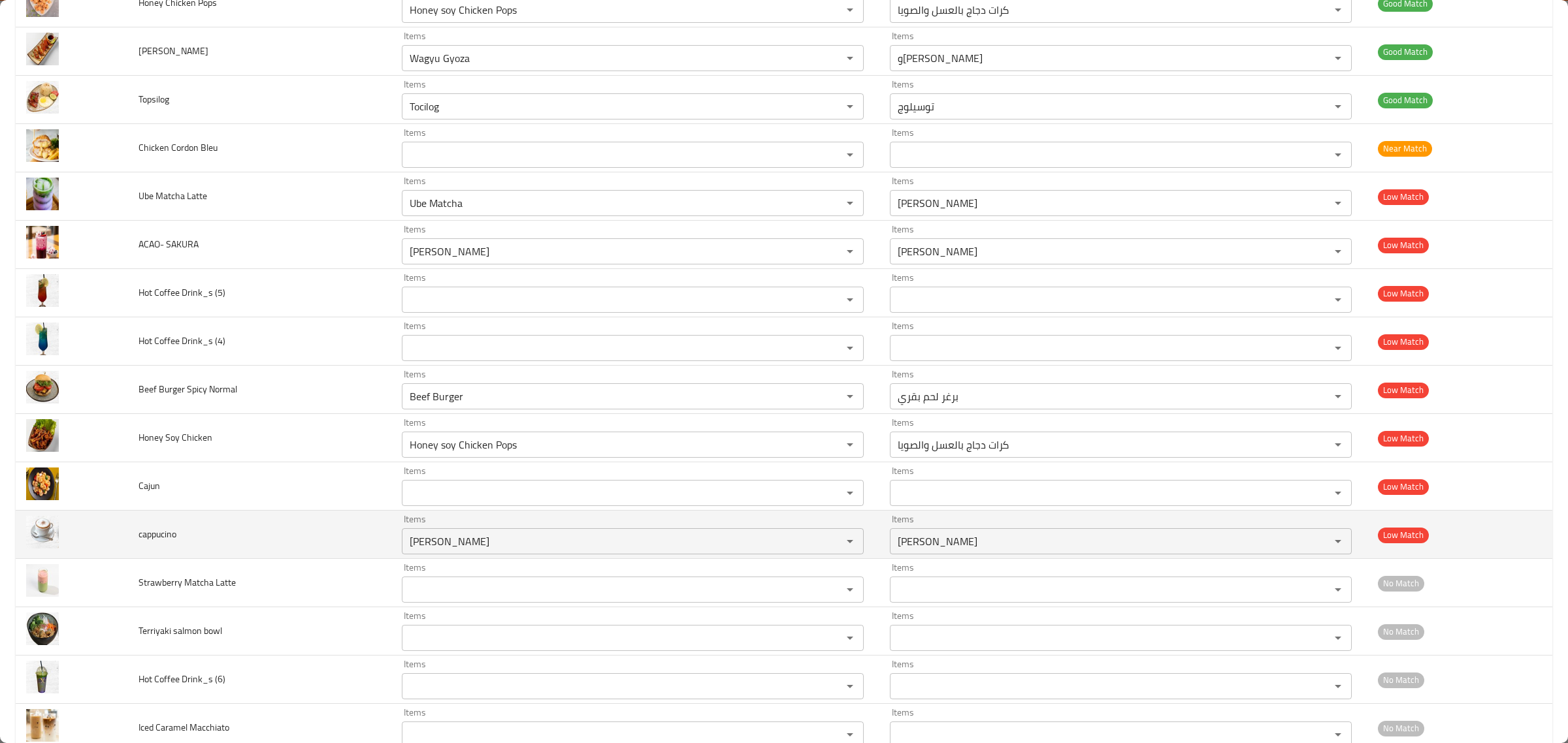
click at [164, 542] on span "cappucino" at bounding box center [158, 534] width 38 height 17
copy span "cappucino"
click at [406, 548] on input "Mango Sago" at bounding box center [613, 541] width 415 height 18
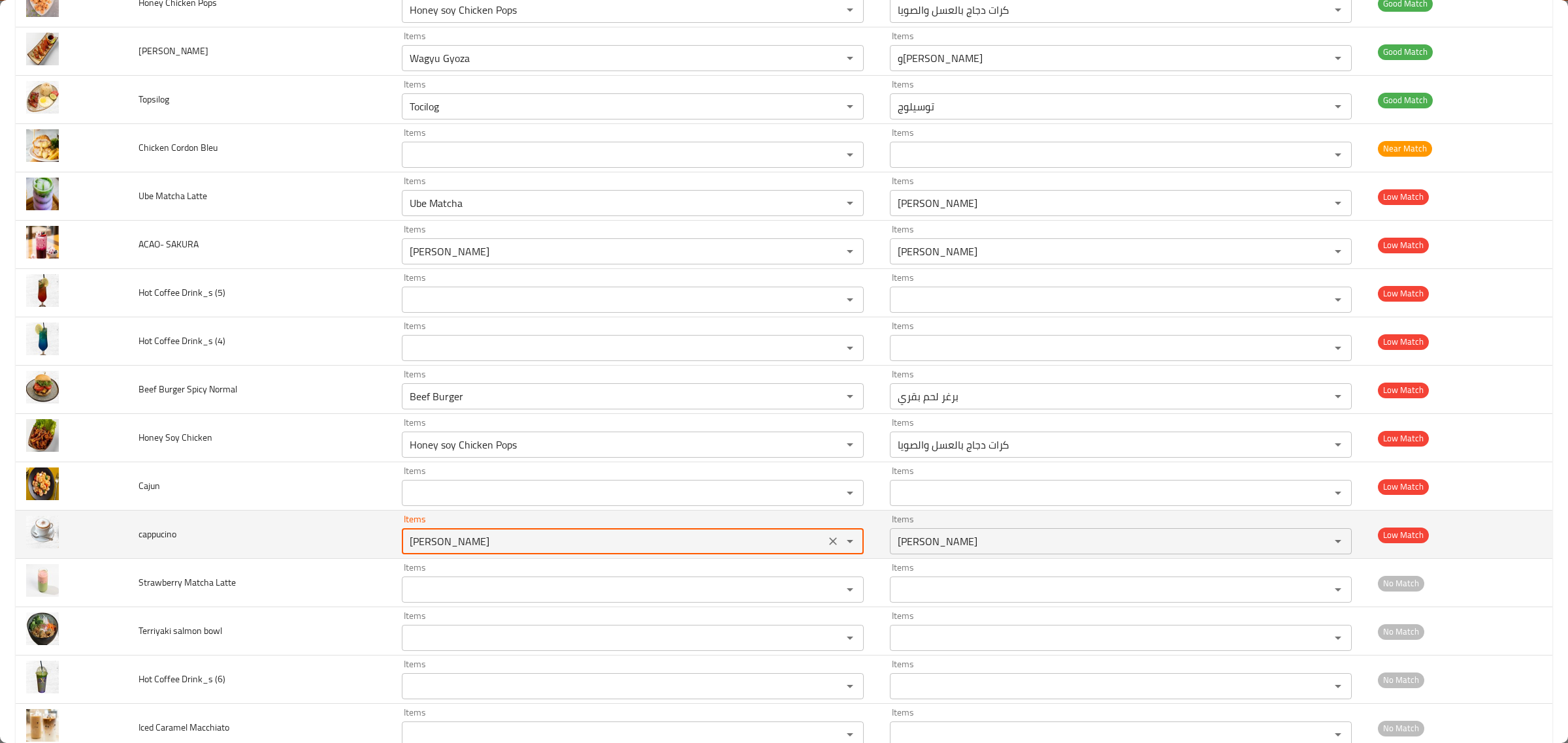
click at [406, 548] on input "Mango Sago" at bounding box center [613, 541] width 415 height 18
paste input "cappucin"
type input "cappucino"
click at [826, 548] on icon "Clear" at bounding box center [832, 541] width 13 height 13
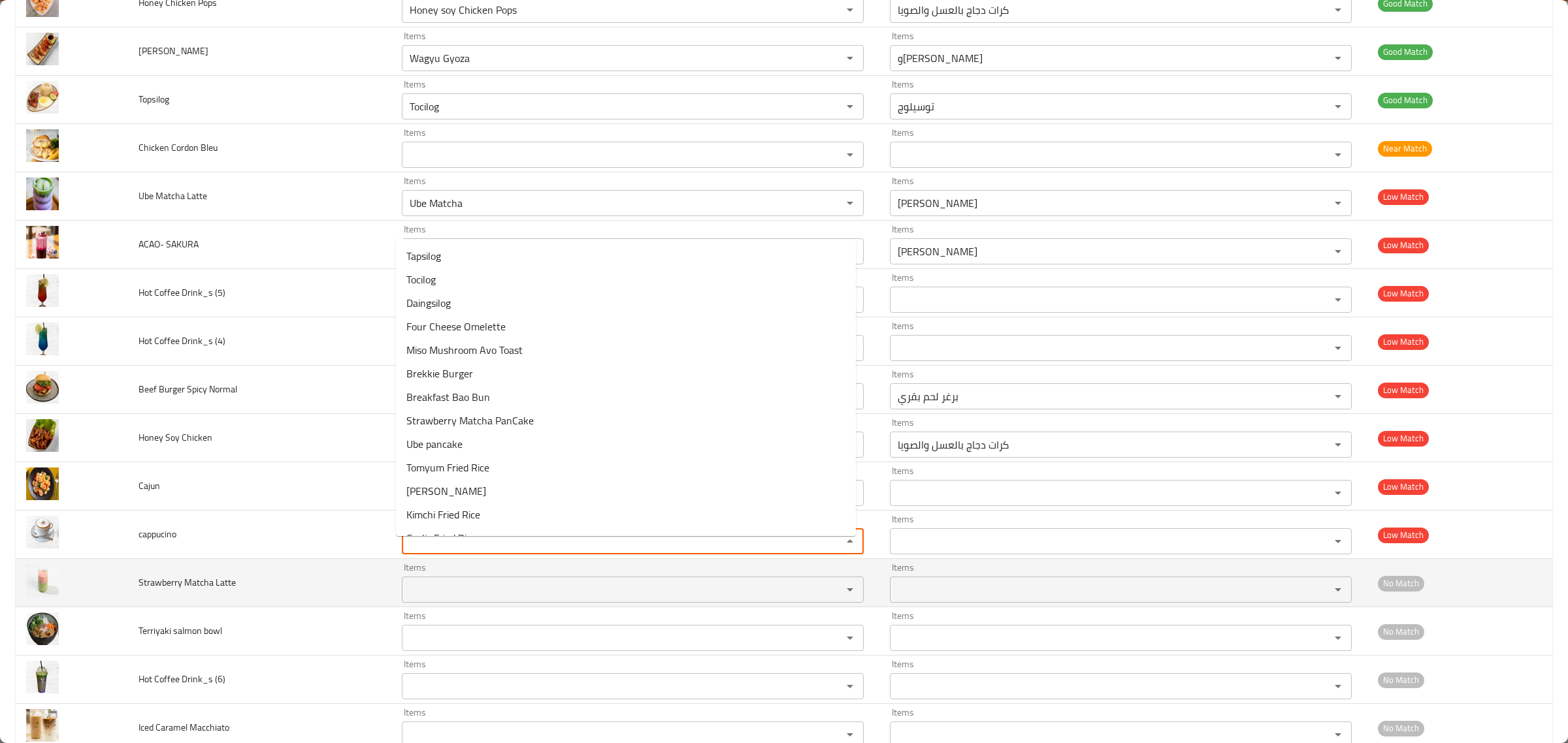
click at [193, 591] on span "Strawberry Matcha Latte" at bounding box center [187, 583] width 97 height 17
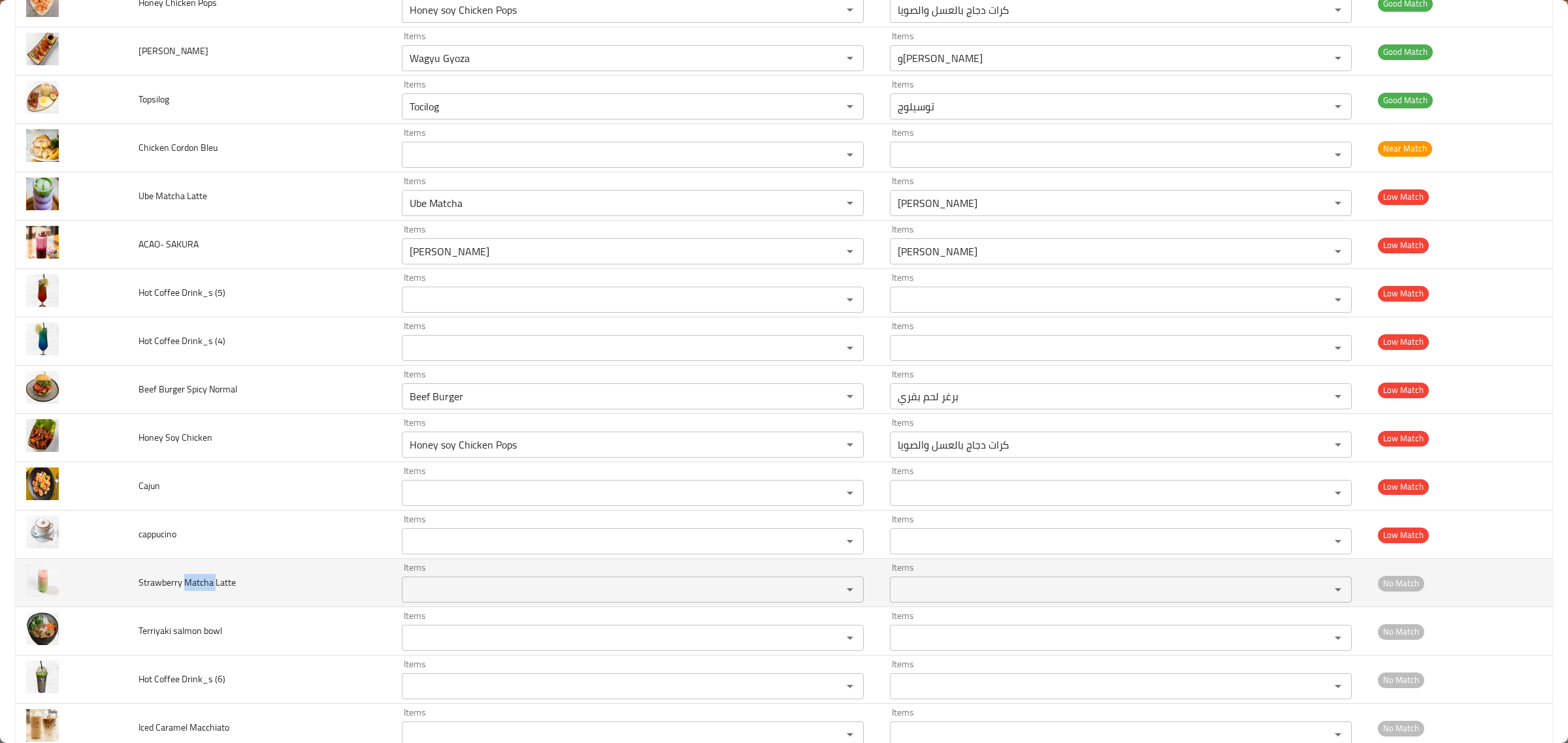
click at [193, 591] on span "Strawberry Matcha Latte" at bounding box center [187, 583] width 97 height 17
copy span "Matcha"
click at [432, 599] on Latte "Items" at bounding box center [613, 589] width 415 height 18
paste Latte "Matcha"
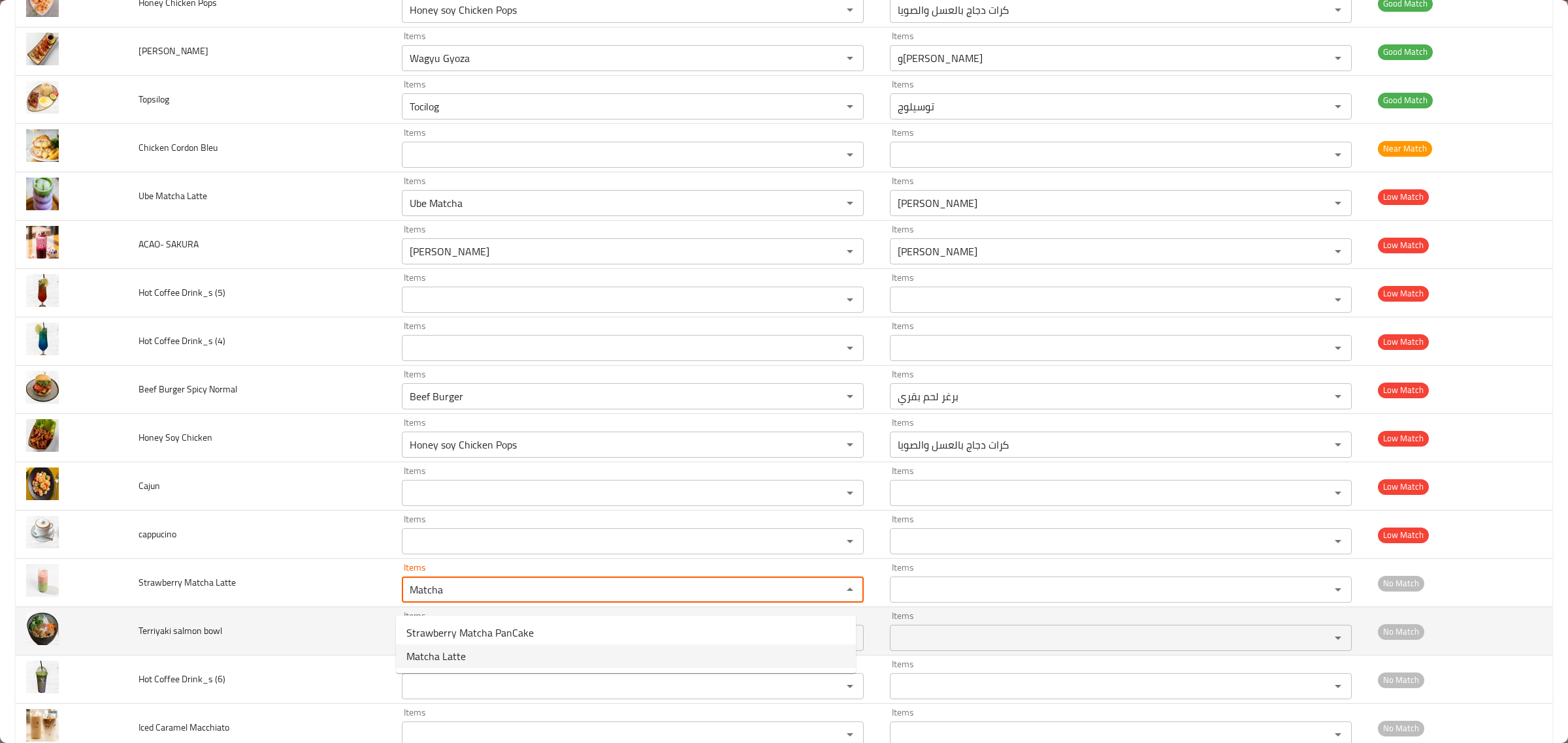
type Latte "Matcha"
click at [263, 651] on td "Terriyaki salmon bowl" at bounding box center [259, 631] width 263 height 48
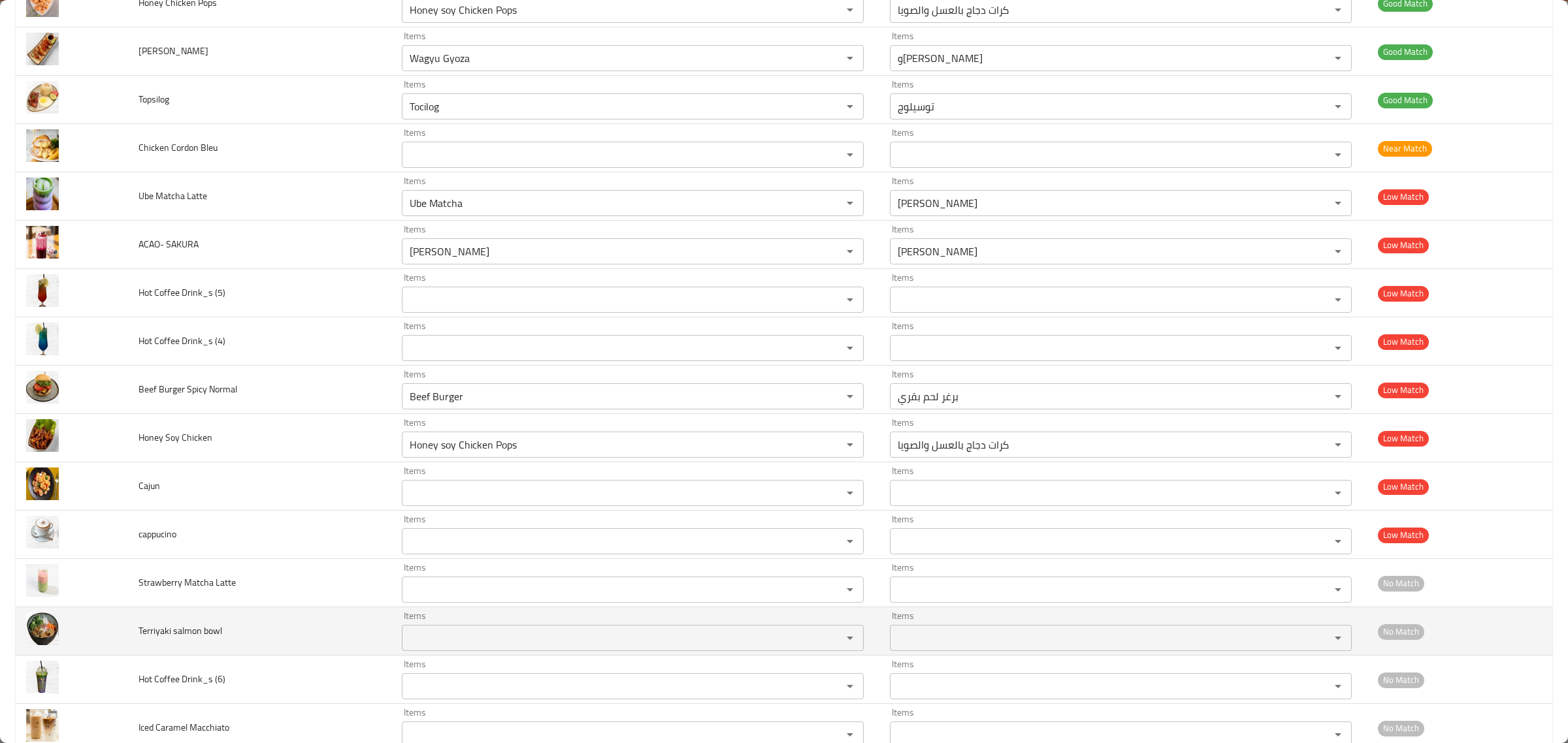
click at [210, 637] on span "Terriyaki salmon bowl" at bounding box center [181, 631] width 84 height 17
click at [191, 639] on span "Terriyaki salmon bowl" at bounding box center [181, 631] width 84 height 17
copy span "salmon"
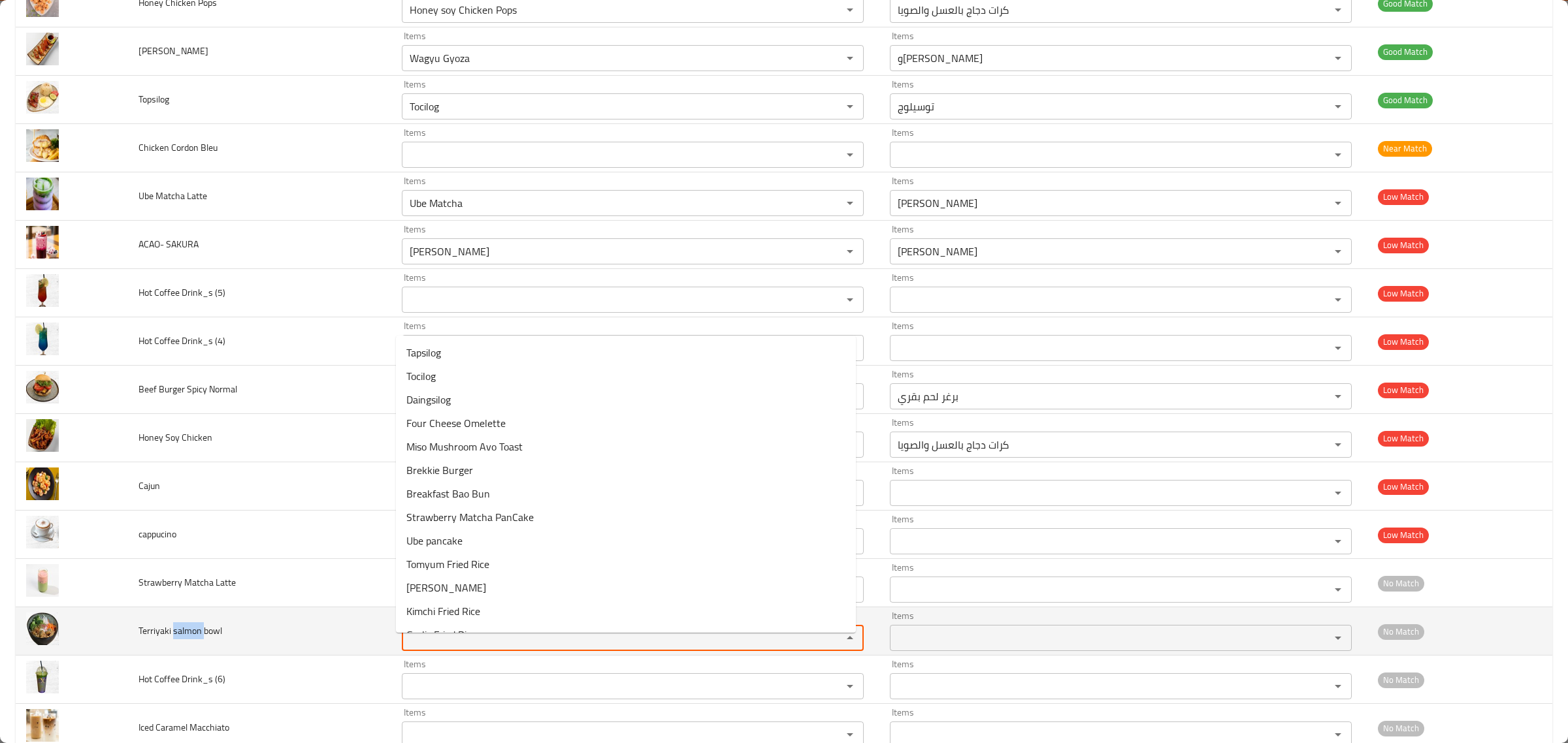
click at [437, 647] on bowl "Items" at bounding box center [613, 637] width 415 height 18
paste bowl "salmon"
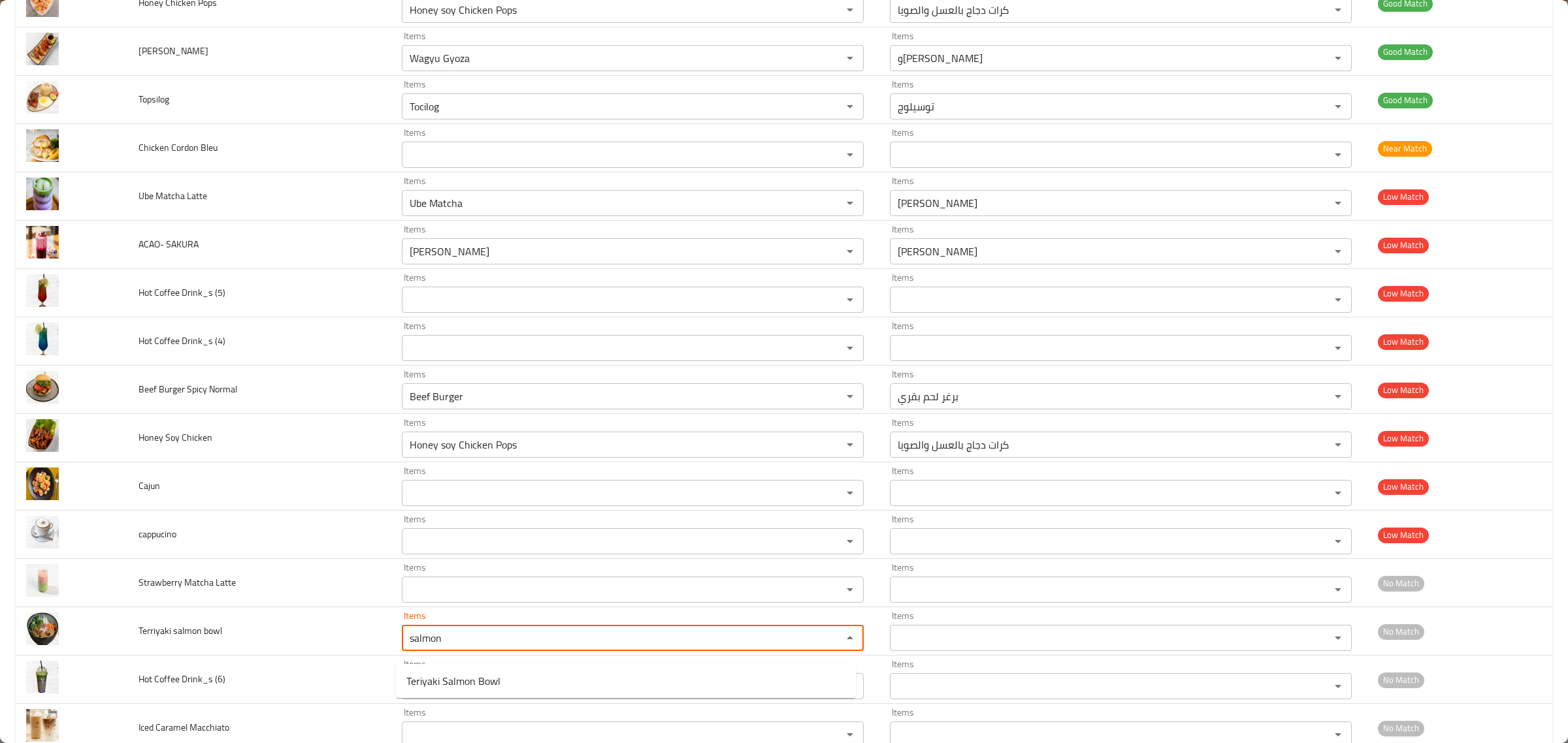
click at [494, 674] on span "Teriyaki Salmon Bowl" at bounding box center [453, 682] width 94 height 16
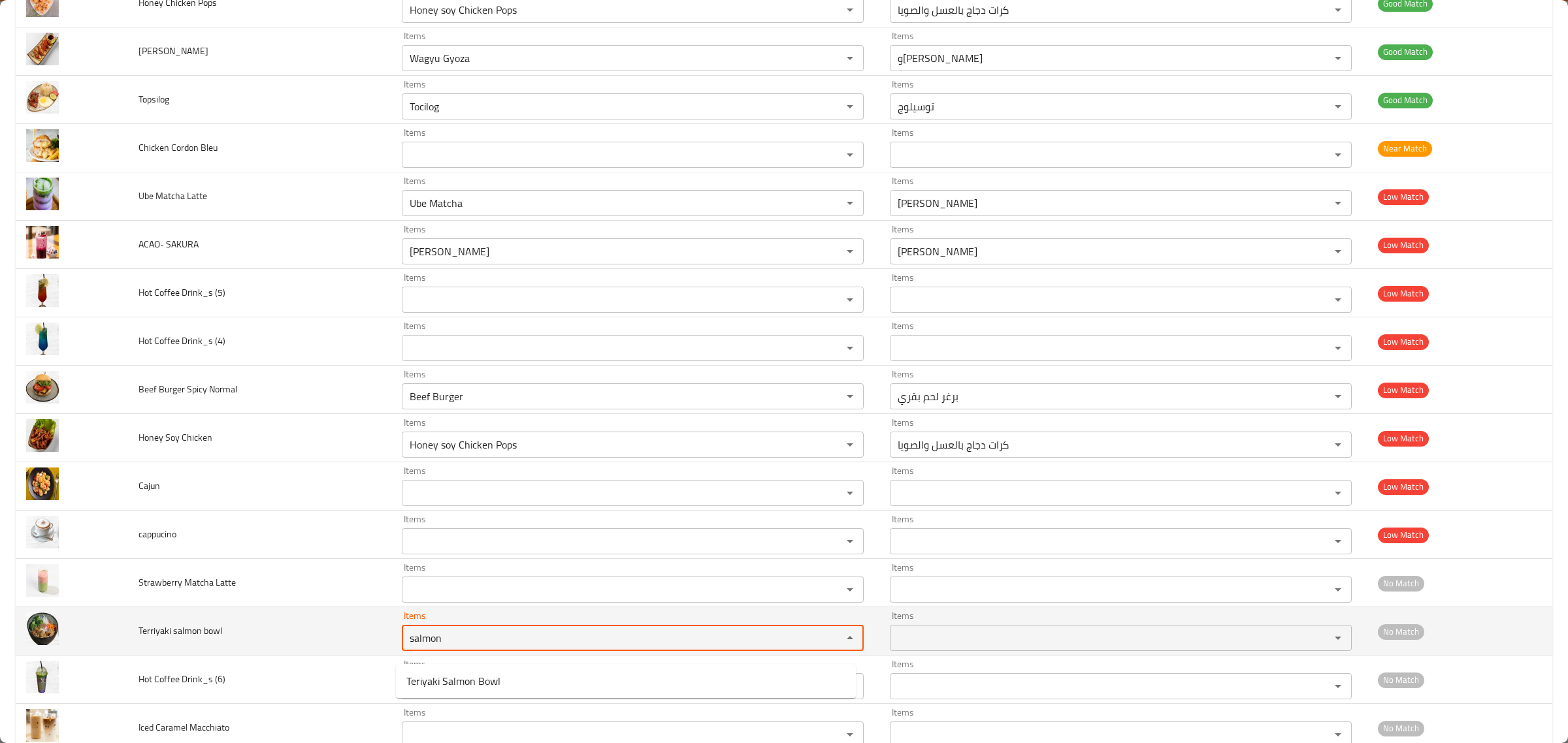
type bowl "Teriyaki Salmon Bowl"
type bowl-ar "وعاء ترياكي سلمون"
drag, startPoint x: 504, startPoint y: 647, endPoint x: 299, endPoint y: 631, distance: 205.6
click at [299, 631] on tr "Terriyaki salmon bowl Items Teriyaki Salmon Bowl Items Items وعاء ترياكي سلمون …" at bounding box center [784, 631] width 1536 height 48
type bowl "Teriyaki Salmon Bowl"
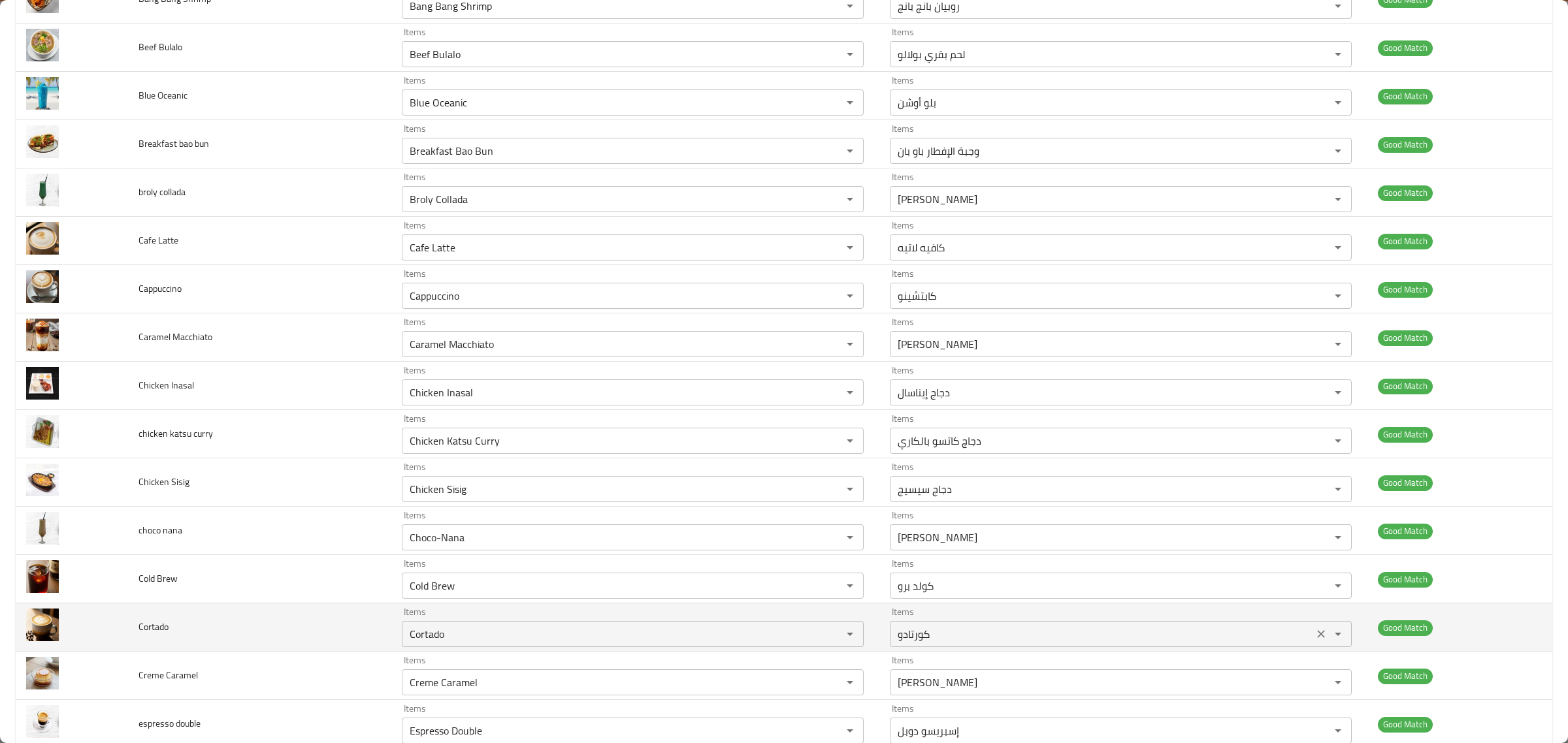
scroll to position [3360, 0]
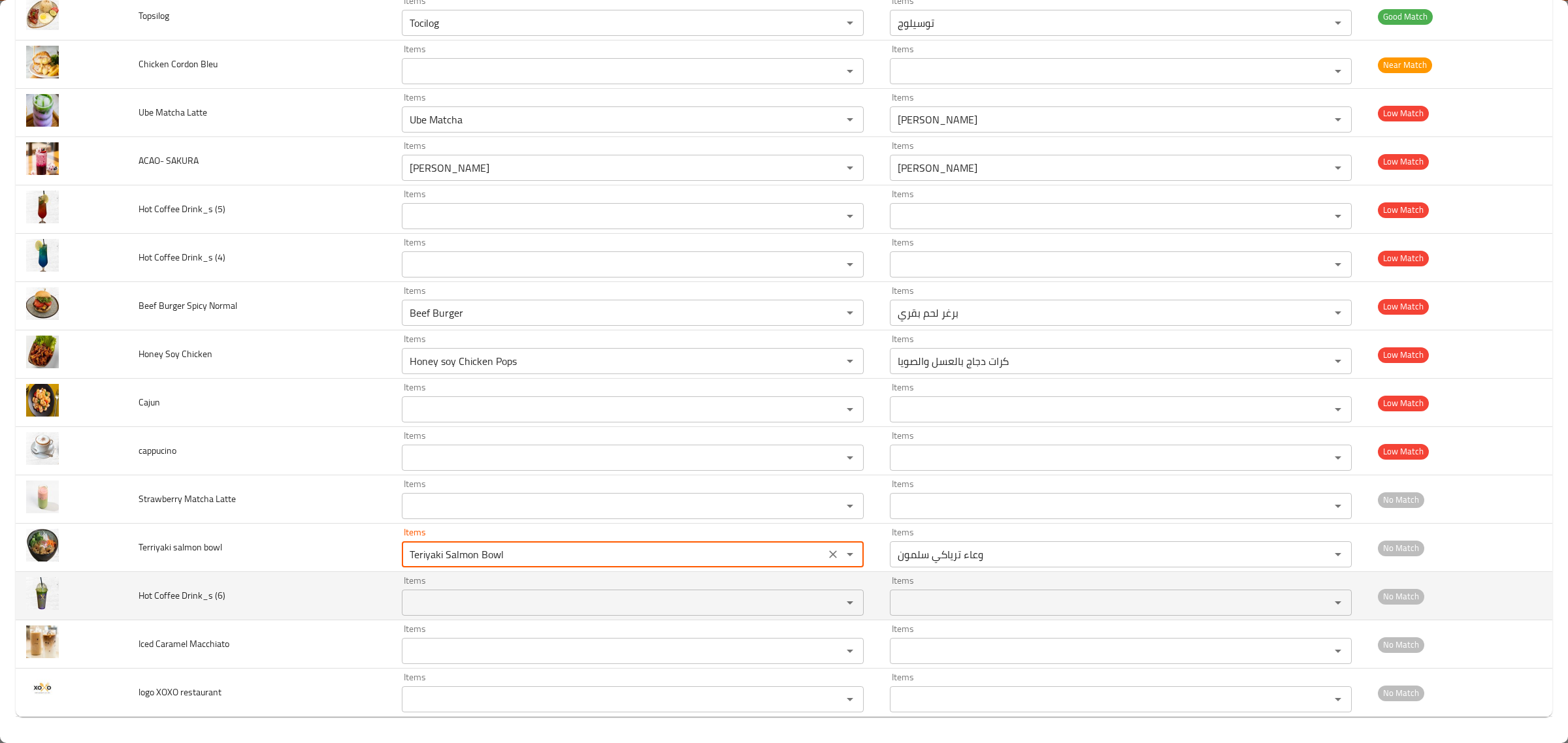
click at [434, 596] on \(6\) "Items" at bounding box center [613, 602] width 415 height 18
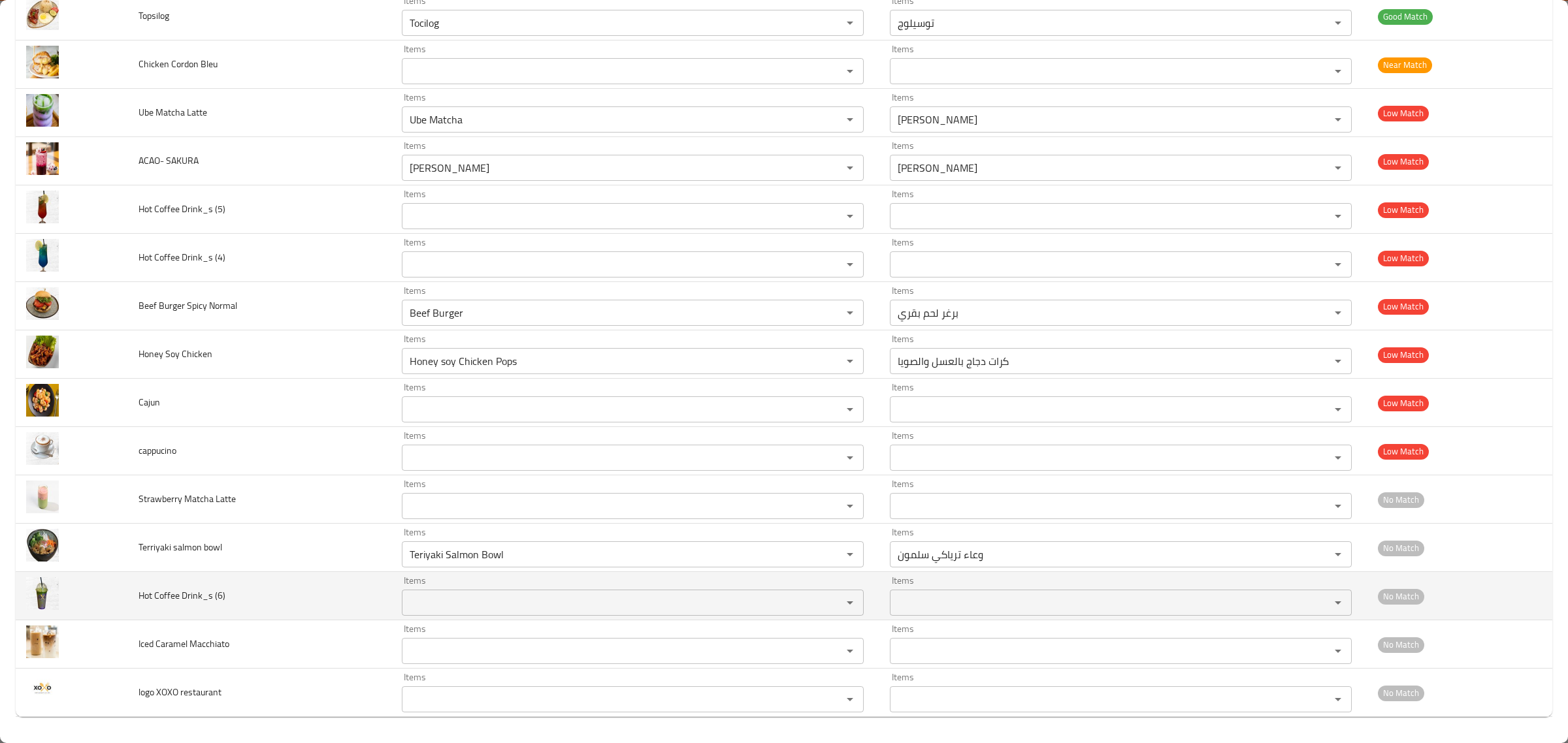
click at [282, 600] on td "Hot Coffee Drink_s (6)" at bounding box center [259, 596] width 263 height 48
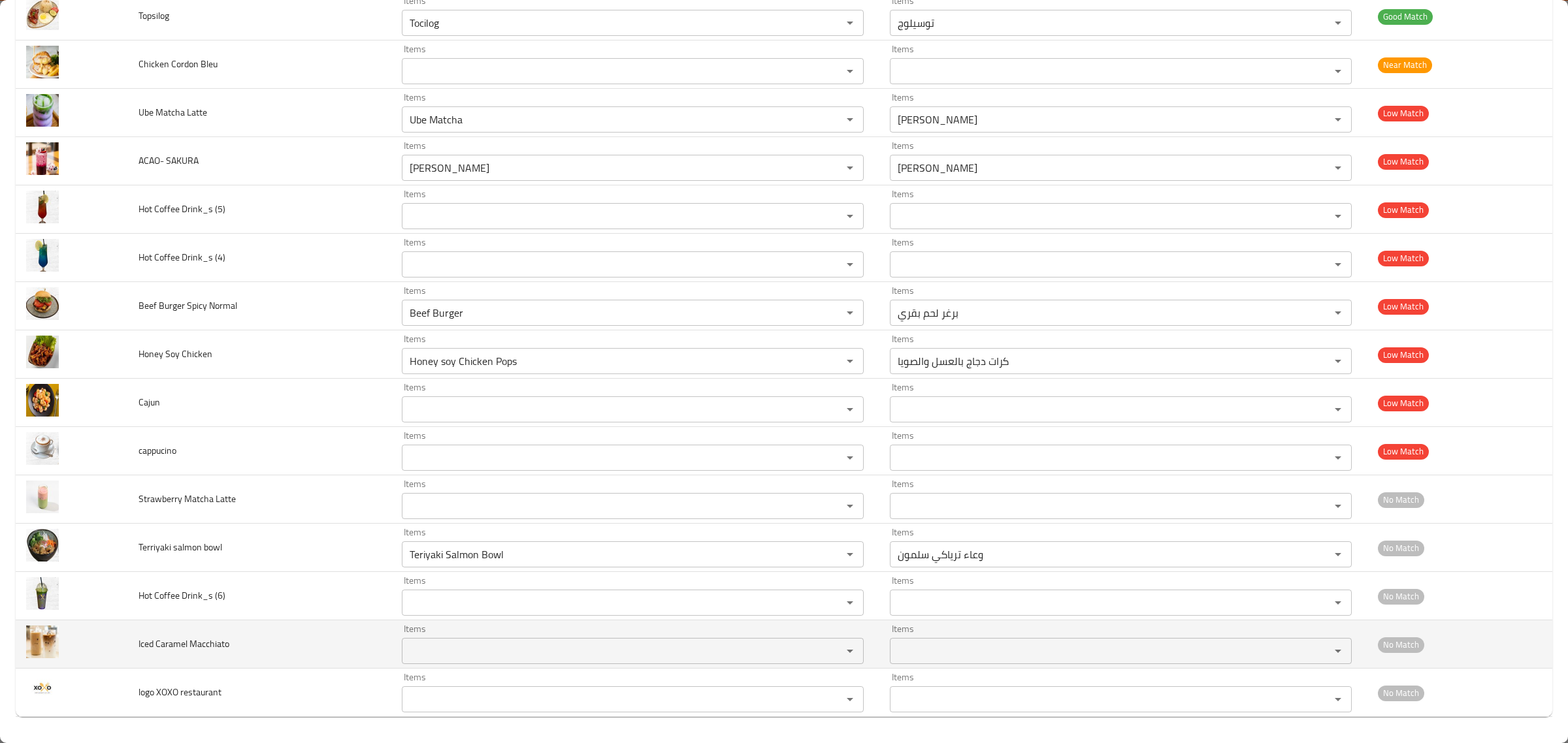
click at [426, 645] on Macchiato "Items" at bounding box center [613, 651] width 415 height 18
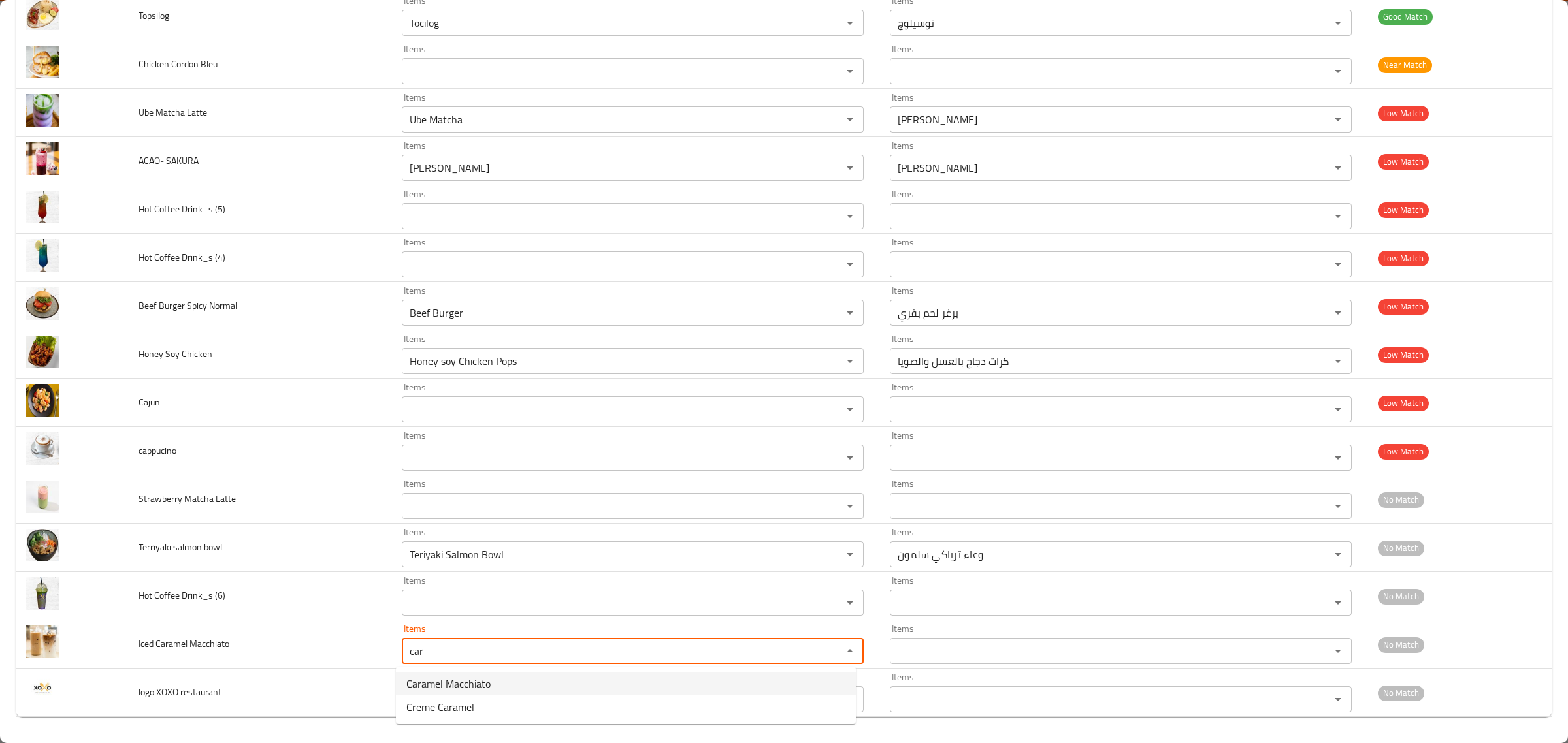
click at [449, 679] on span "Caramel Macchiato" at bounding box center [449, 684] width 84 height 16
type Macchiato "Caramel Macchiato"
type Macchiato-ar "كراميل ماكياتو"
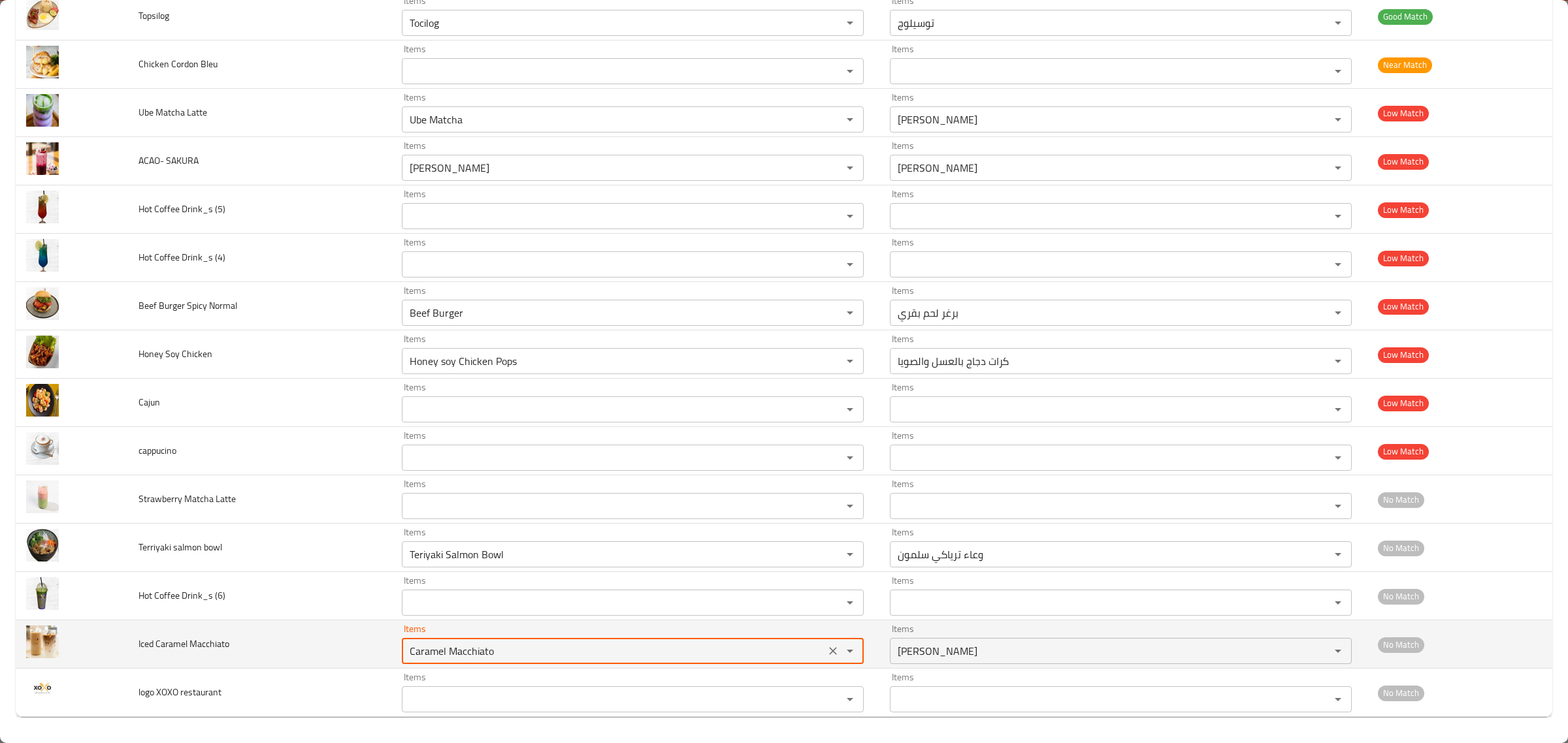
drag, startPoint x: 505, startPoint y: 647, endPoint x: 397, endPoint y: 648, distance: 108.0
click at [402, 648] on div "Caramel Macchiato Items" at bounding box center [633, 651] width 462 height 26
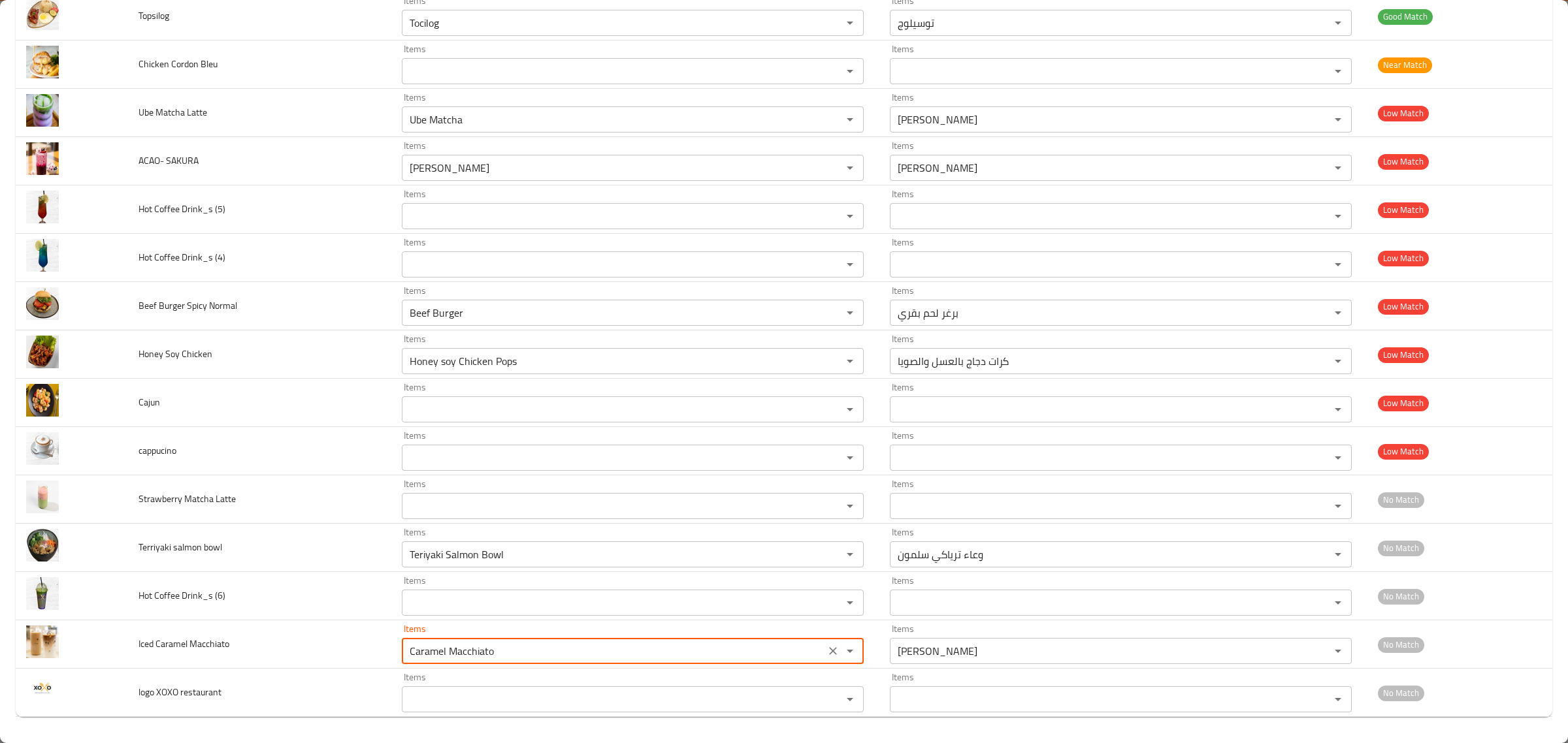
type Macchiato "Caramel Macchiato"
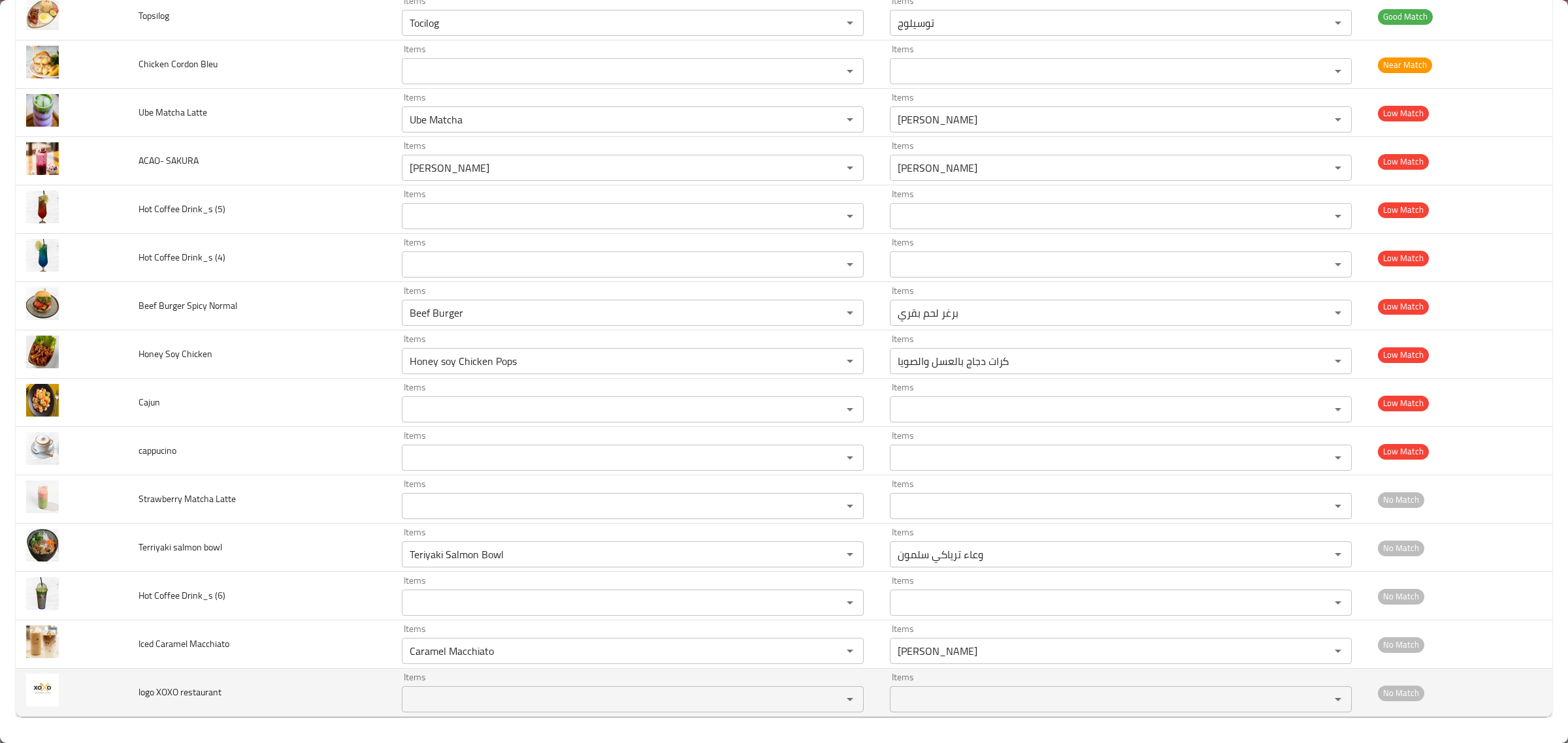
click at [367, 687] on td "logo XOXO restaurant" at bounding box center [259, 693] width 263 height 48
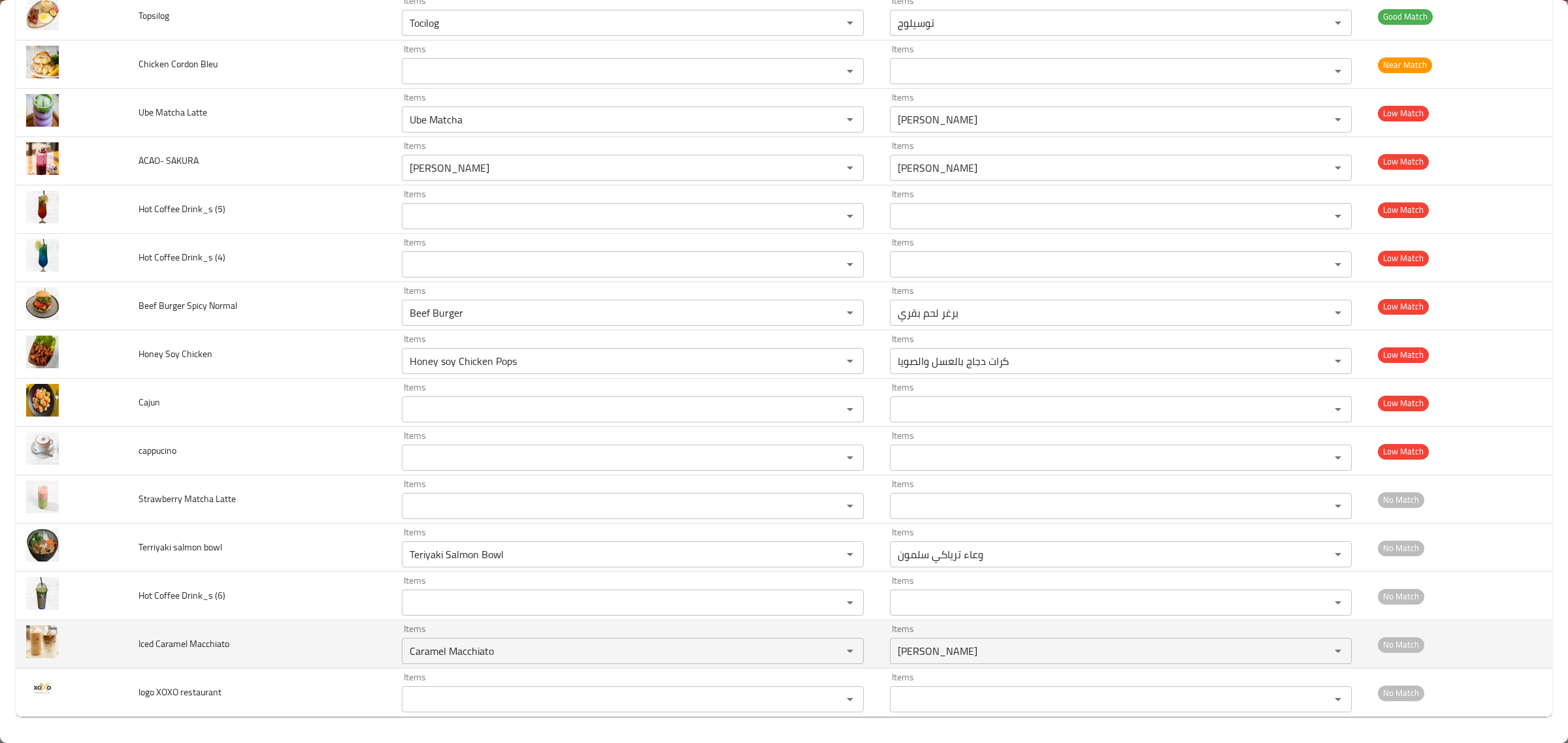
drag, startPoint x: 513, startPoint y: 660, endPoint x: 377, endPoint y: 659, distance: 136.0
click at [377, 659] on tr "Iced Caramel Macchiato Items Caramel Macchiato Items Items كراميل ماكياتو Items…" at bounding box center [784, 644] width 1536 height 48
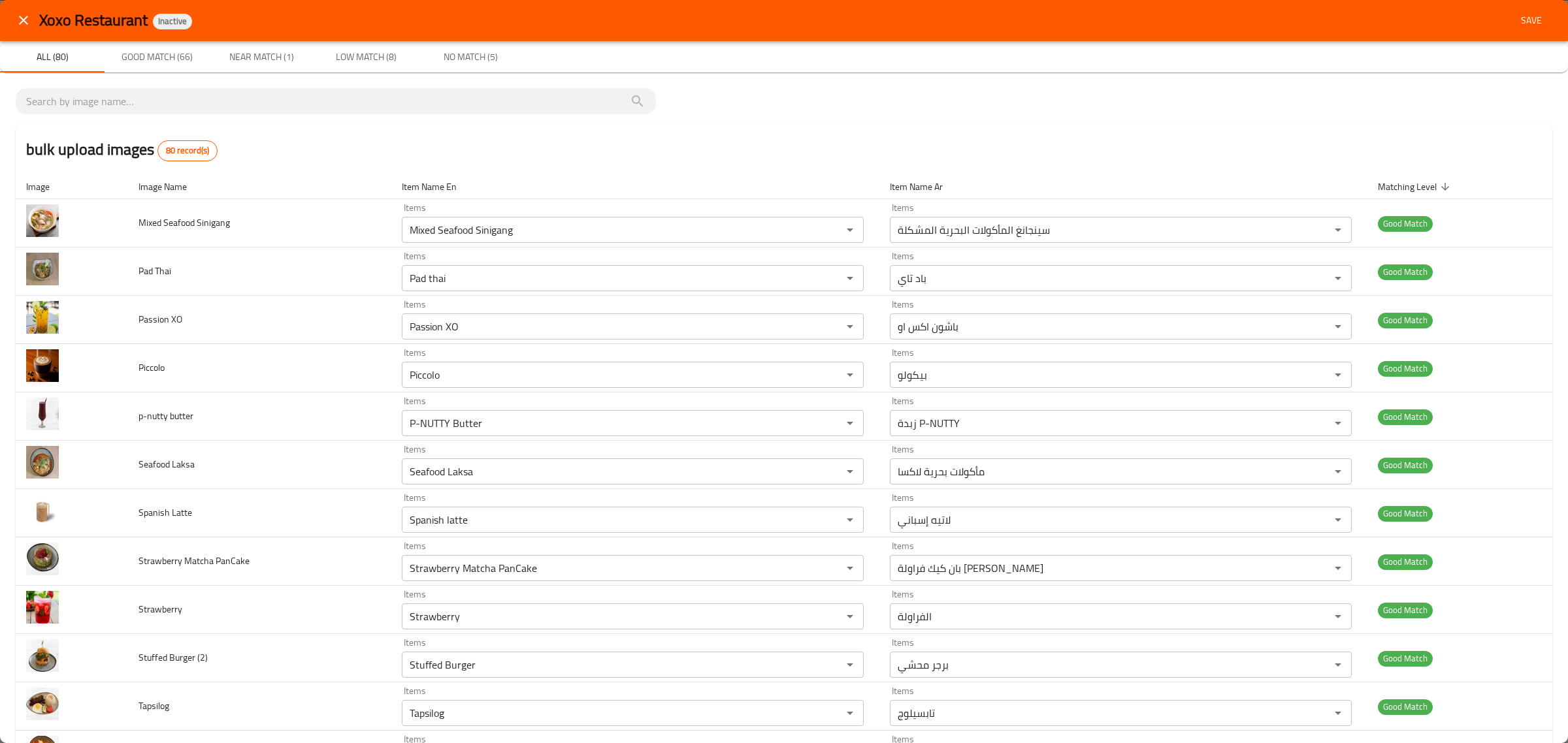
scroll to position [0, 0]
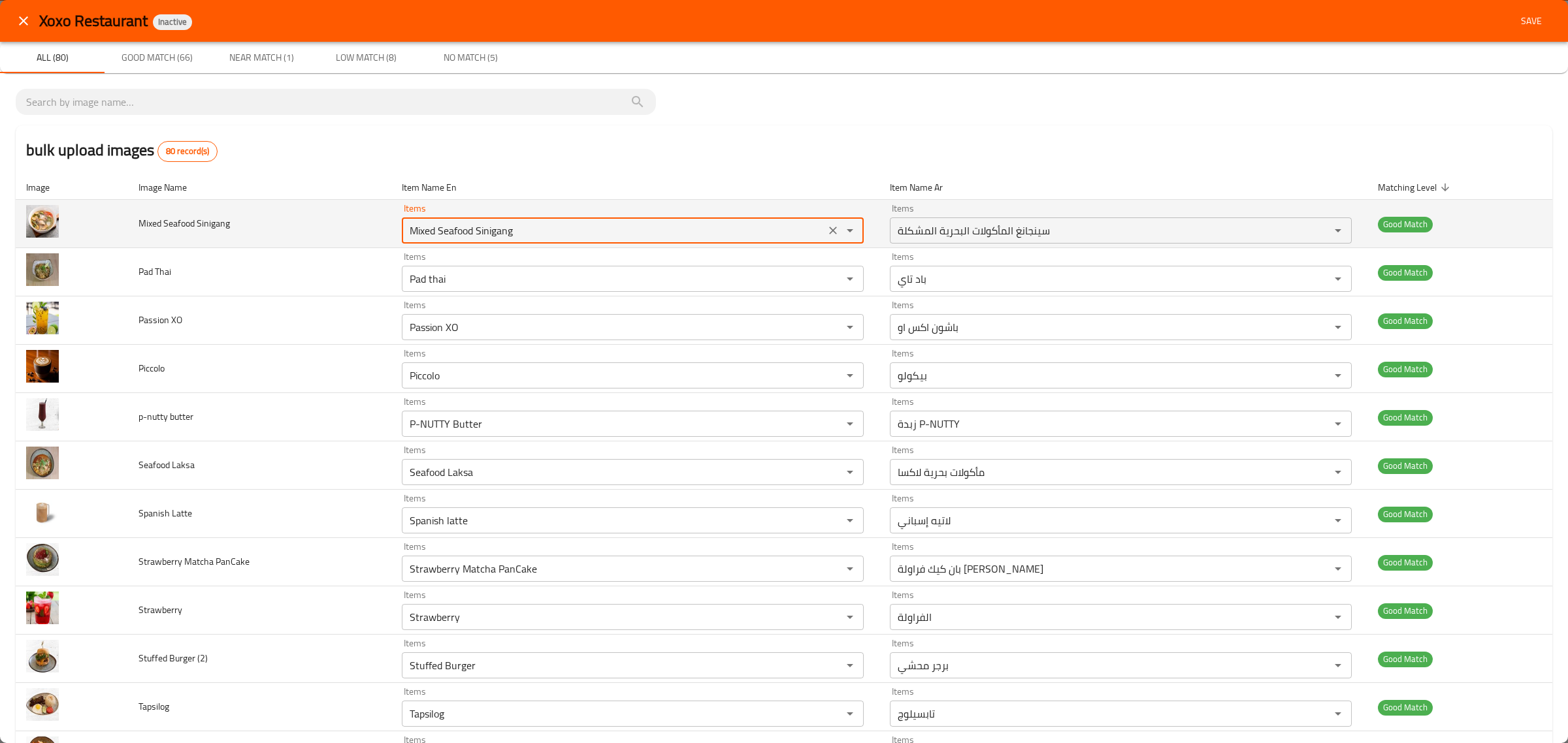
drag, startPoint x: 536, startPoint y: 235, endPoint x: 361, endPoint y: 235, distance: 175.0
click at [361, 235] on tr "Mixed Seafood Sinigang Items Mixed Seafood Sinigang Items Items سينجانغ المأكول…" at bounding box center [784, 224] width 1536 height 48
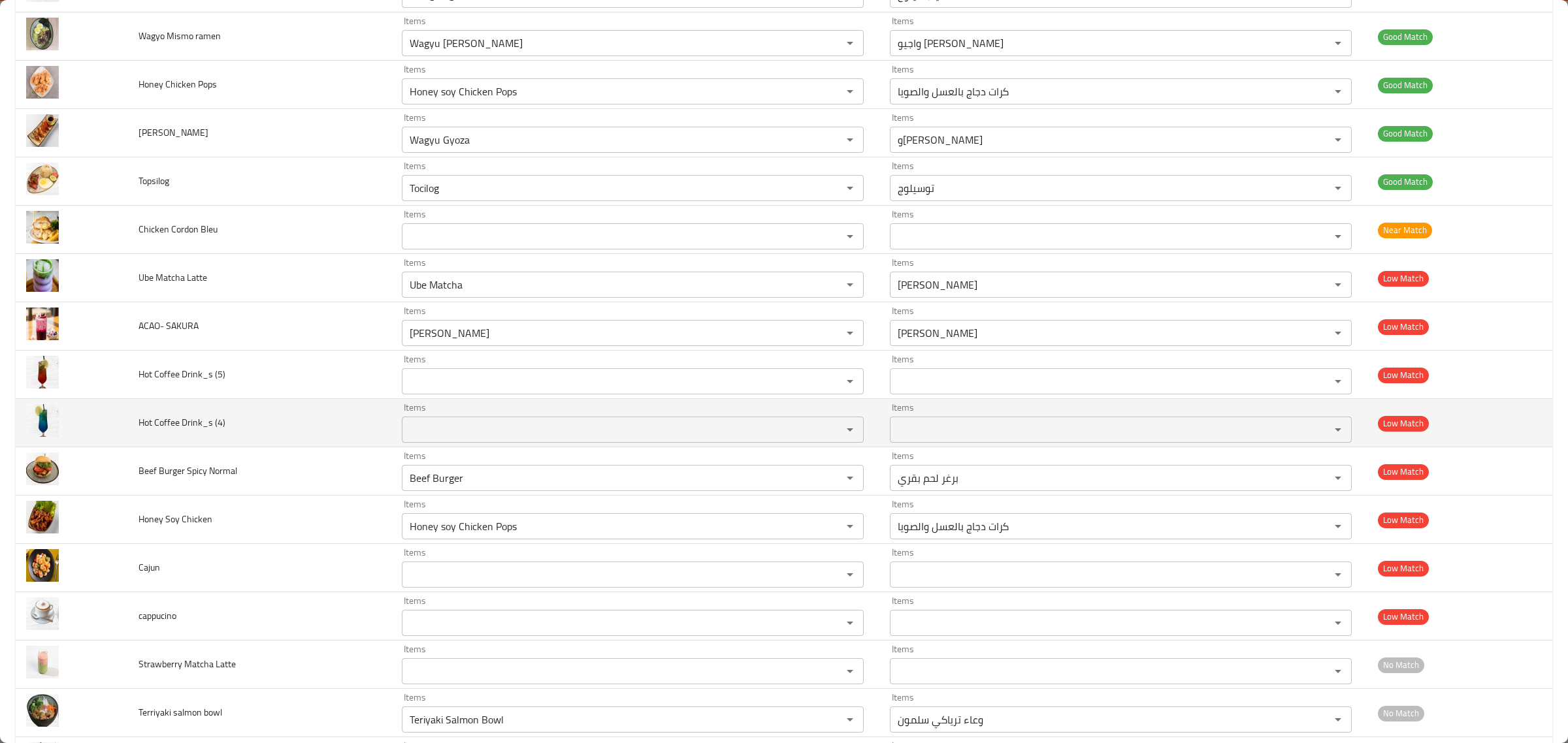
scroll to position [3360, 0]
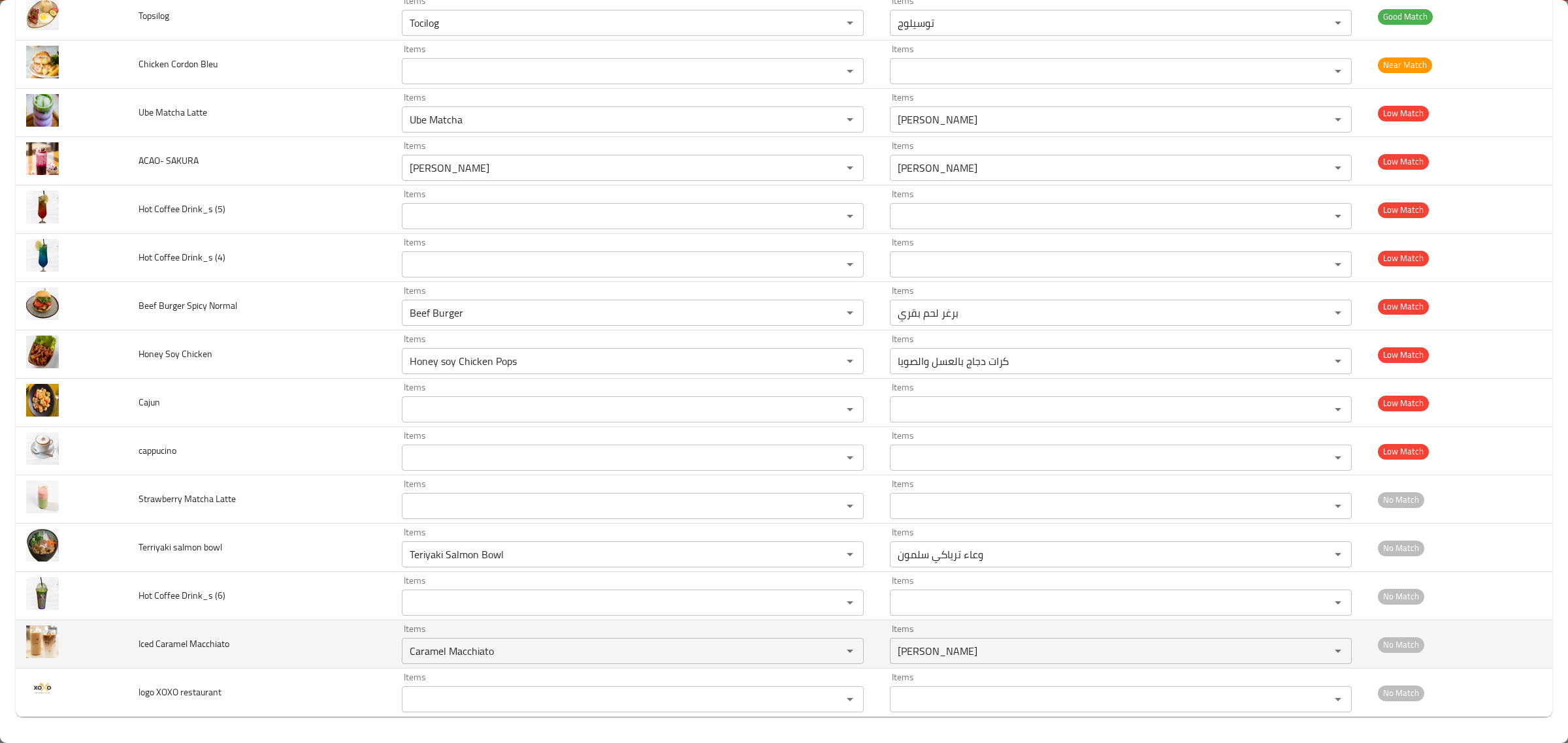
click at [880, 658] on td "Items كراميل ماكياتو Items" at bounding box center [1123, 644] width 488 height 48
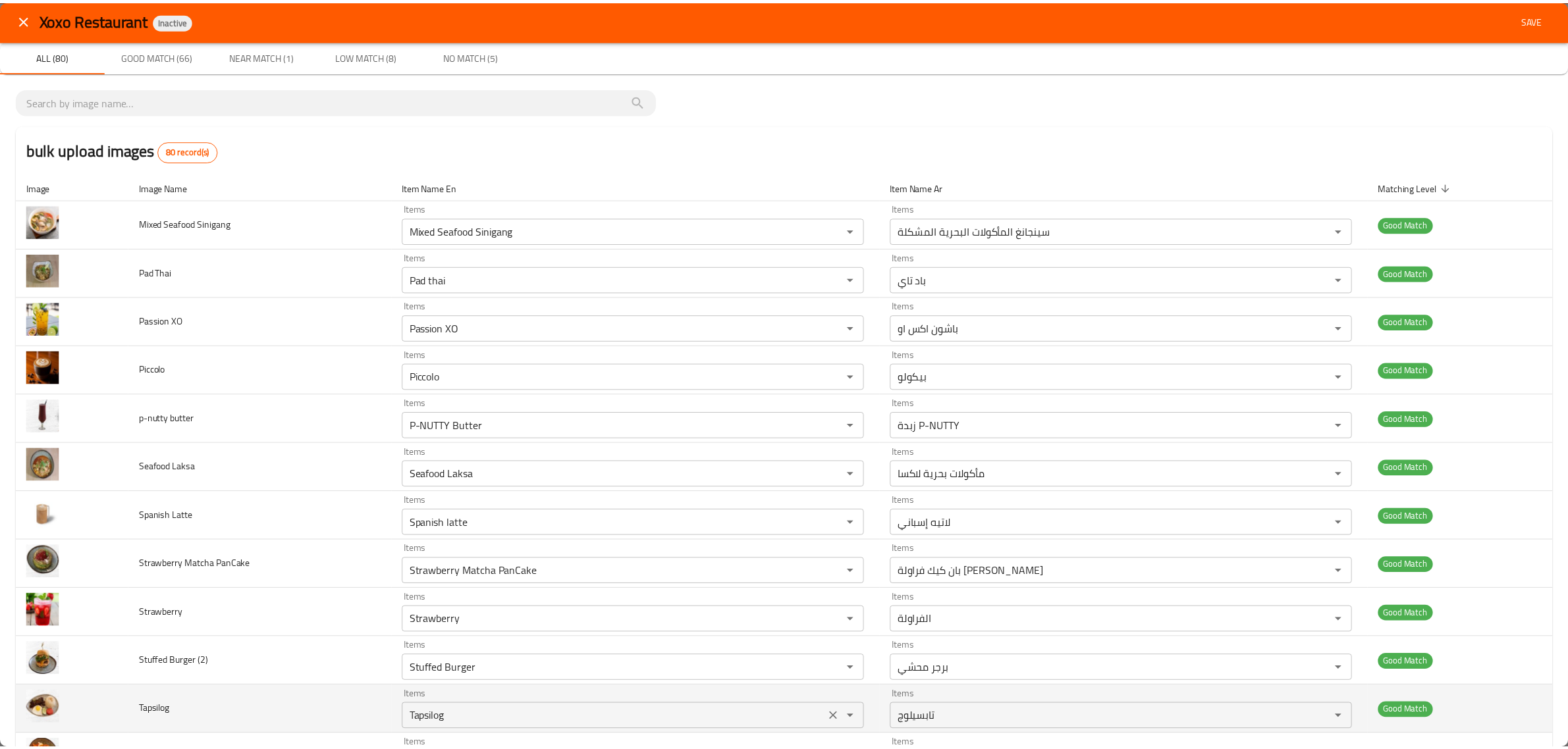
scroll to position [0, 0]
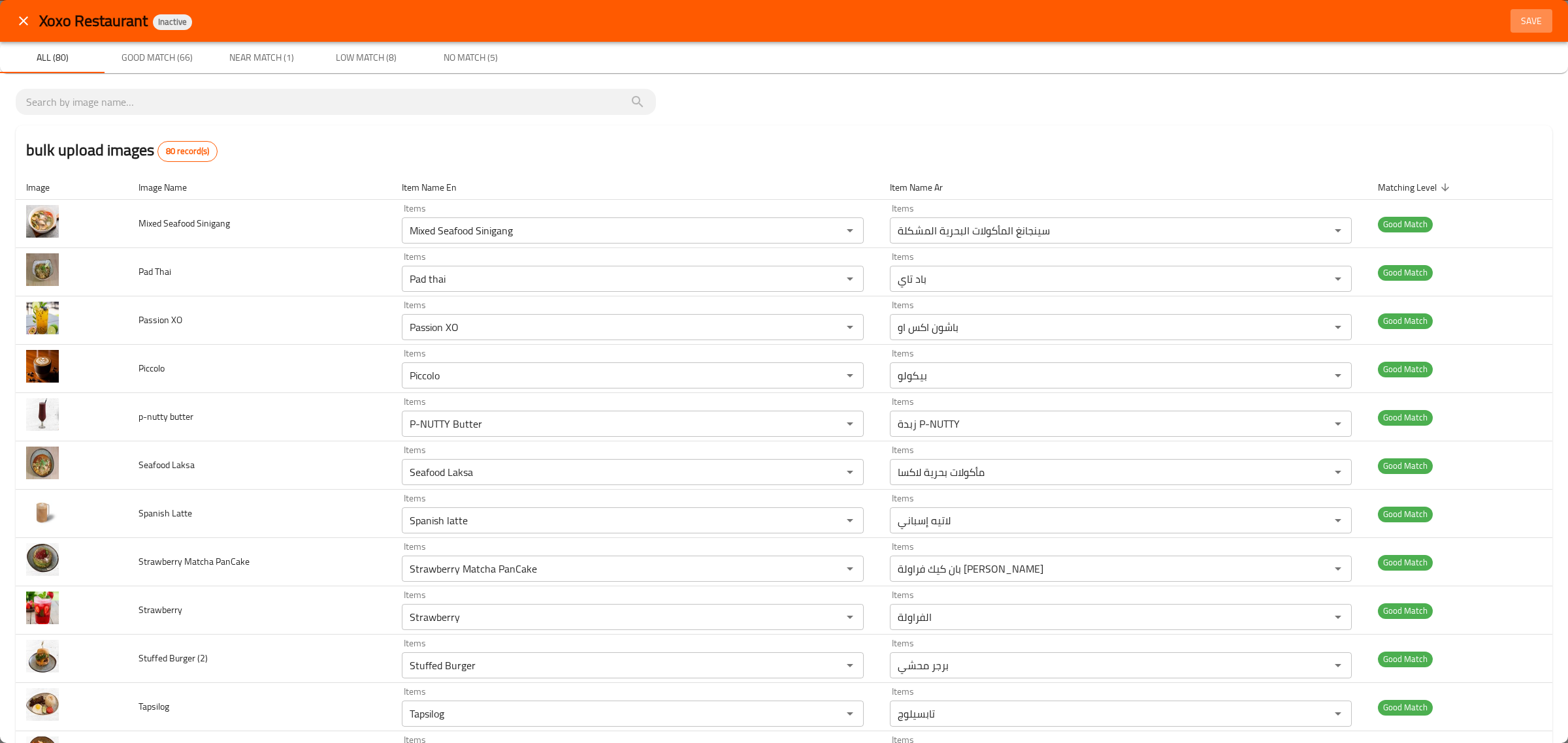
click at [1516, 18] on span "Save" at bounding box center [1532, 21] width 32 height 17
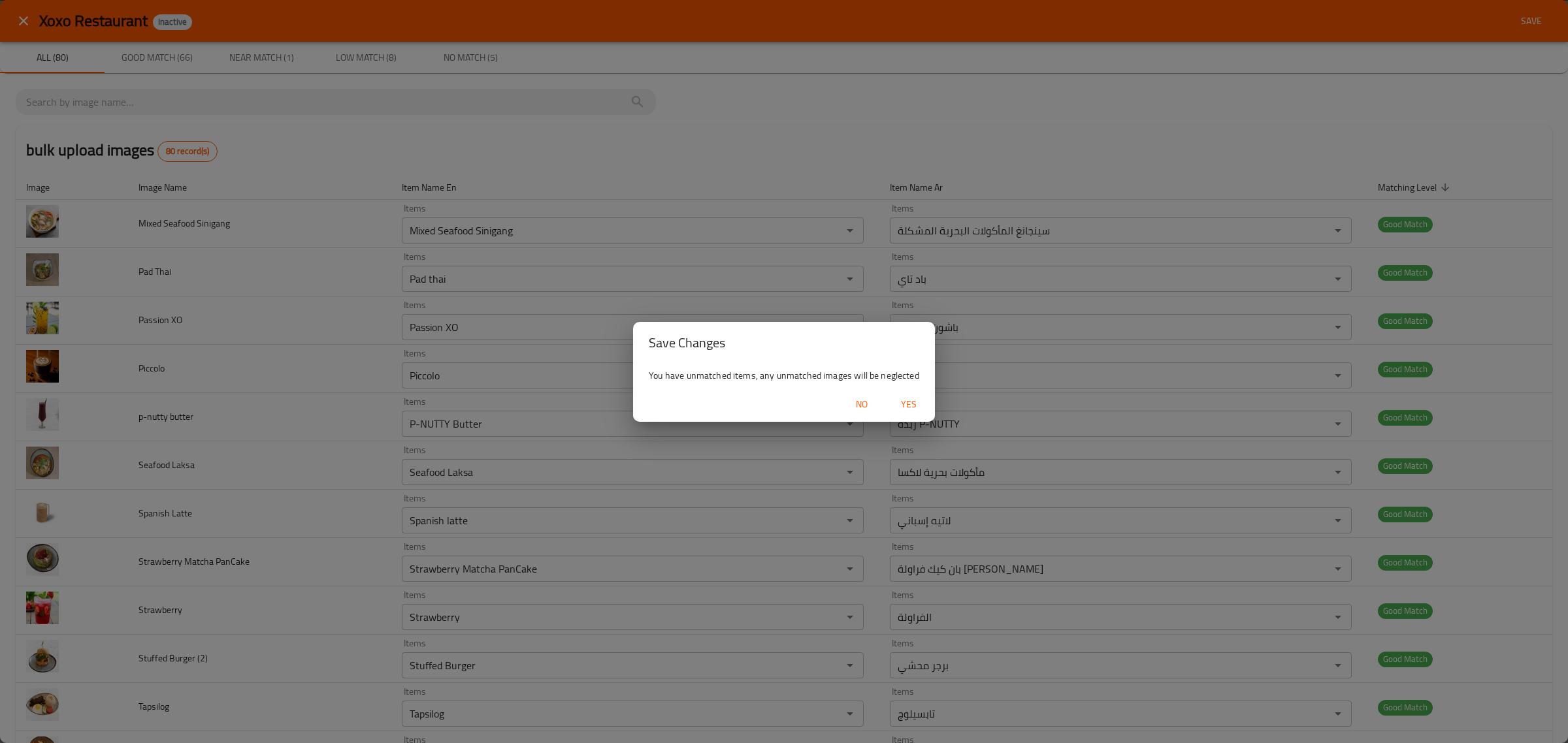
click at [907, 403] on span "Yes" at bounding box center [909, 404] width 32 height 17
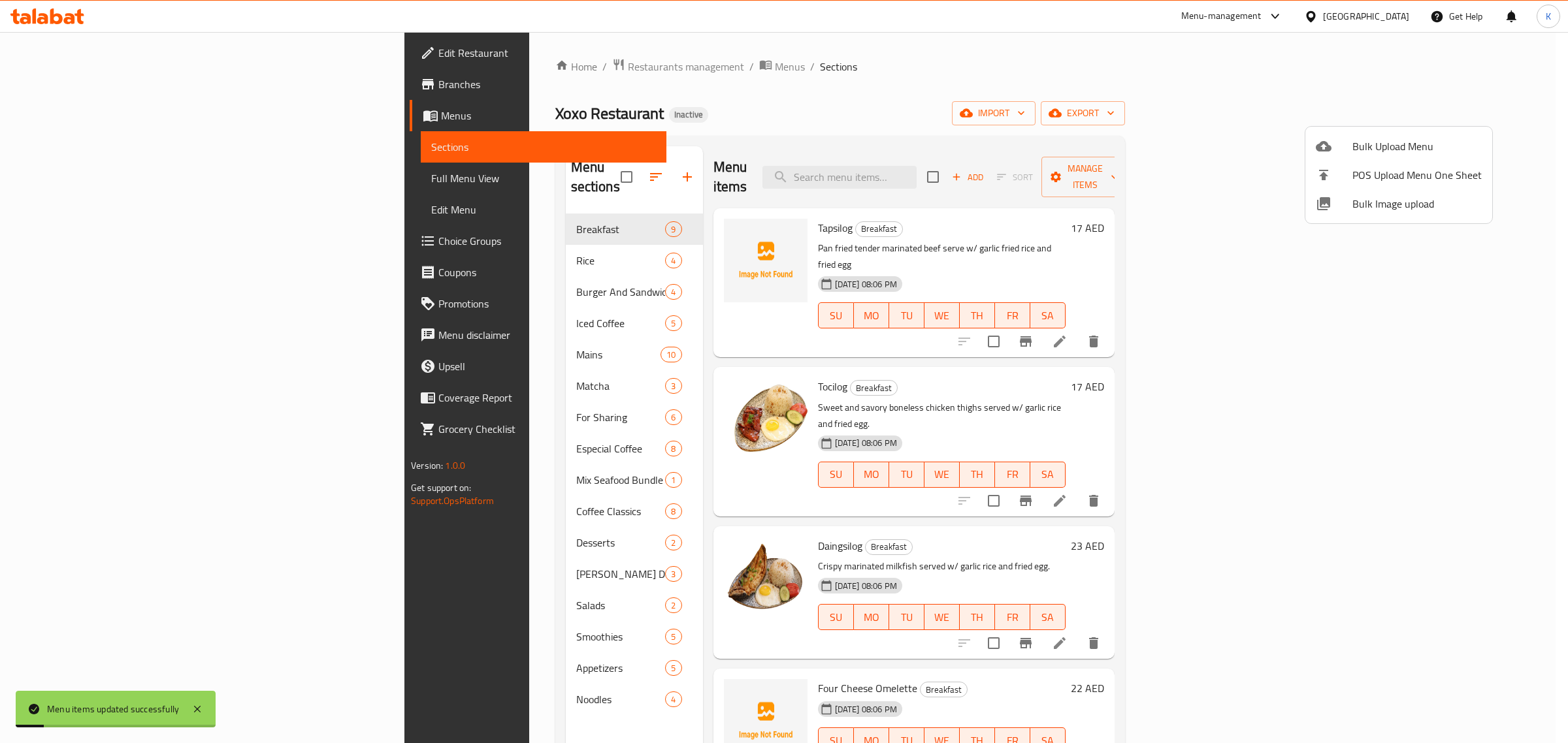
click at [683, 90] on div at bounding box center [784, 371] width 1568 height 743
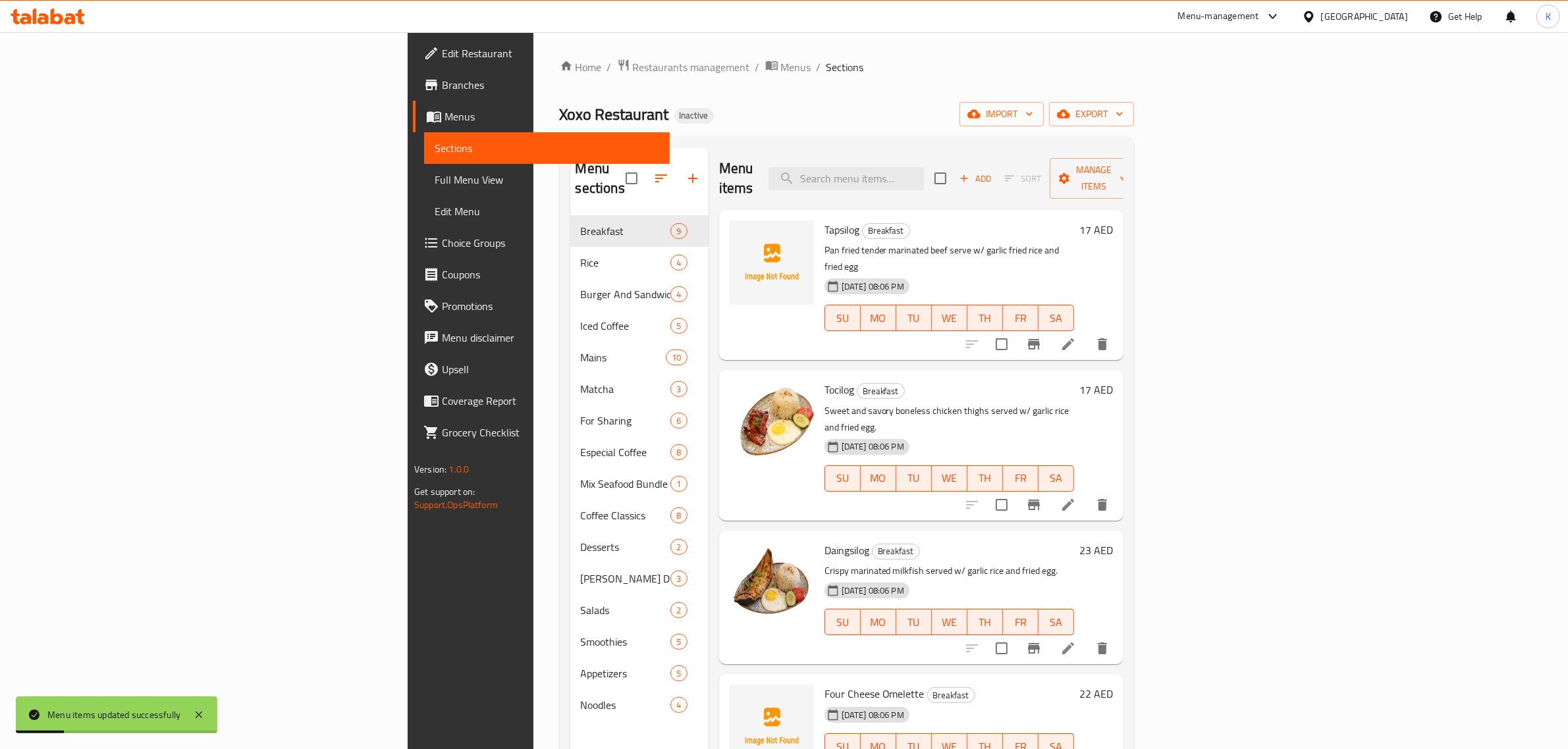
click at [435, 183] on span "Full Menu View" at bounding box center [547, 180] width 225 height 16
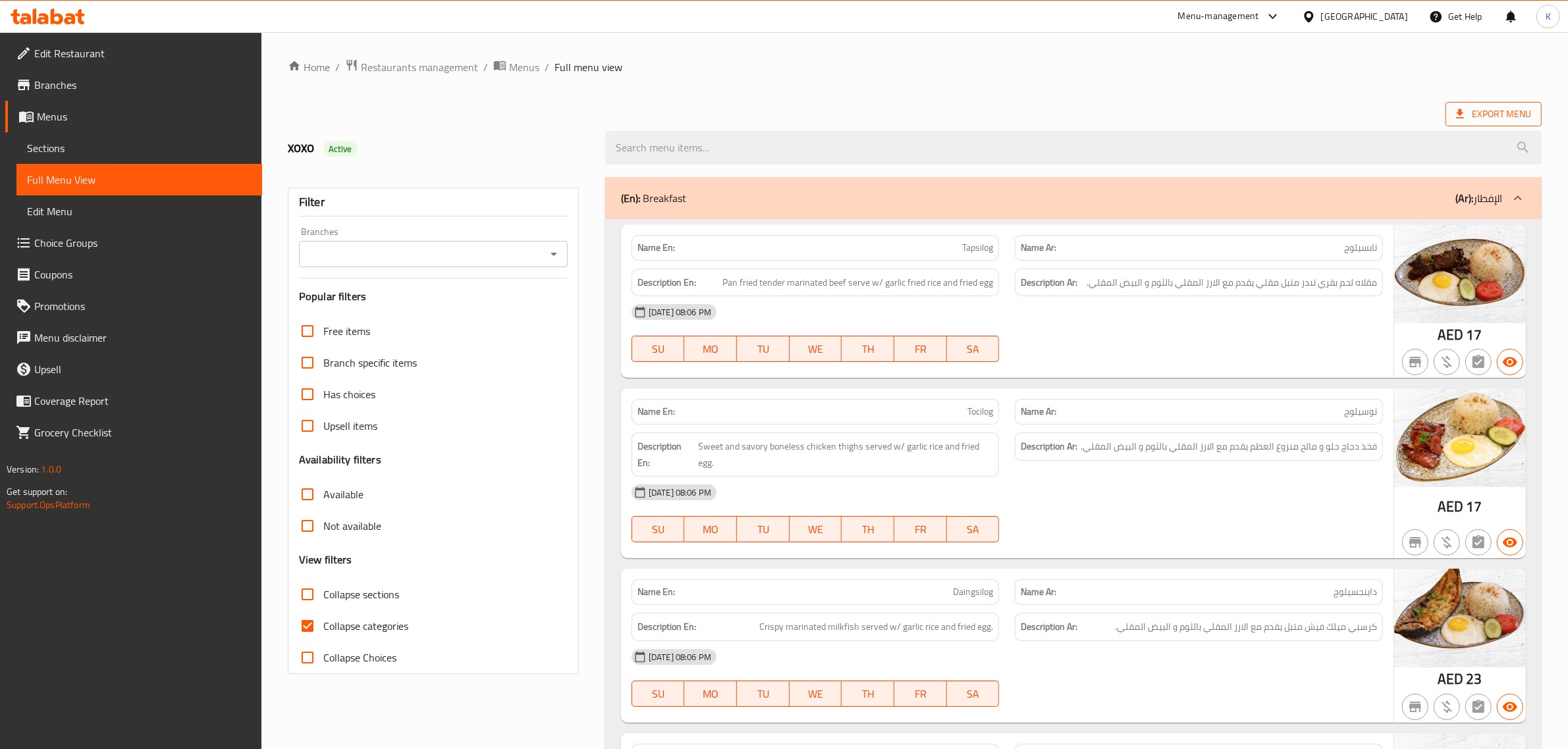
click at [1488, 112] on span "Export Menu" at bounding box center [1494, 114] width 75 height 17
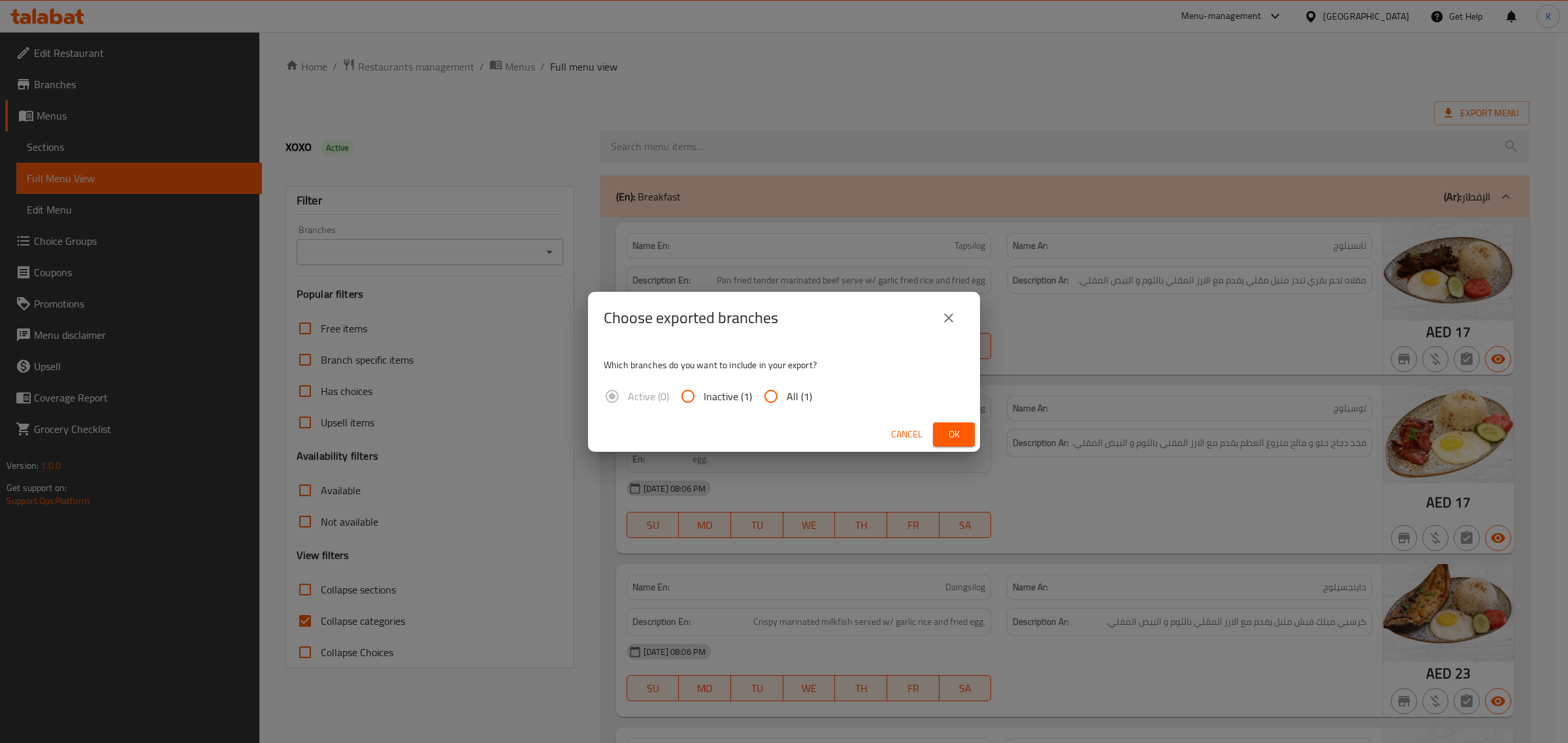
click at [765, 403] on input "All (1)" at bounding box center [771, 396] width 32 height 32
radio input "true"
click at [955, 443] on button "Ok" at bounding box center [954, 434] width 42 height 24
